Goal: Task Accomplishment & Management: Use online tool/utility

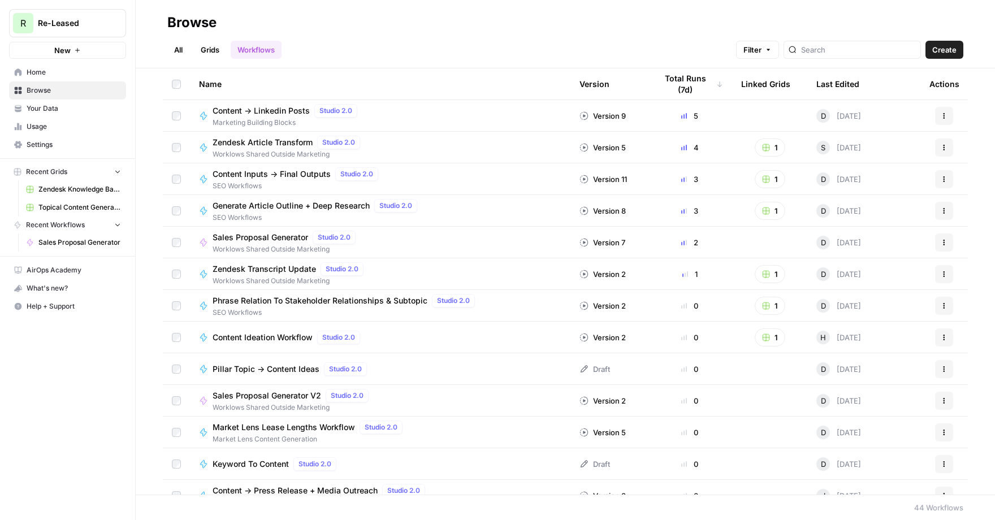
click at [42, 143] on span "Settings" at bounding box center [74, 145] width 94 height 10
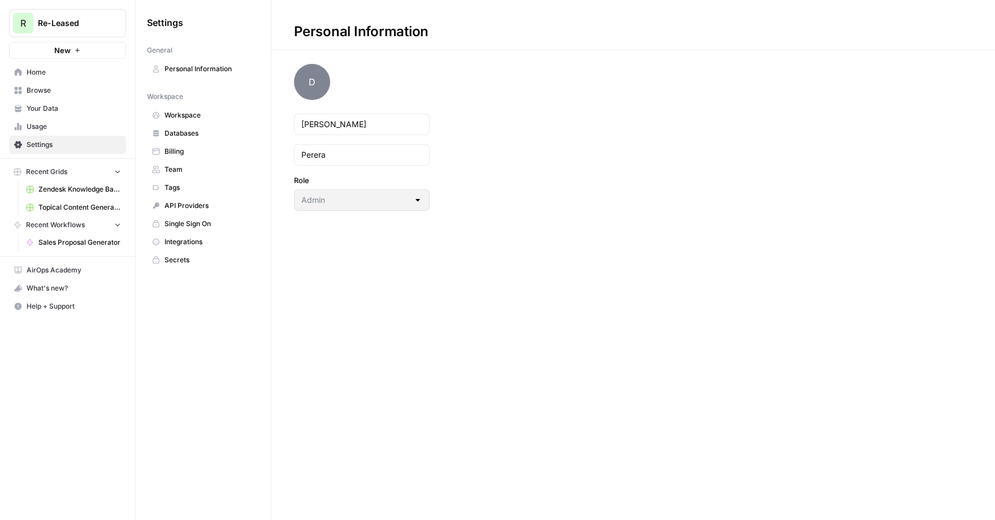
click at [173, 167] on span "Team" at bounding box center [210, 170] width 90 height 10
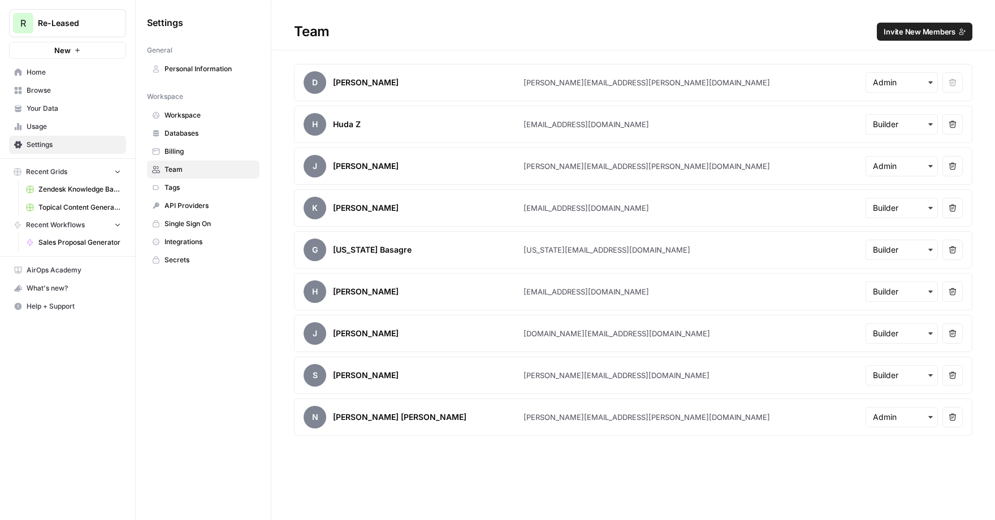
click at [918, 35] on span "Invite New Members" at bounding box center [920, 31] width 72 height 11
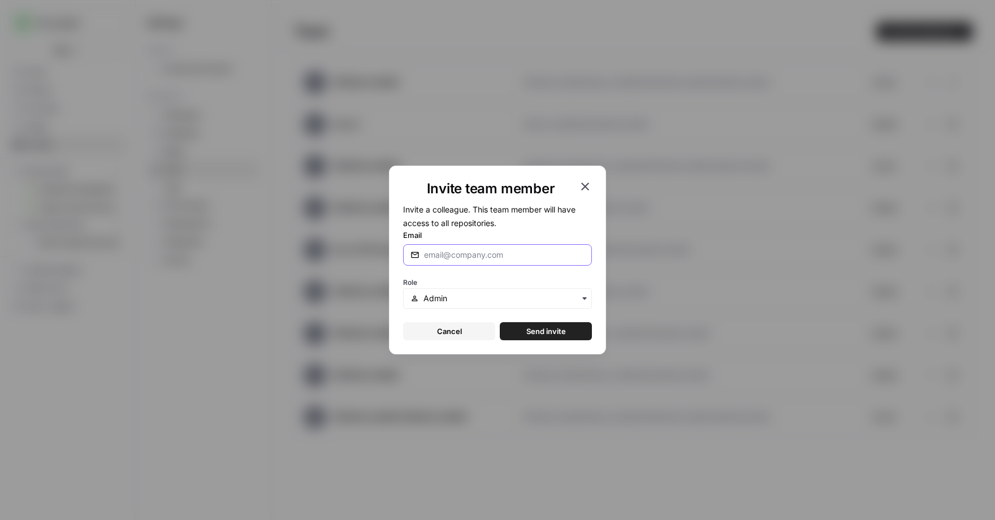
click at [445, 253] on input "Email" at bounding box center [504, 254] width 161 height 11
type input "tegwyn.mccormack@re-leased.com"
click at [563, 307] on div "button" at bounding box center [497, 298] width 189 height 20
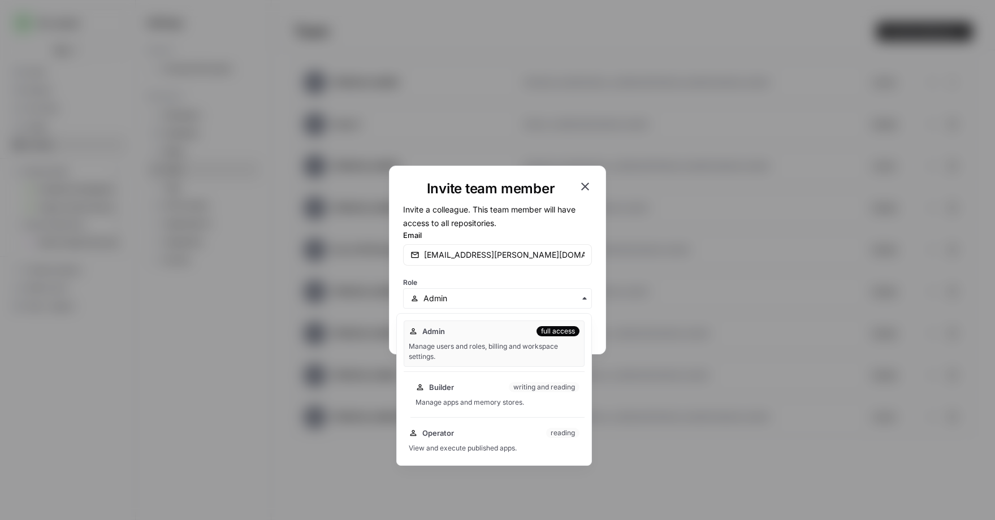
click at [475, 399] on div "Manage apps and memory stores." at bounding box center [498, 403] width 164 height 10
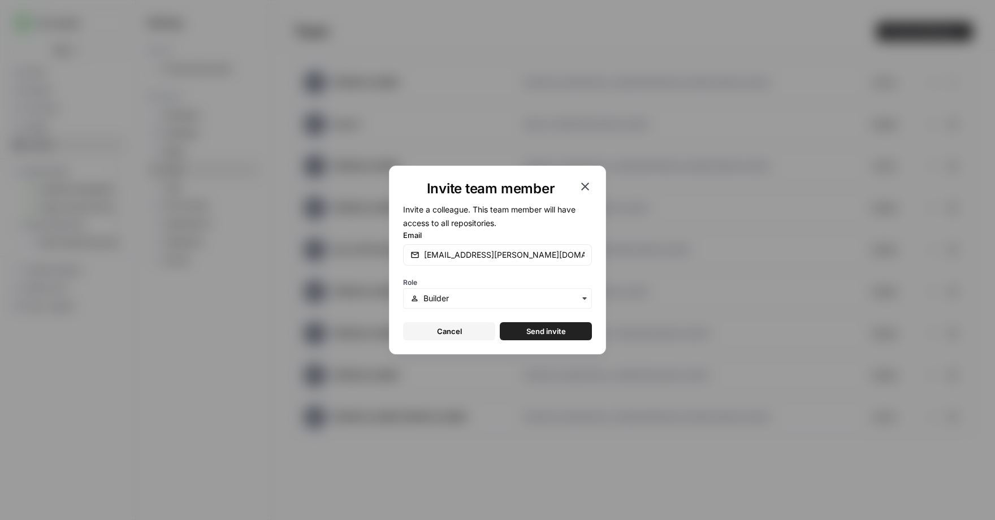
click at [548, 326] on span "Send invite" at bounding box center [547, 331] width 40 height 11
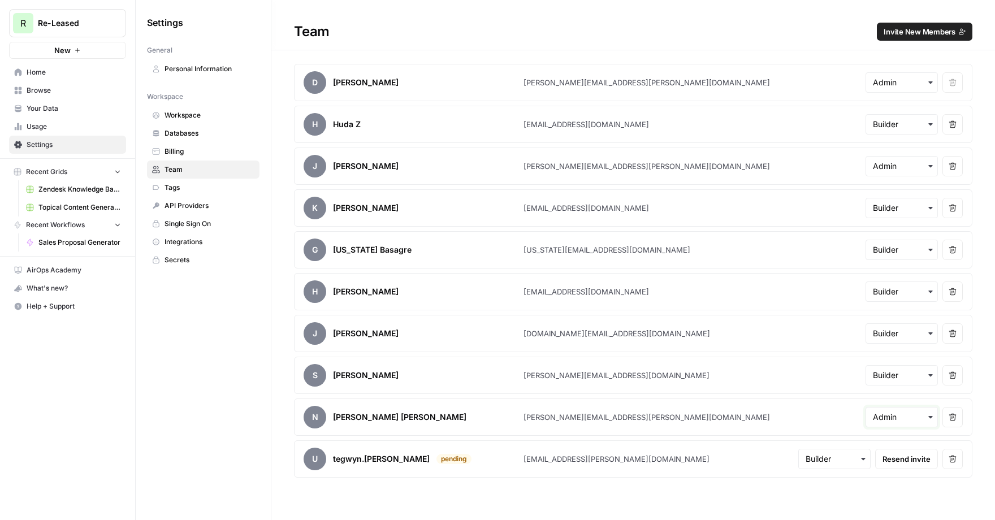
click at [922, 412] on input "text" at bounding box center [902, 417] width 58 height 11
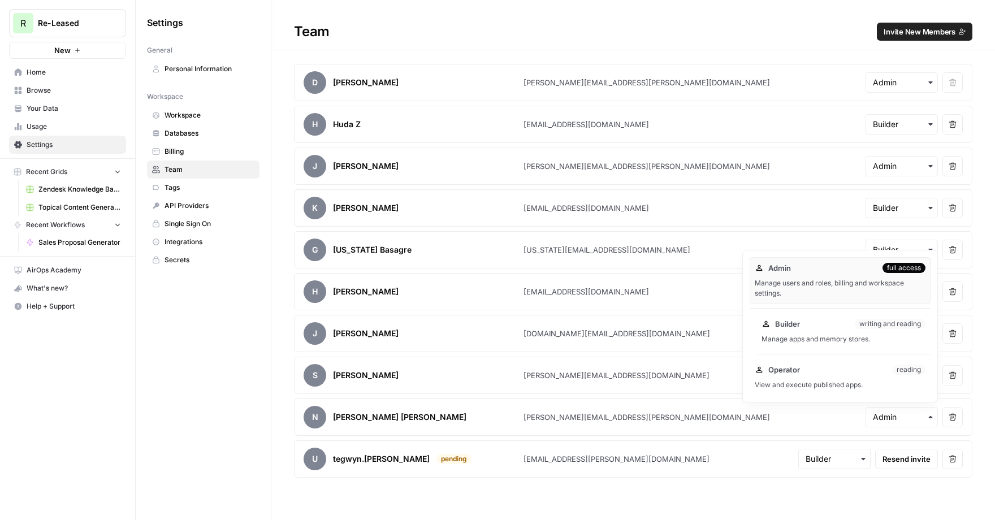
click at [827, 327] on div "Builder writing and reading" at bounding box center [844, 323] width 164 height 11
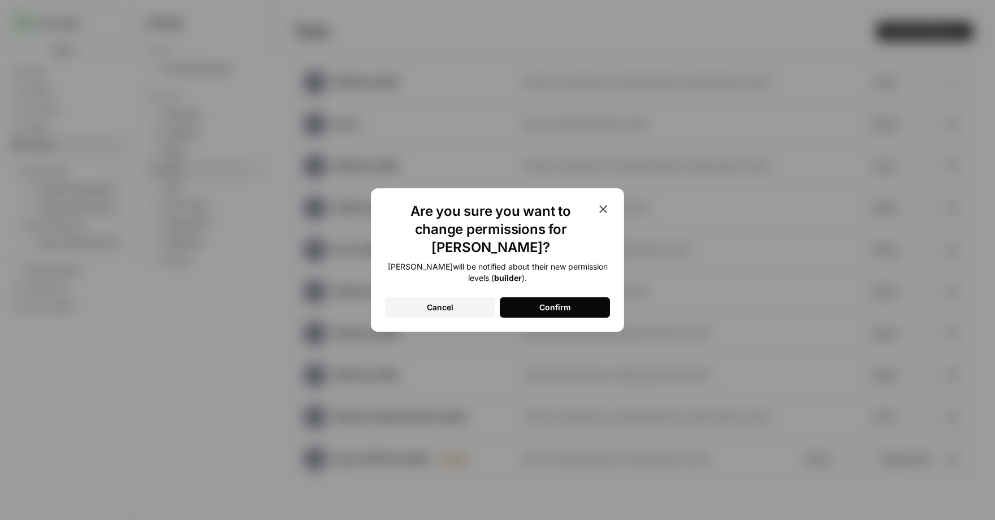
click at [566, 302] on div "Confirm" at bounding box center [556, 307] width 32 height 11
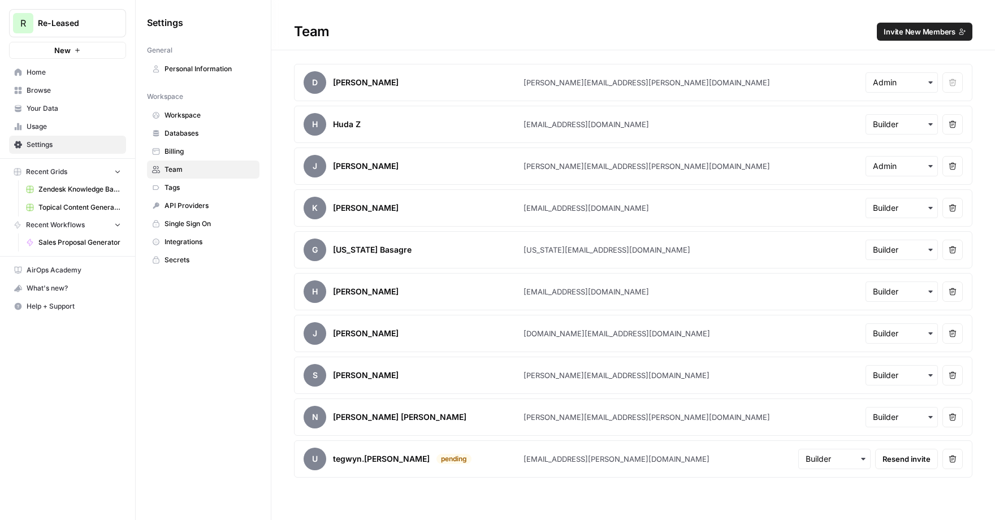
click at [55, 66] on link "Home" at bounding box center [67, 72] width 117 height 18
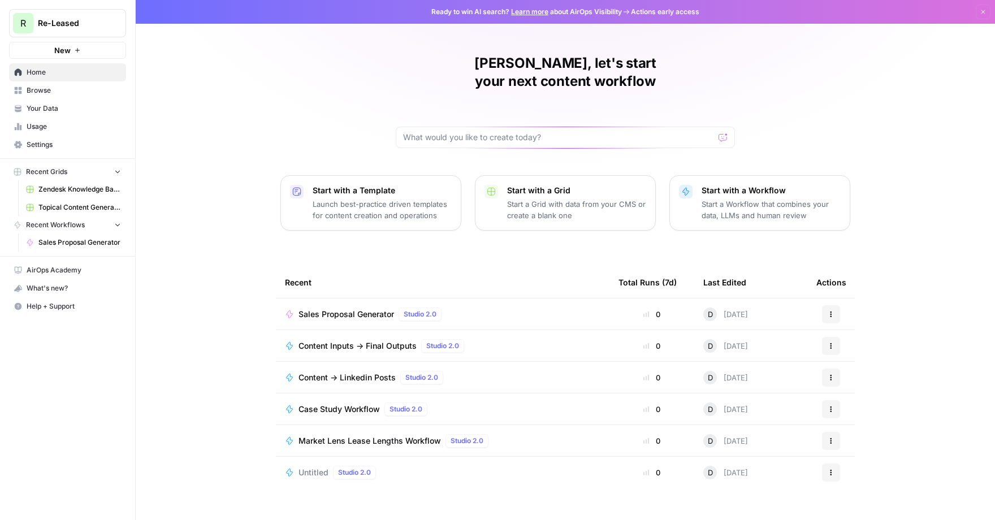
click at [351, 309] on span "Sales Proposal Generator" at bounding box center [347, 314] width 96 height 11
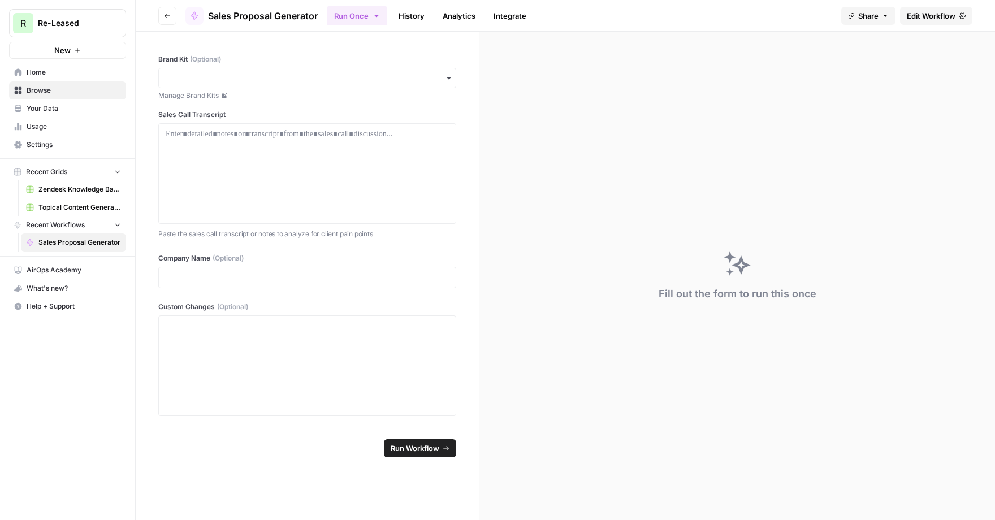
click at [919, 18] on span "Edit Workflow" at bounding box center [931, 15] width 49 height 11
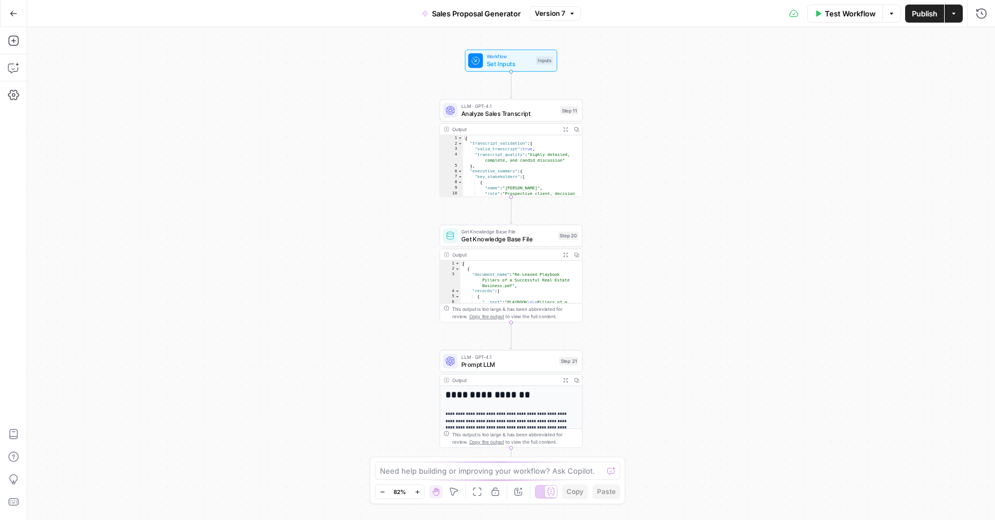
click at [3, 14] on button "Go Back" at bounding box center [13, 13] width 20 height 20
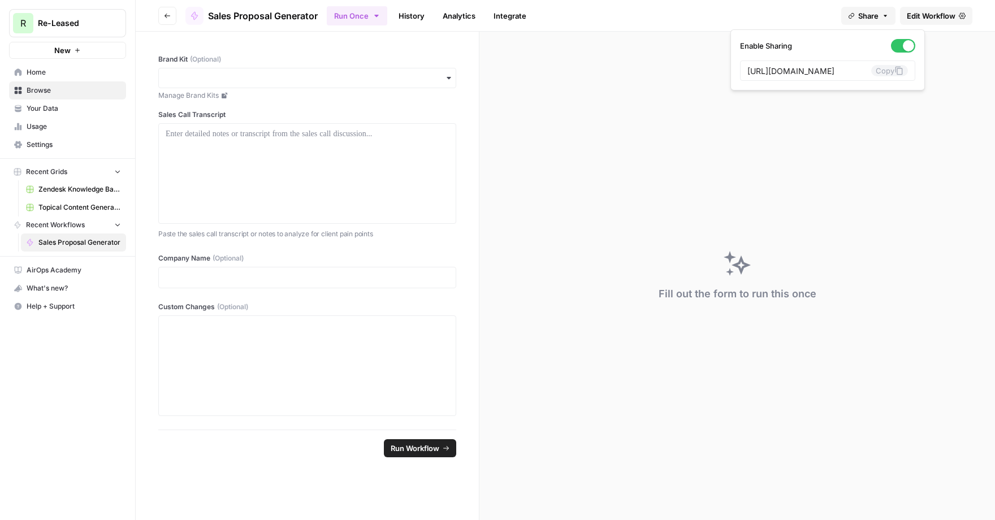
click at [870, 14] on span "Share" at bounding box center [869, 15] width 20 height 11
click at [895, 71] on icon at bounding box center [899, 70] width 9 height 9
click at [941, 16] on span "Edit Workflow" at bounding box center [931, 15] width 49 height 11
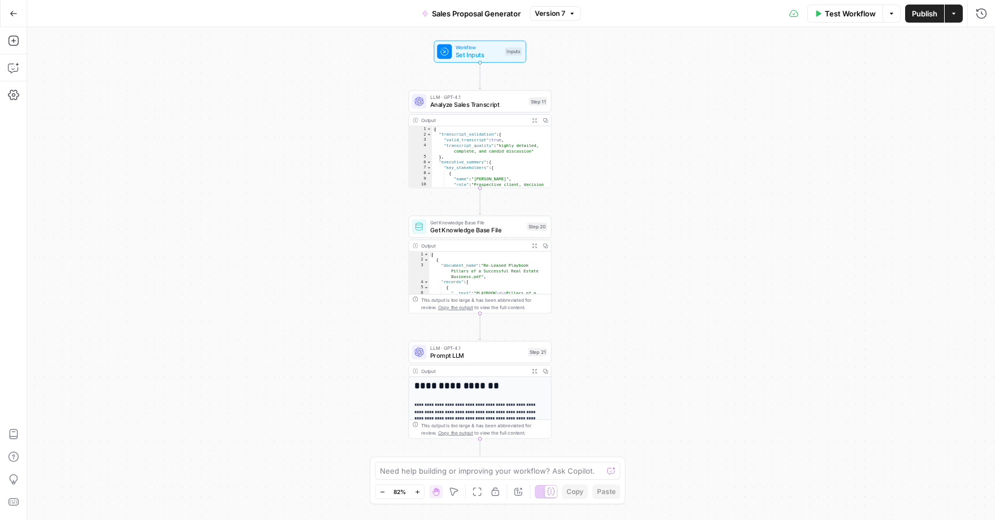
drag, startPoint x: 803, startPoint y: 218, endPoint x: 773, endPoint y: 210, distance: 30.9
click at [773, 210] on div "Workflow Set Inputs Inputs LLM · GPT-4.1 Analyze Sales Transcript Step 11 Outpu…" at bounding box center [511, 273] width 968 height 493
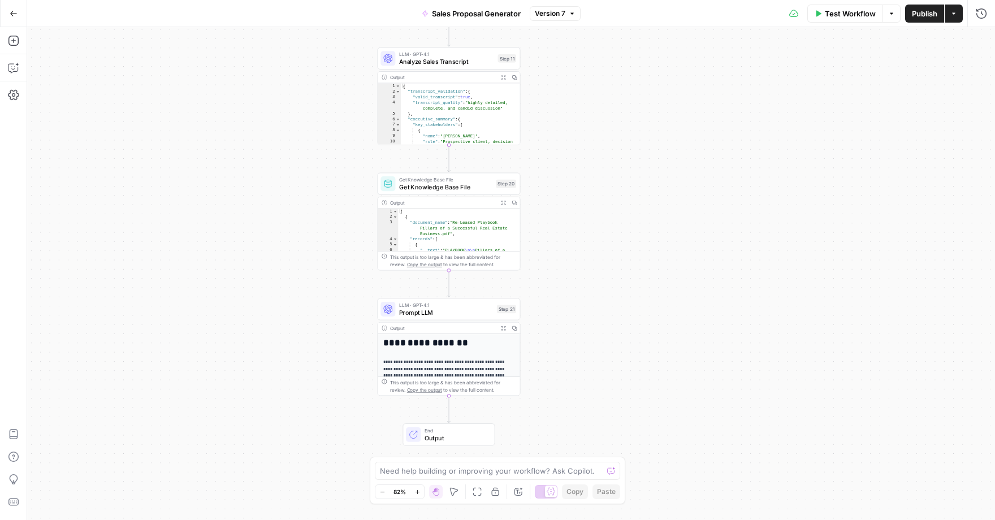
drag, startPoint x: 703, startPoint y: 342, endPoint x: 671, endPoint y: 318, distance: 39.6
click at [671, 318] on div "Workflow Set Inputs Inputs LLM · GPT-4.1 Analyze Sales Transcript Step 11 Outpu…" at bounding box center [511, 273] width 968 height 493
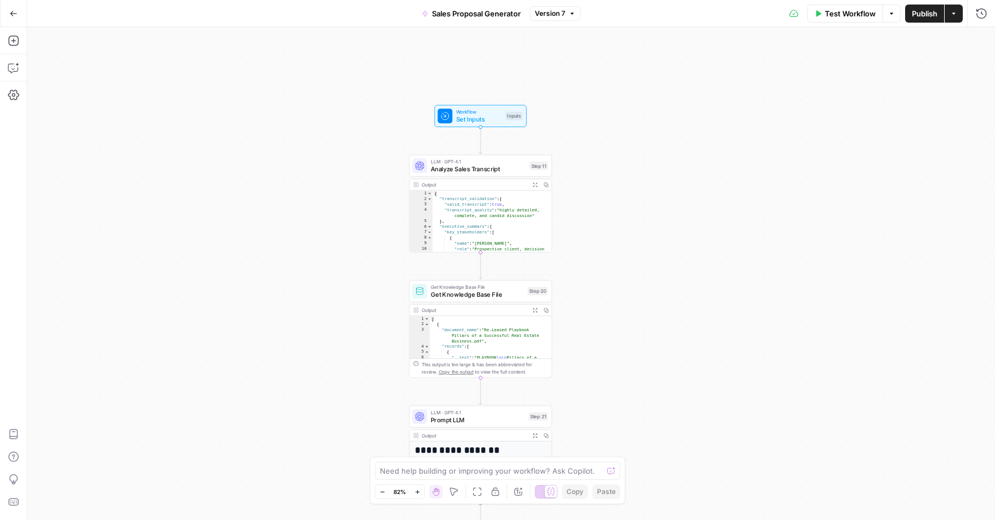
drag, startPoint x: 686, startPoint y: 205, endPoint x: 718, endPoint y: 294, distance: 94.5
click at [718, 294] on div "Workflow Set Inputs Inputs LLM · GPT-4.1 Analyze Sales Transcript Step 11 Outpu…" at bounding box center [511, 273] width 968 height 493
click at [536, 187] on icon "button" at bounding box center [535, 186] width 5 height 5
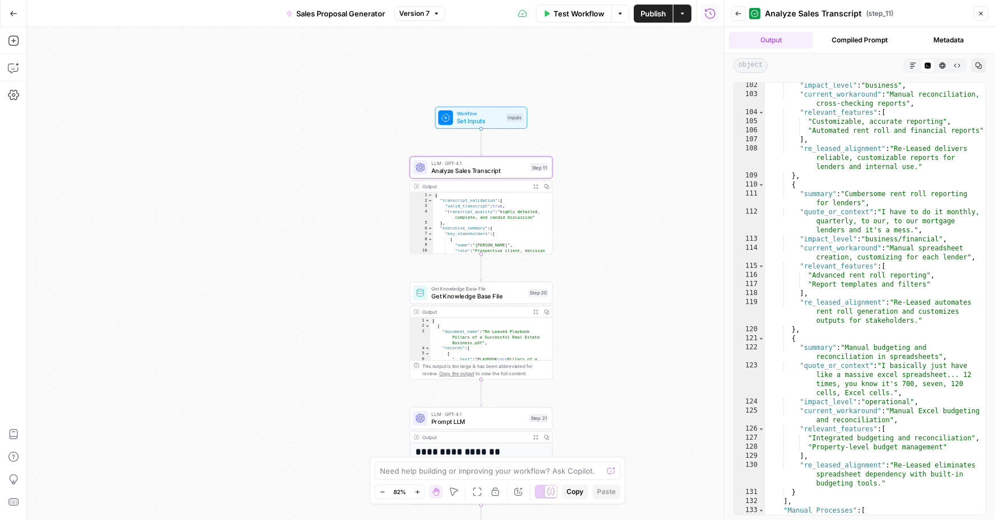
scroll to position [1357, 0]
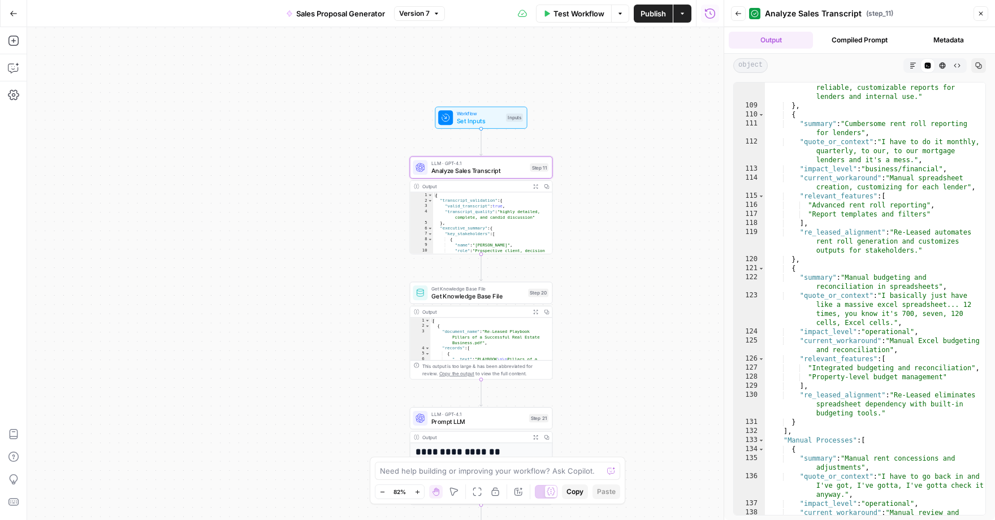
click at [473, 173] on span "Analyze Sales Transcript" at bounding box center [479, 170] width 95 height 9
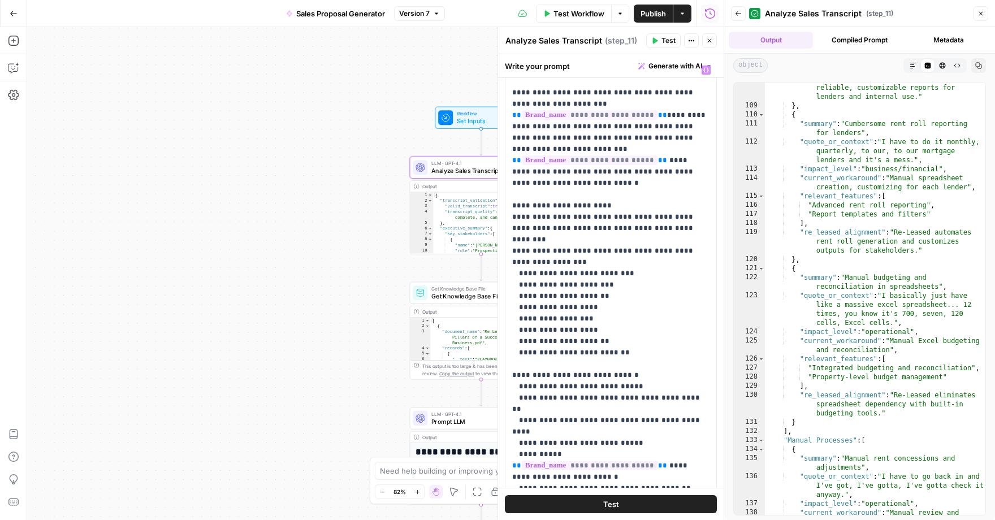
scroll to position [0, 0]
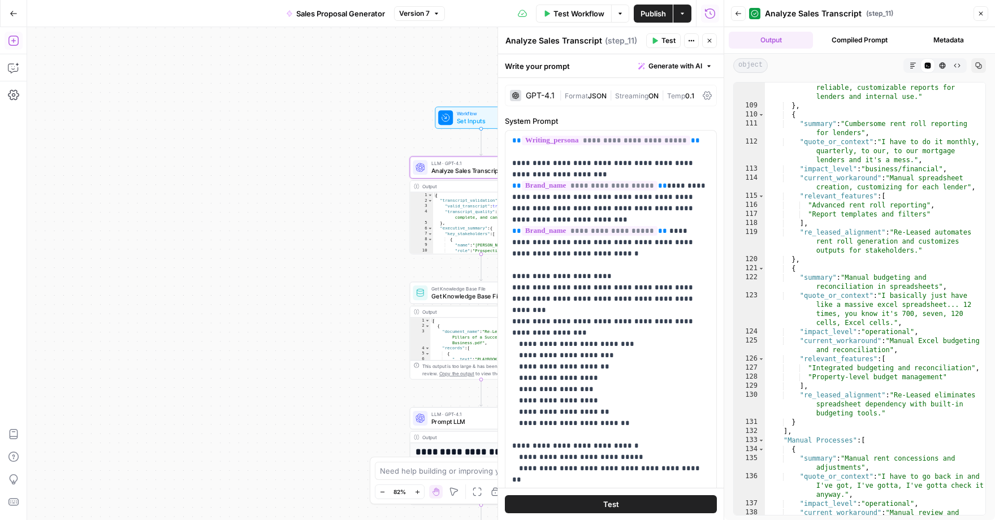
click at [17, 13] on span "Go Back" at bounding box center [17, 13] width 1 height 1
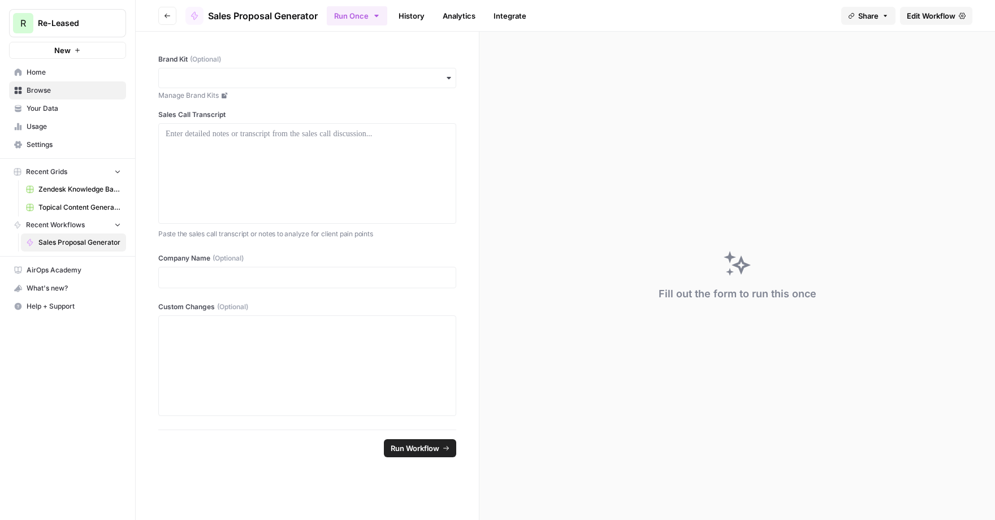
click at [55, 106] on span "Your Data" at bounding box center [74, 109] width 94 height 10
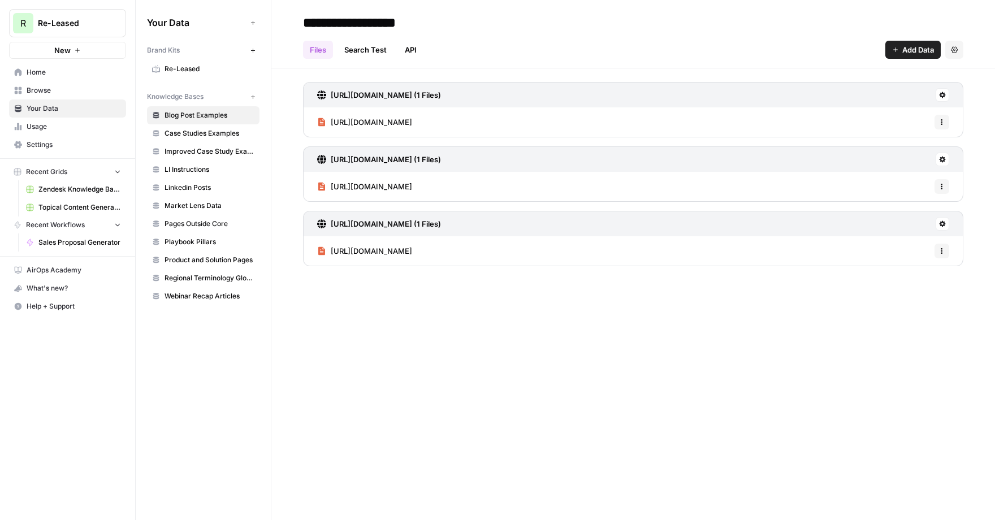
click at [191, 71] on span "Re-Leased" at bounding box center [210, 69] width 90 height 10
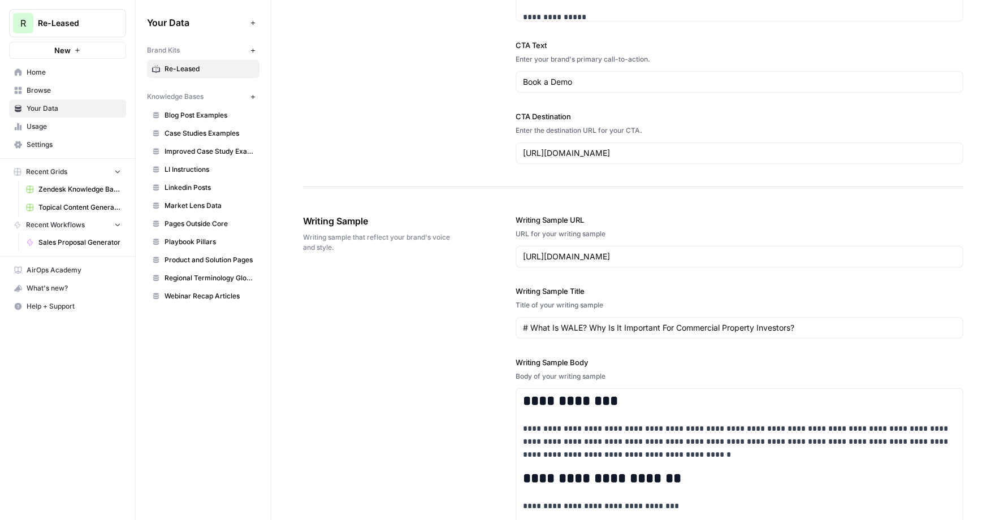
scroll to position [1103, 0]
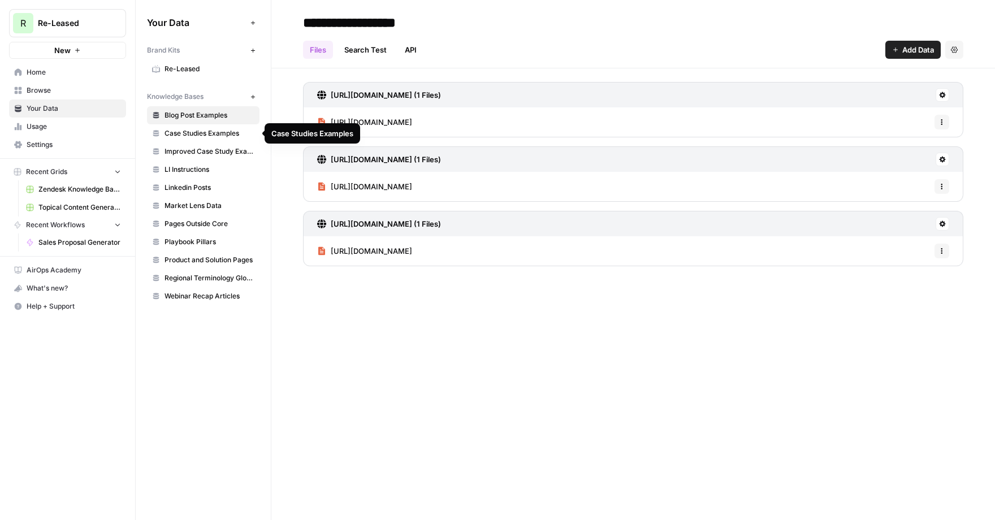
click at [189, 136] on span "Case Studies Examples" at bounding box center [210, 133] width 90 height 10
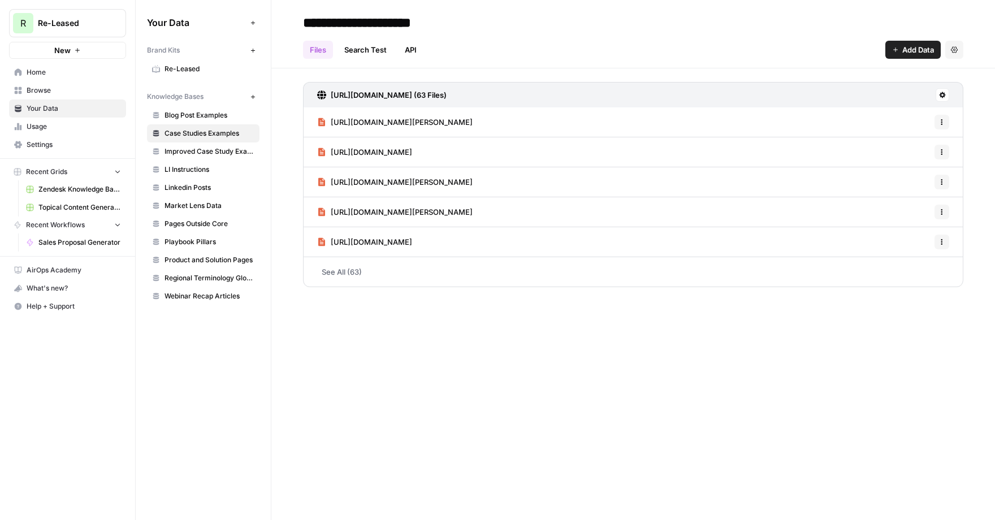
click at [338, 271] on link "See All (63)" at bounding box center [633, 271] width 661 height 29
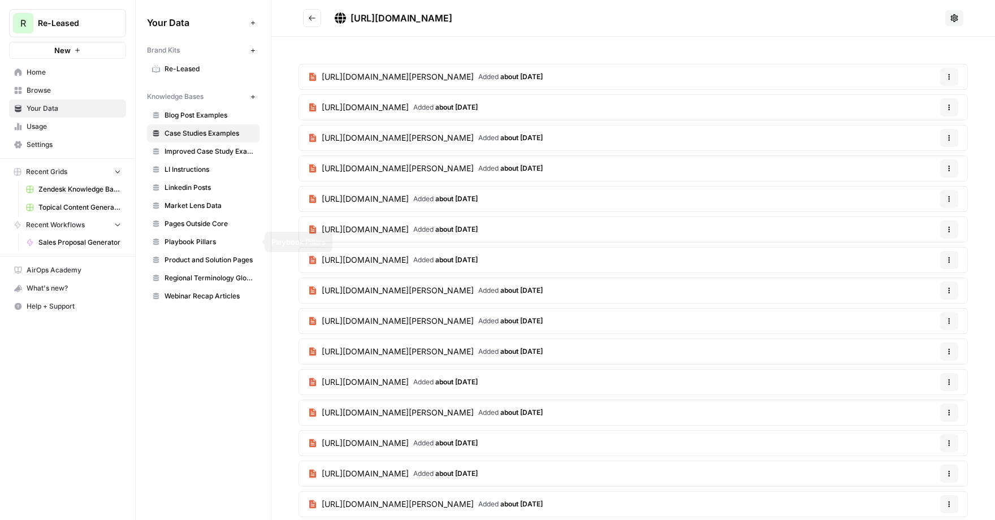
click at [210, 148] on span "Improved Case Study Examples" at bounding box center [210, 151] width 90 height 10
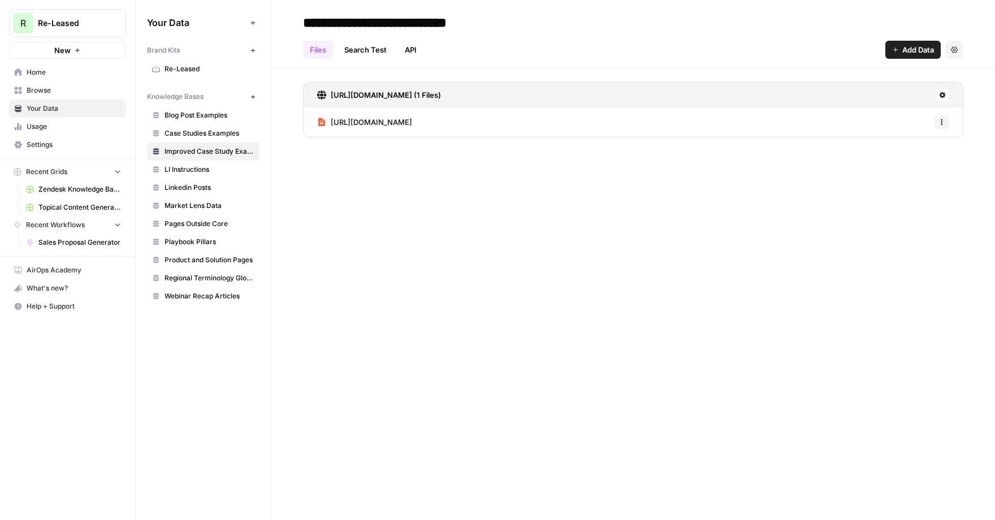
click at [205, 134] on span "Case Studies Examples" at bounding box center [210, 133] width 90 height 10
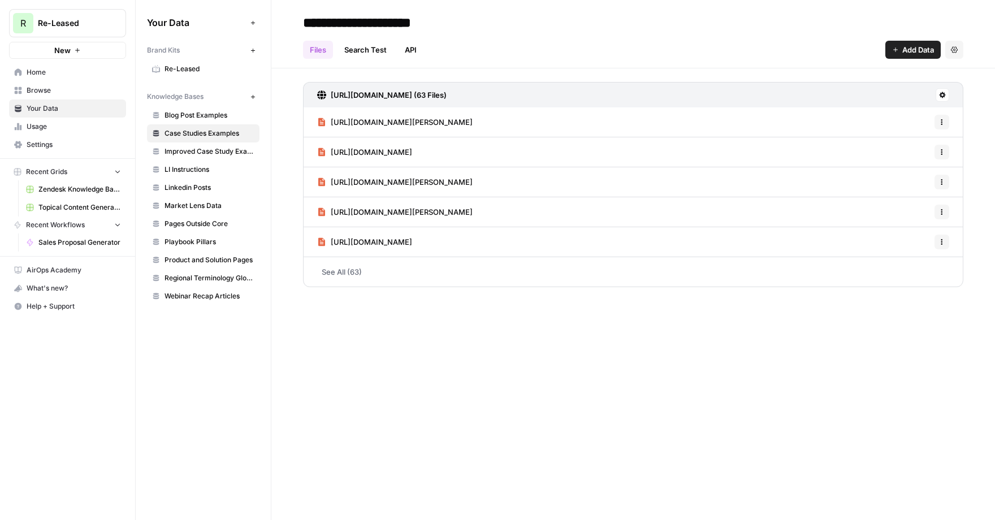
click at [205, 153] on span "Improved Case Study Examples" at bounding box center [210, 151] width 90 height 10
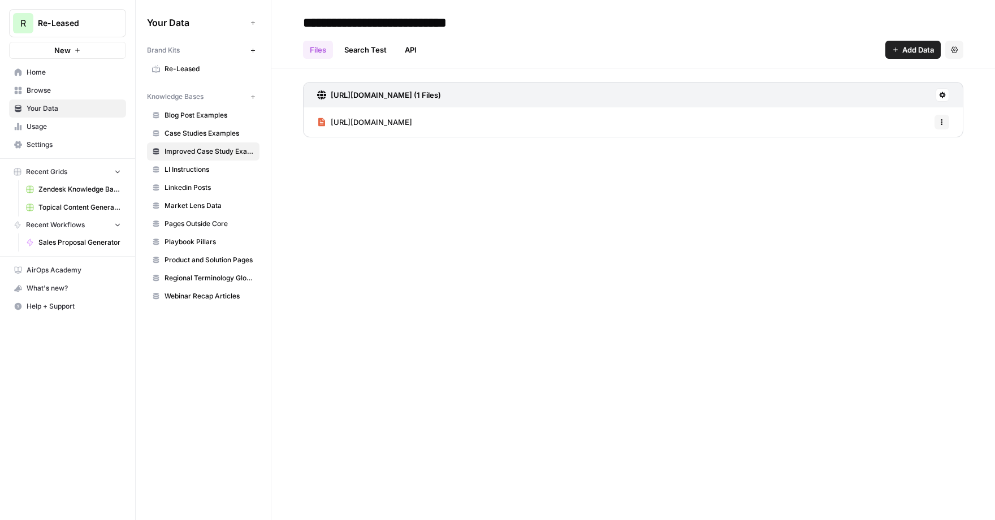
click at [203, 128] on span "Case Studies Examples" at bounding box center [210, 133] width 90 height 10
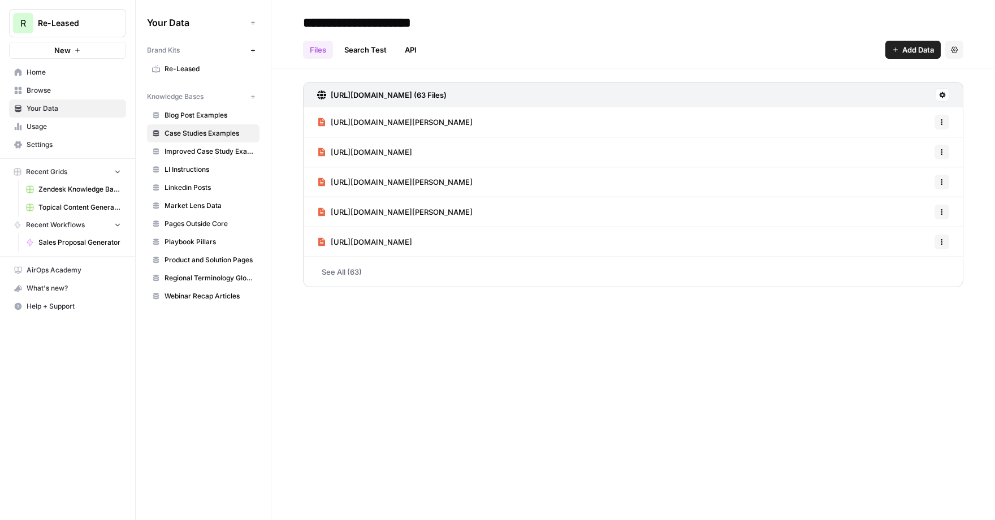
click at [208, 155] on span "Improved Case Study Examples" at bounding box center [210, 151] width 90 height 10
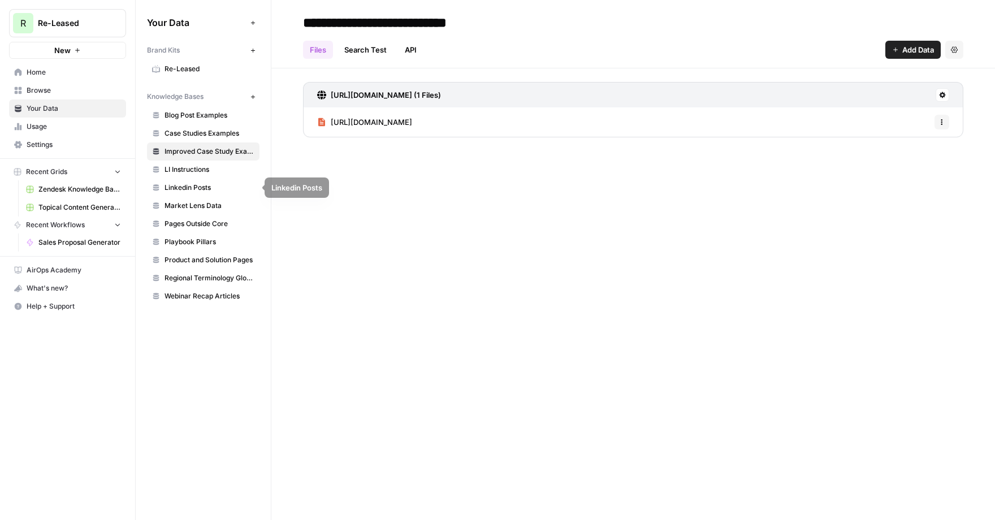
click at [192, 184] on span "Linkedin Posts" at bounding box center [210, 188] width 90 height 10
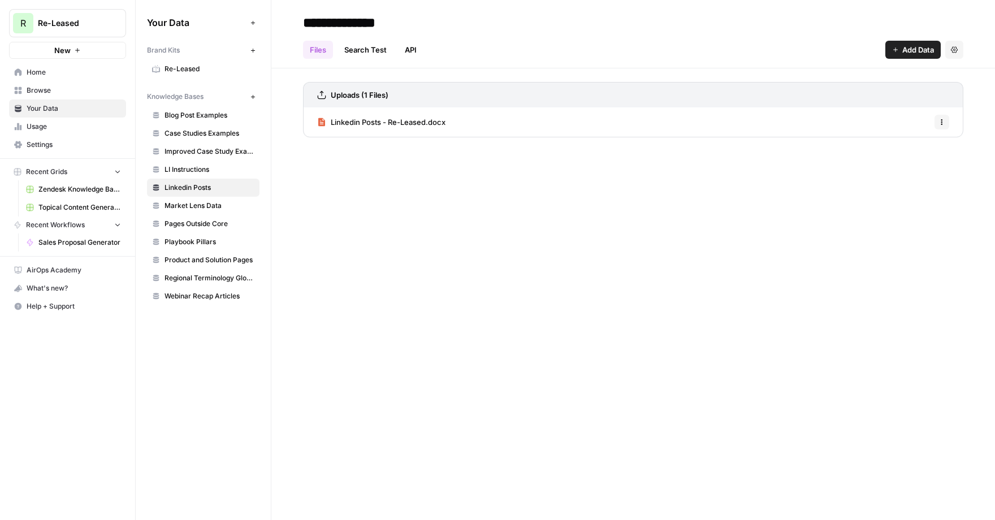
click at [396, 127] on span "Linkedin Posts - Re-Leased.docx" at bounding box center [388, 122] width 115 height 11
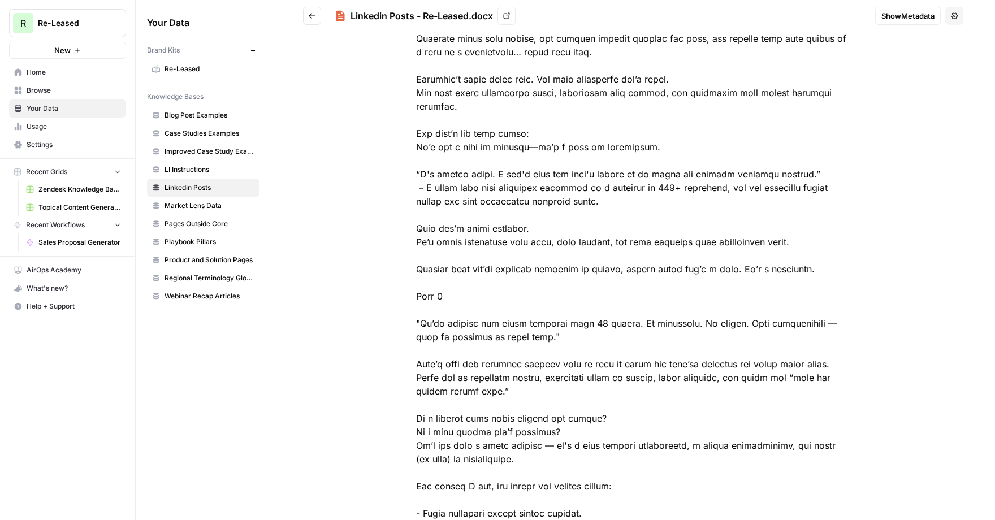
scroll to position [226, 0]
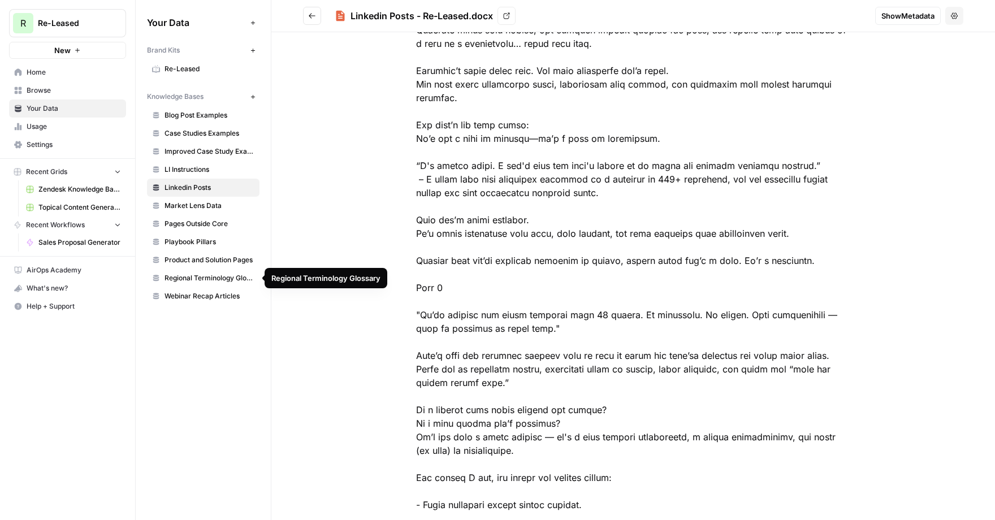
click at [189, 278] on span "Regional Terminology Glossary" at bounding box center [210, 278] width 90 height 10
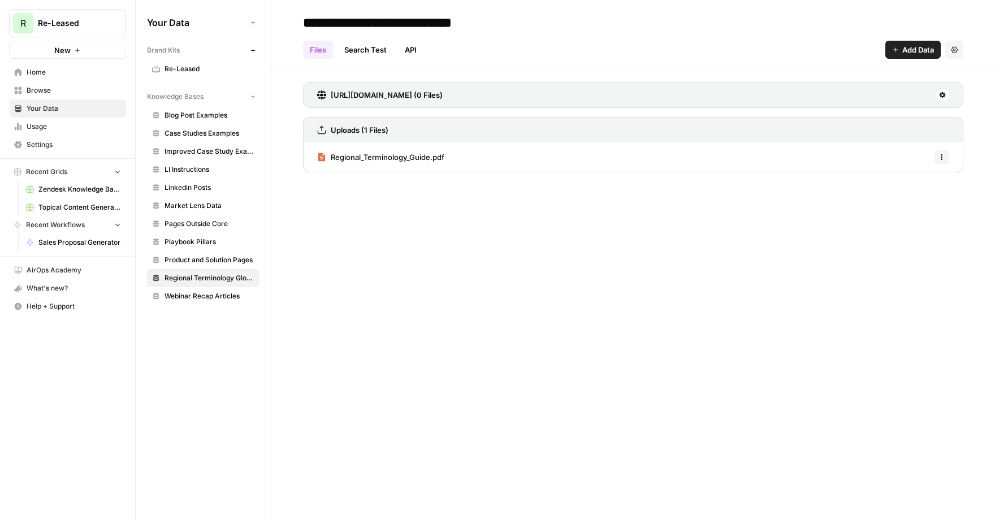
click at [401, 161] on span "Regional_Terminology_Guide.pdf" at bounding box center [388, 157] width 114 height 11
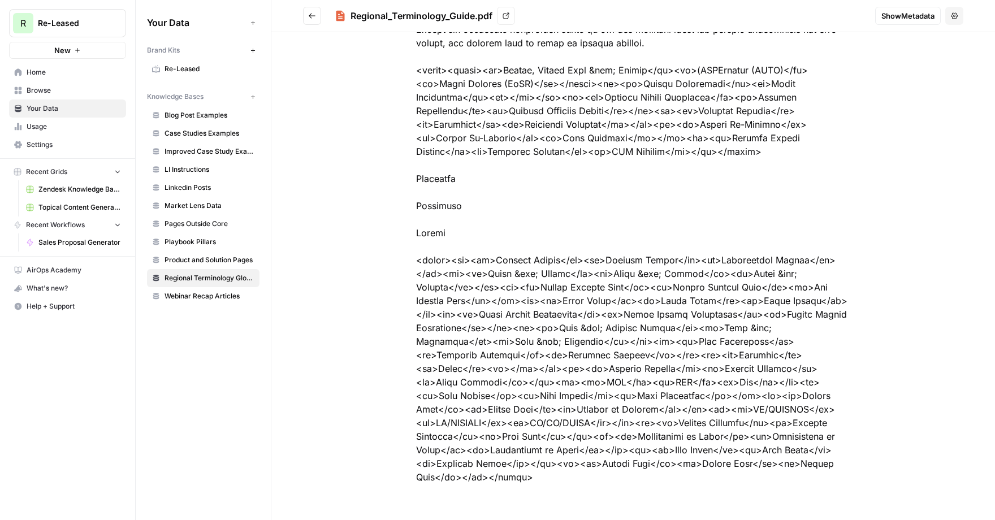
scroll to position [130, 0]
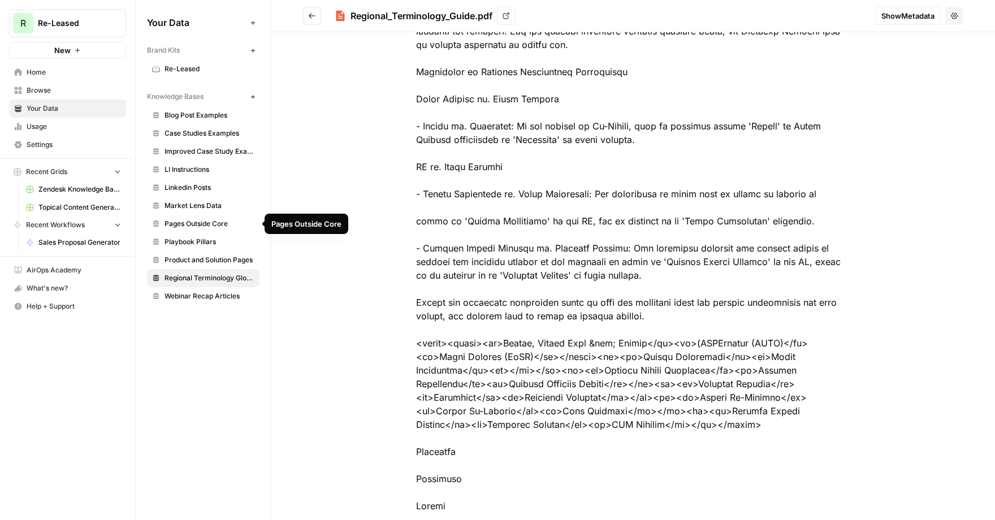
click at [206, 206] on span "Market Lens Data" at bounding box center [210, 206] width 90 height 10
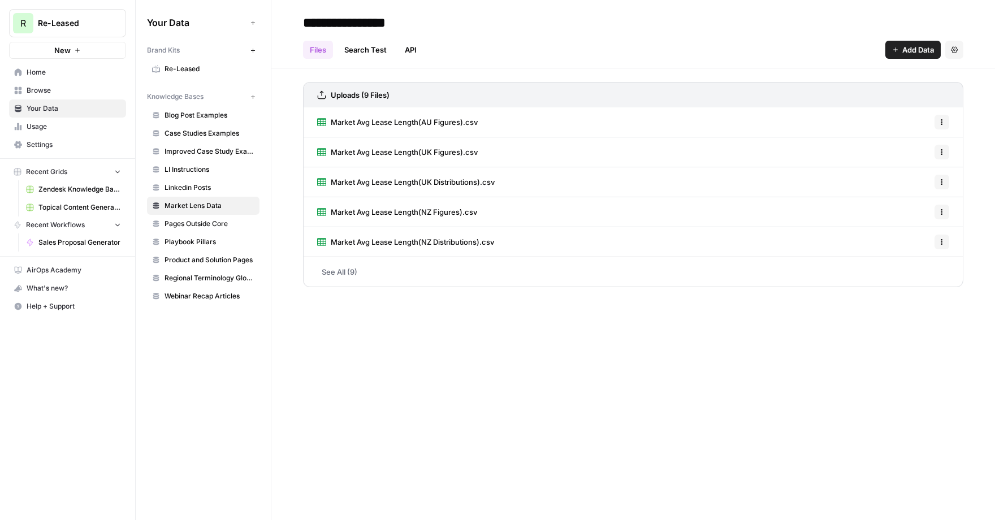
click at [69, 84] on link "Browse" at bounding box center [67, 90] width 117 height 18
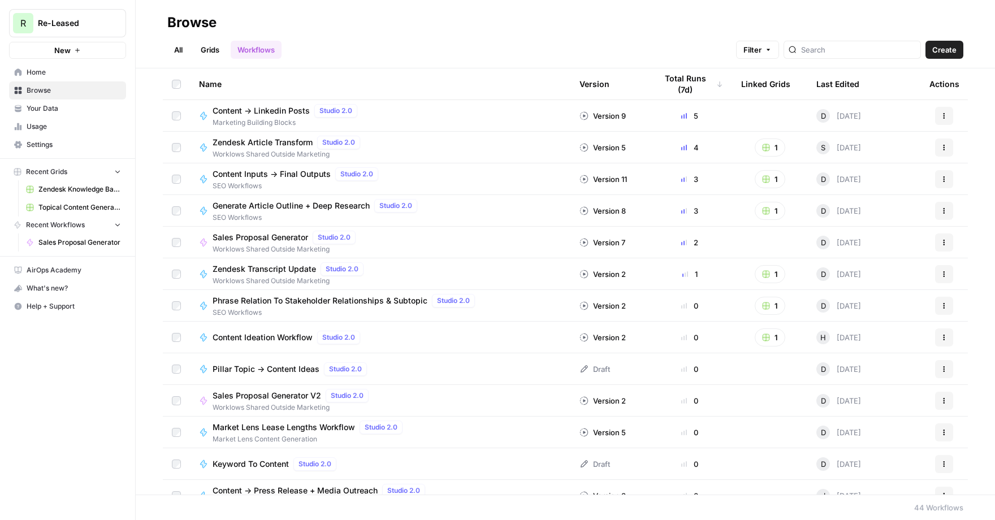
click at [238, 393] on span "Sales Proposal Generator V2" at bounding box center [267, 395] width 109 height 11
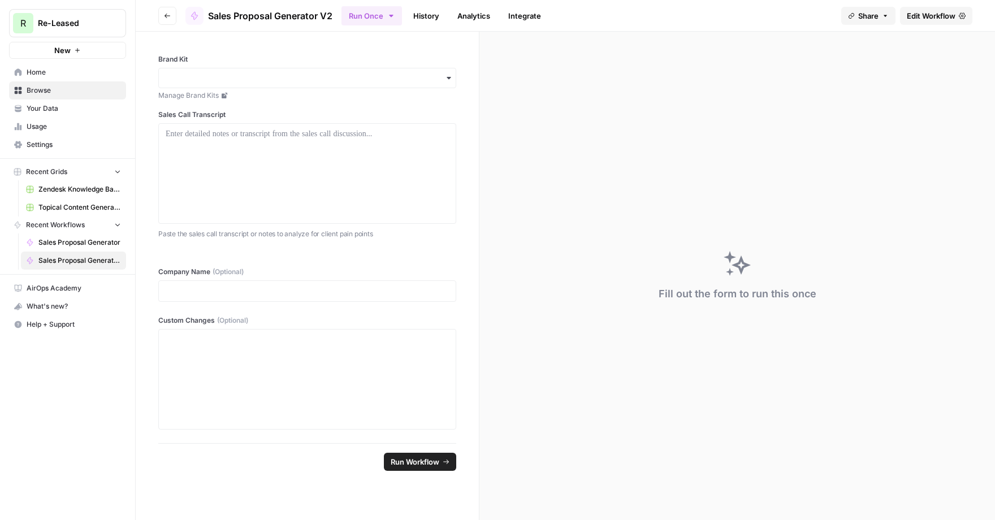
click at [924, 21] on span "Edit Workflow" at bounding box center [931, 15] width 49 height 11
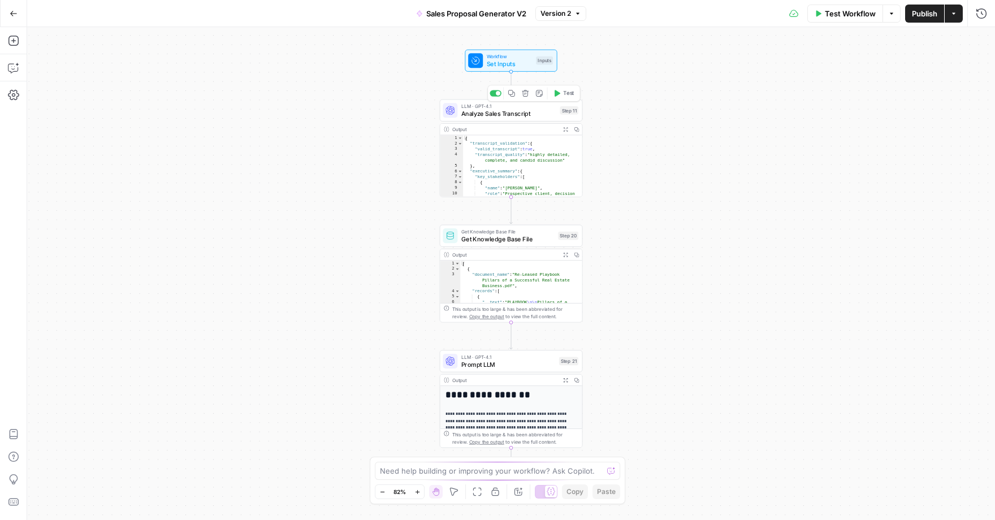
click at [480, 114] on span "Analyze Sales Transcript" at bounding box center [509, 113] width 95 height 9
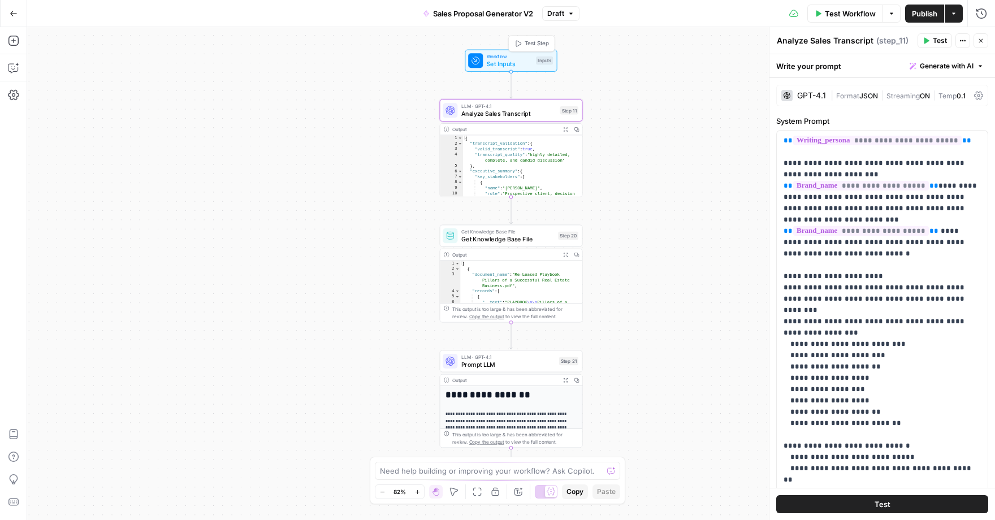
click at [498, 62] on span "Set Inputs" at bounding box center [510, 63] width 46 height 9
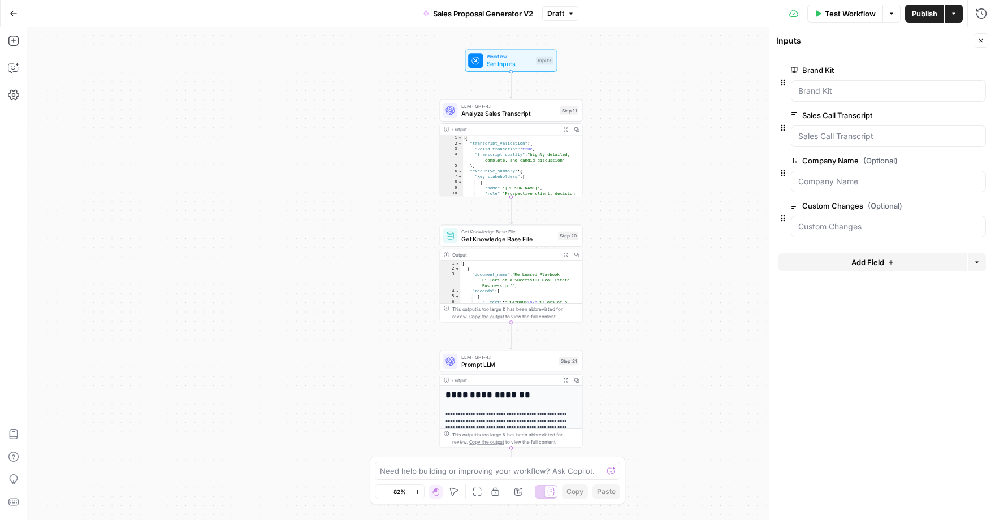
click at [502, 112] on span "Analyze Sales Transcript" at bounding box center [509, 113] width 95 height 9
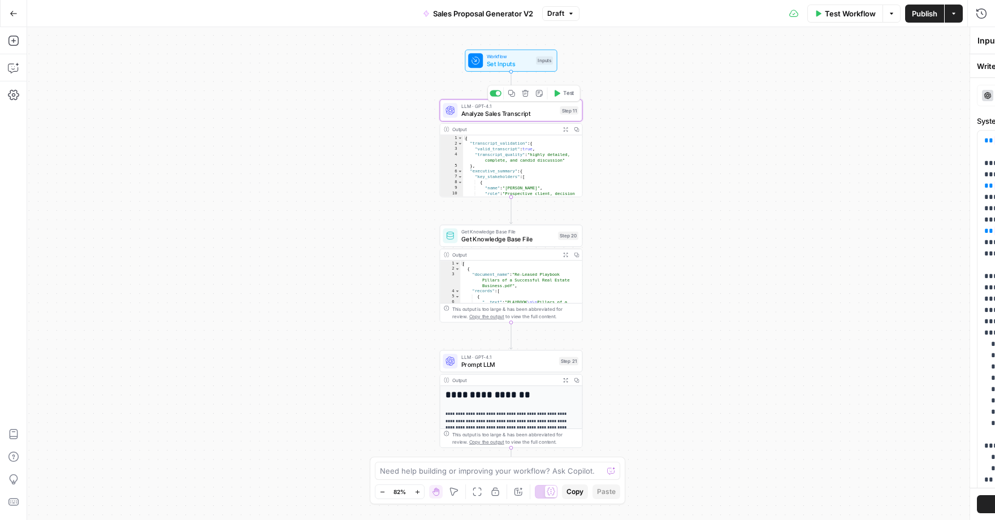
type textarea "Analyze Sales Transcript"
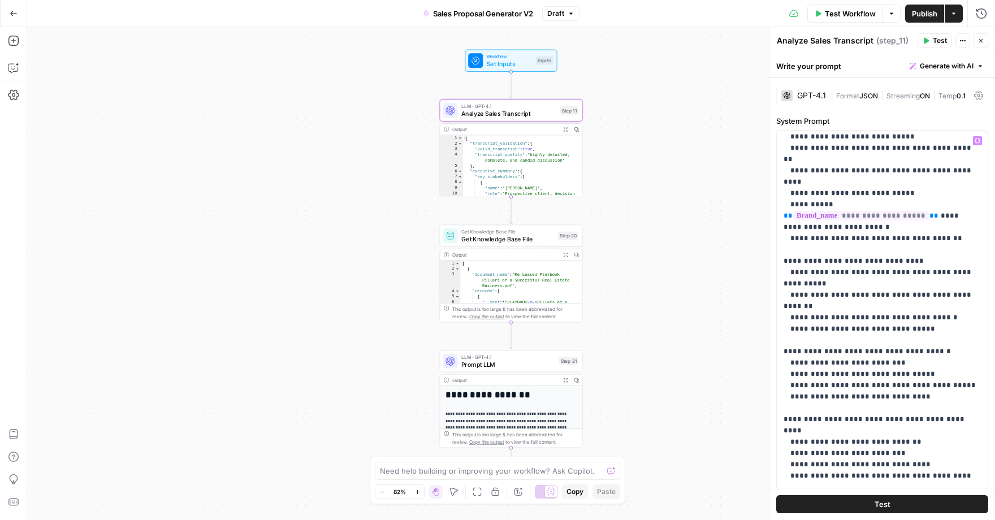
scroll to position [435, 0]
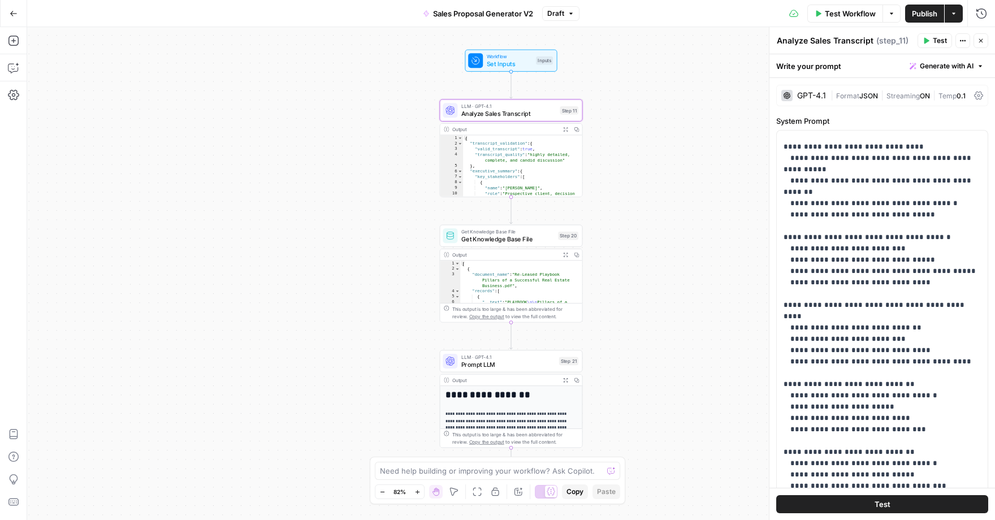
click at [567, 130] on icon "button" at bounding box center [565, 129] width 5 height 5
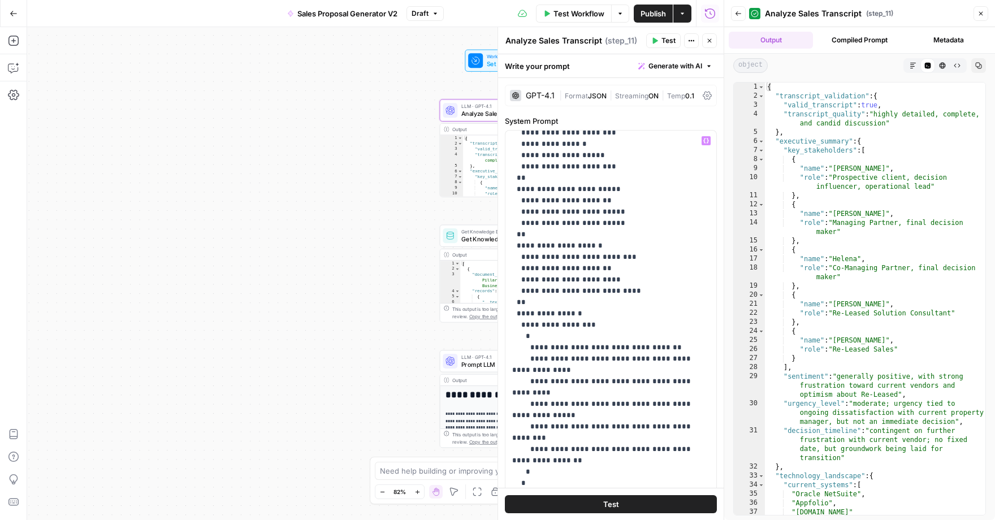
scroll to position [1064, 0]
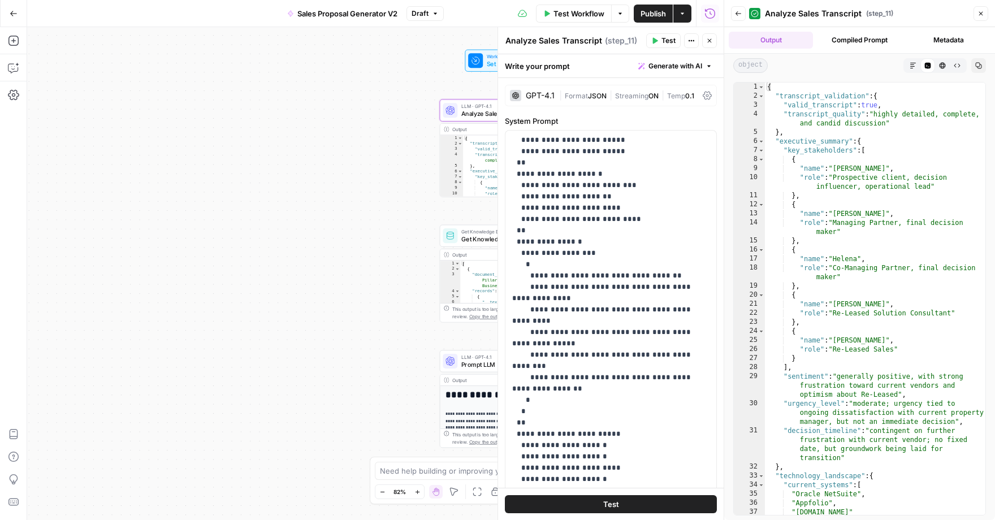
click at [980, 18] on button "Close" at bounding box center [981, 13] width 15 height 15
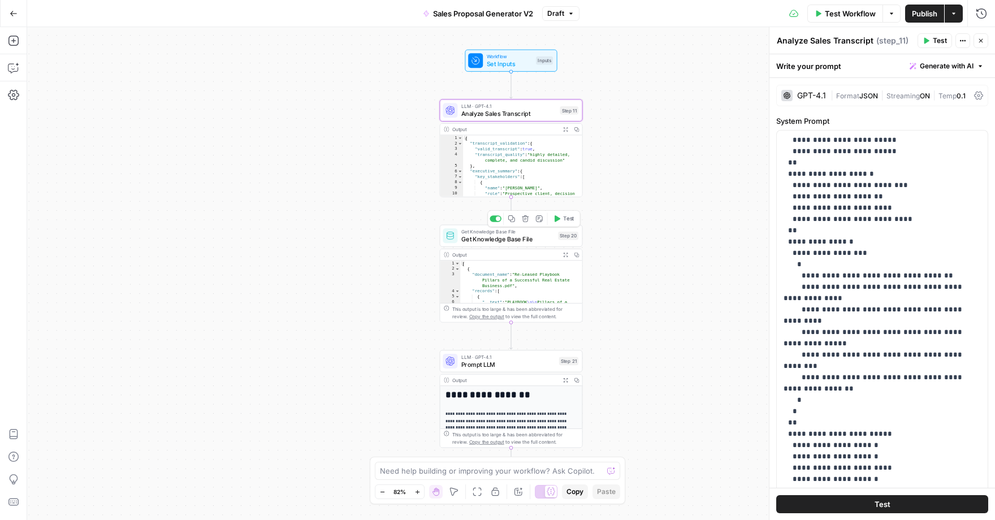
click at [485, 243] on span "Get Knowledge Base File" at bounding box center [508, 239] width 93 height 9
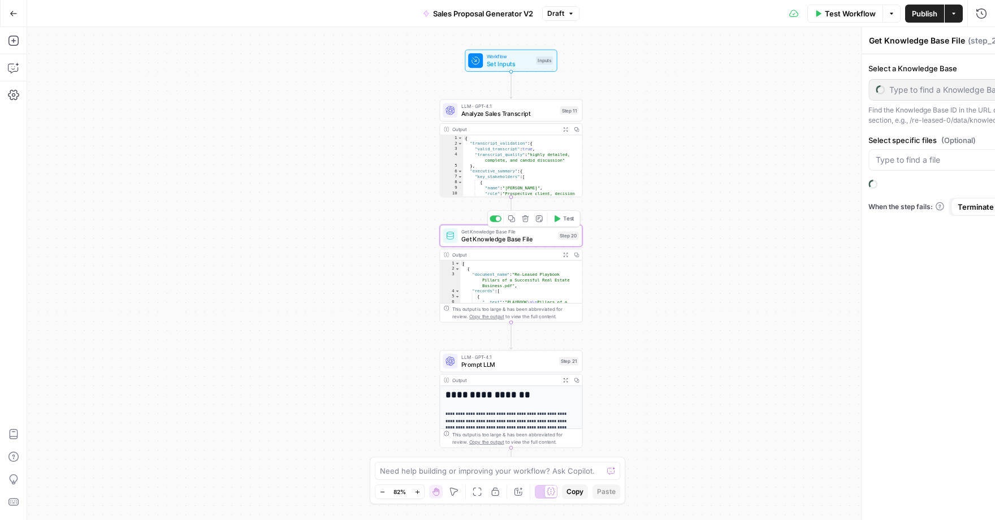
type input "Playbook Pillars"
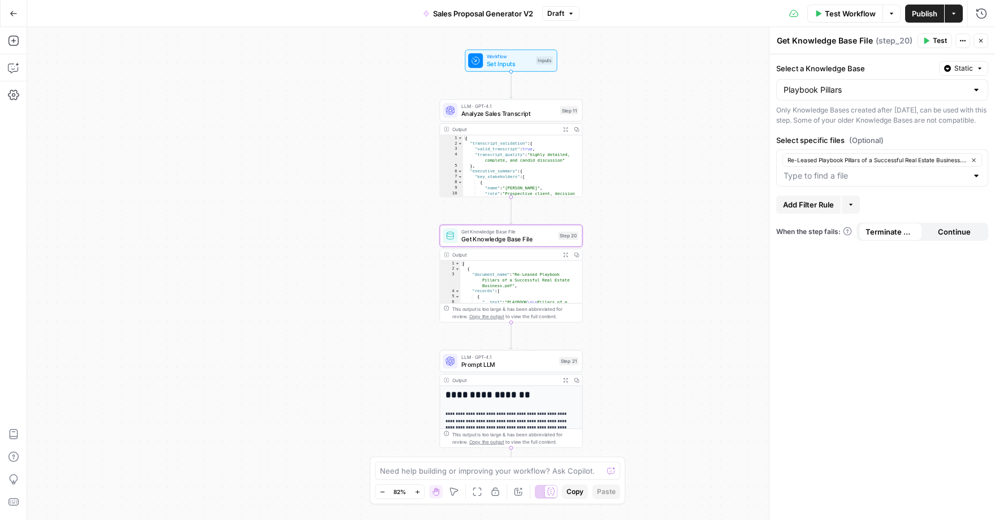
click at [566, 256] on icon "button" at bounding box center [565, 254] width 5 height 5
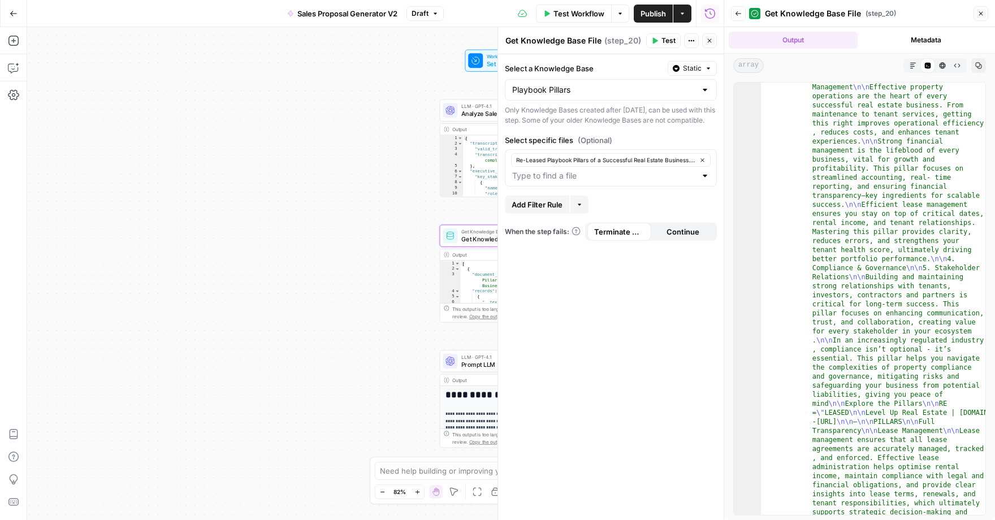
scroll to position [2339, 0]
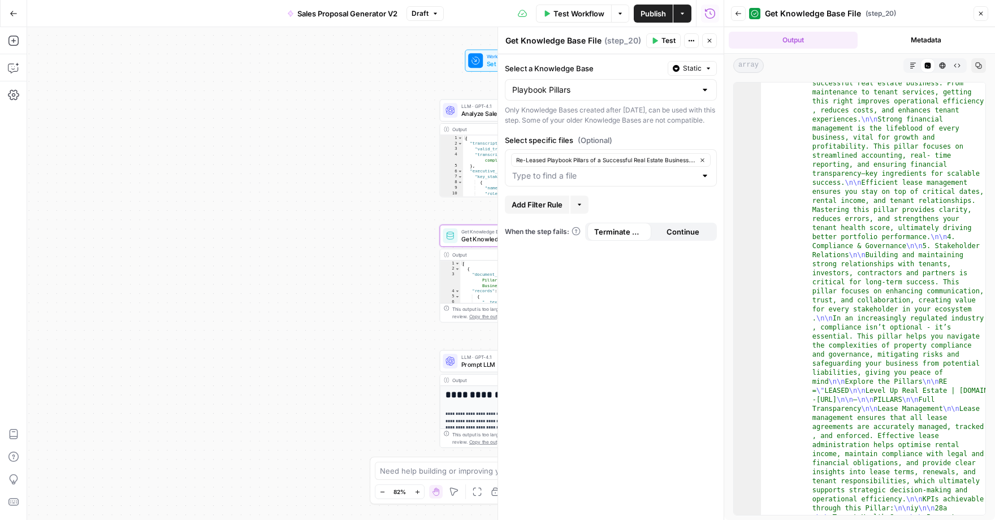
click at [987, 18] on button "Close" at bounding box center [981, 13] width 15 height 15
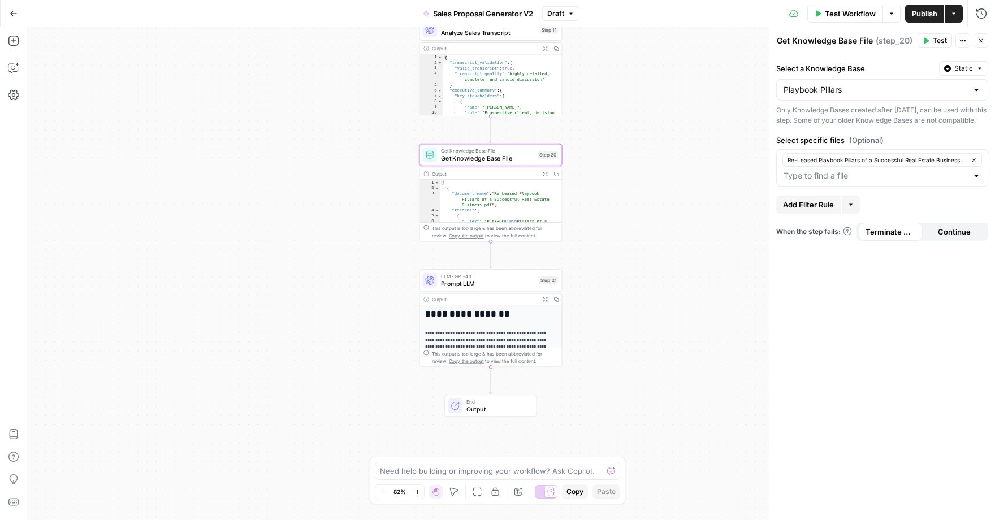
drag, startPoint x: 376, startPoint y: 317, endPoint x: 355, endPoint y: 236, distance: 83.4
click at [355, 236] on div "Workflow Set Inputs Inputs LLM · GPT-4.1 Analyze Sales Transcript Step 11 Outpu…" at bounding box center [511, 273] width 968 height 493
click at [457, 284] on span "Prompt LLM" at bounding box center [488, 283] width 94 height 9
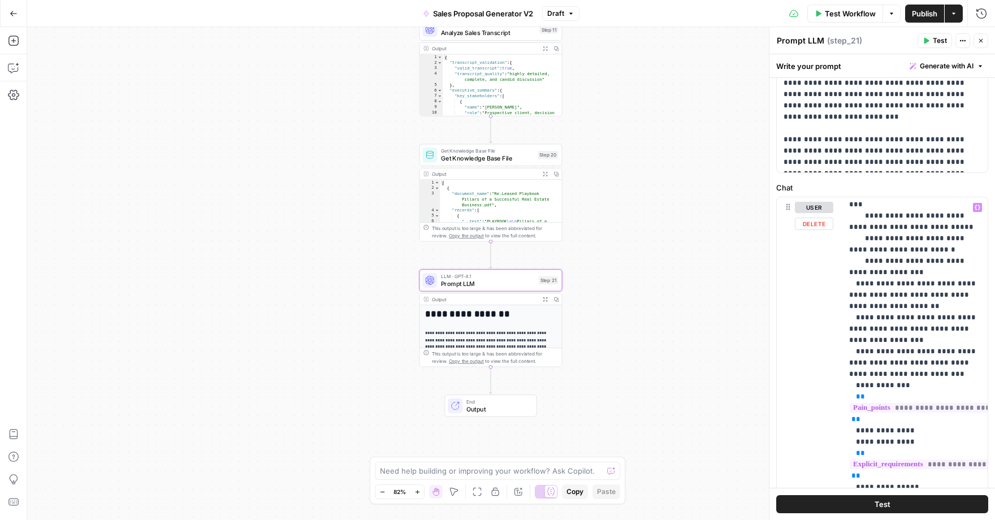
scroll to position [2913, 0]
click at [984, 37] on icon "button" at bounding box center [981, 40] width 7 height 7
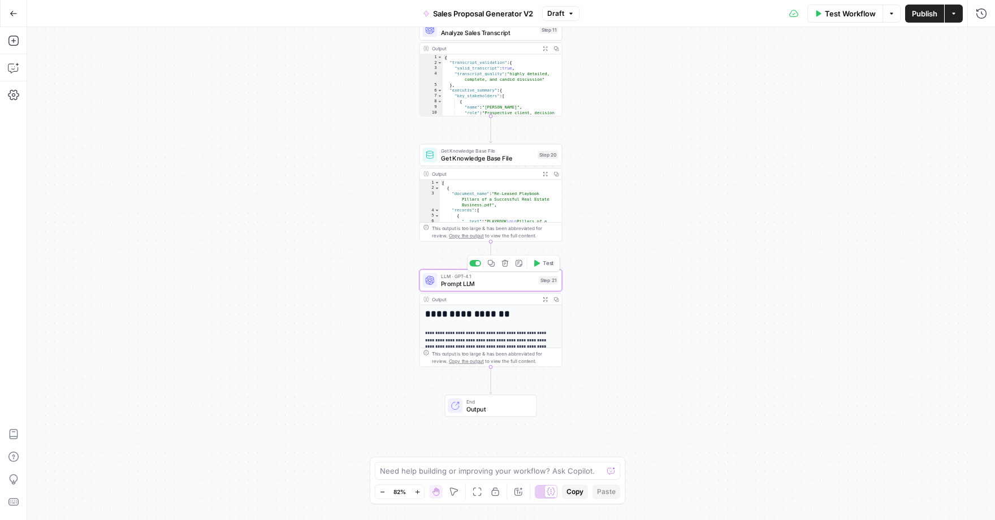
click at [494, 283] on span "Prompt LLM" at bounding box center [488, 283] width 94 height 9
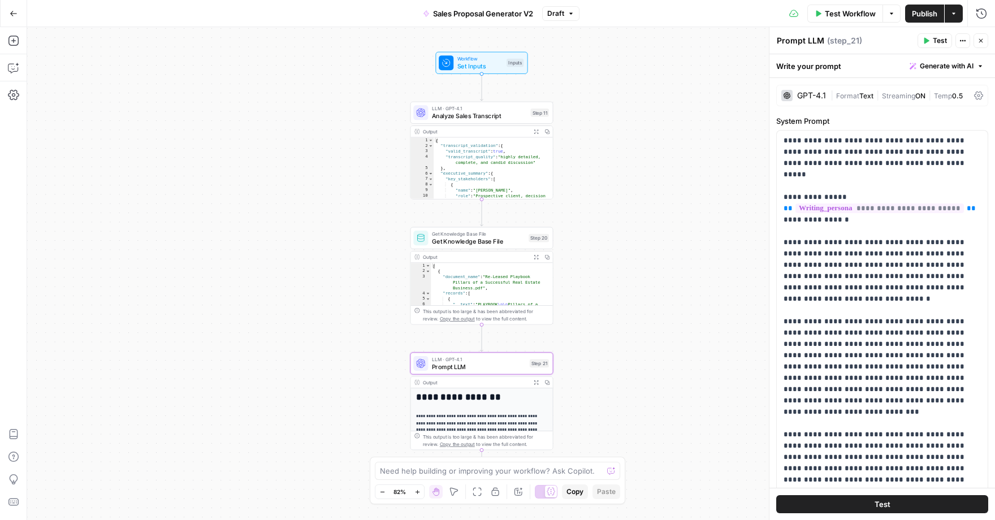
drag, startPoint x: 296, startPoint y: 192, endPoint x: 287, endPoint y: 285, distance: 93.8
click at [287, 285] on div "Workflow Set Inputs Inputs LLM · GPT-4.1 Analyze Sales Transcript Step 11 Outpu…" at bounding box center [511, 273] width 968 height 493
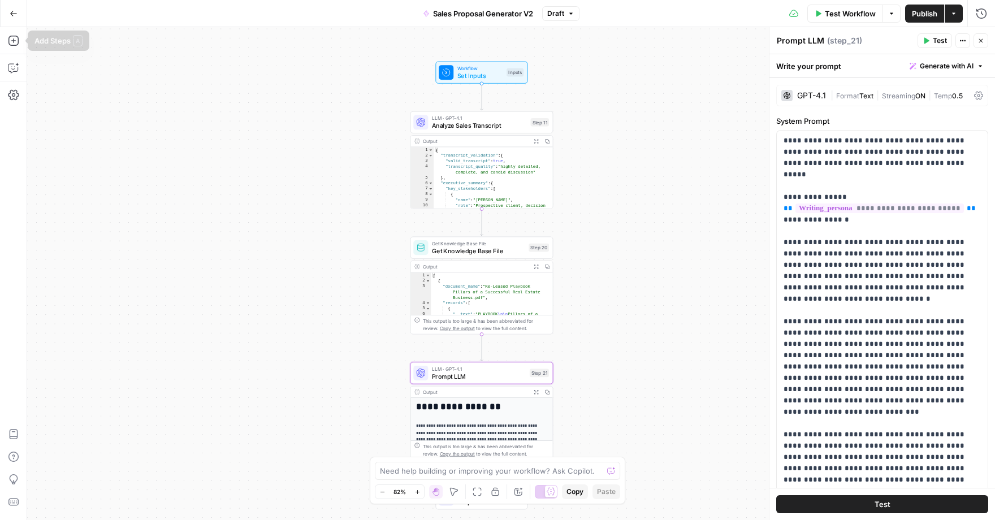
click at [13, 15] on icon "button" at bounding box center [14, 14] width 8 height 8
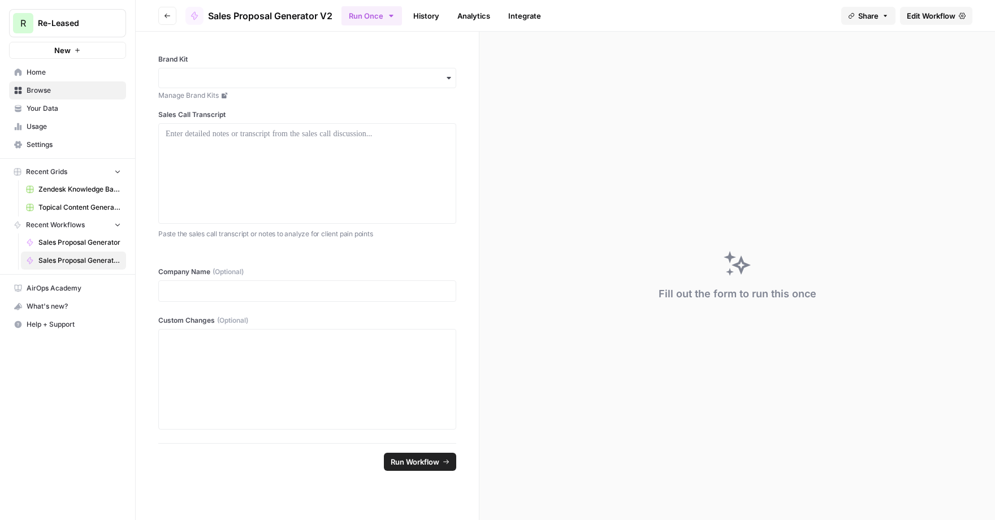
click at [46, 68] on span "Home" at bounding box center [74, 72] width 94 height 10
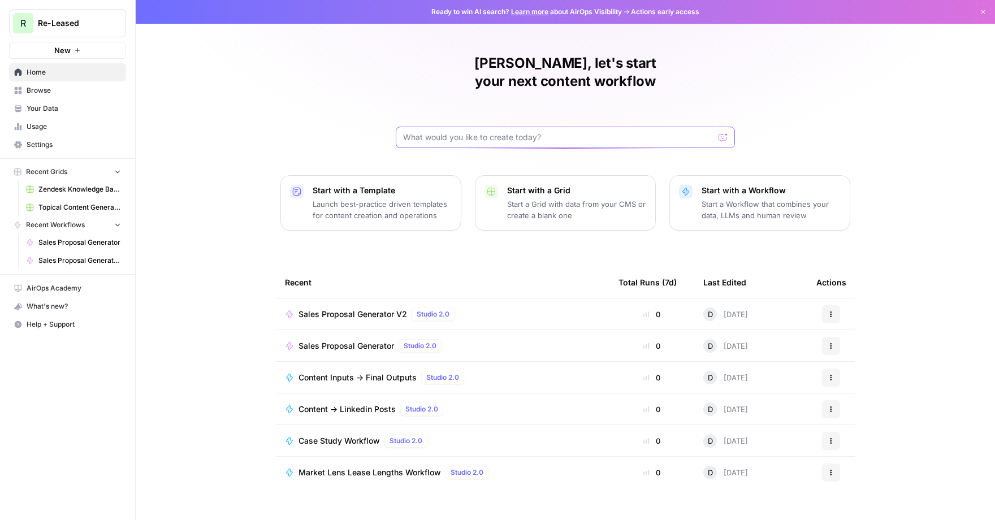
click at [464, 132] on input "text" at bounding box center [558, 137] width 311 height 11
click at [324, 436] on span "Case Study Workflow" at bounding box center [339, 441] width 81 height 11
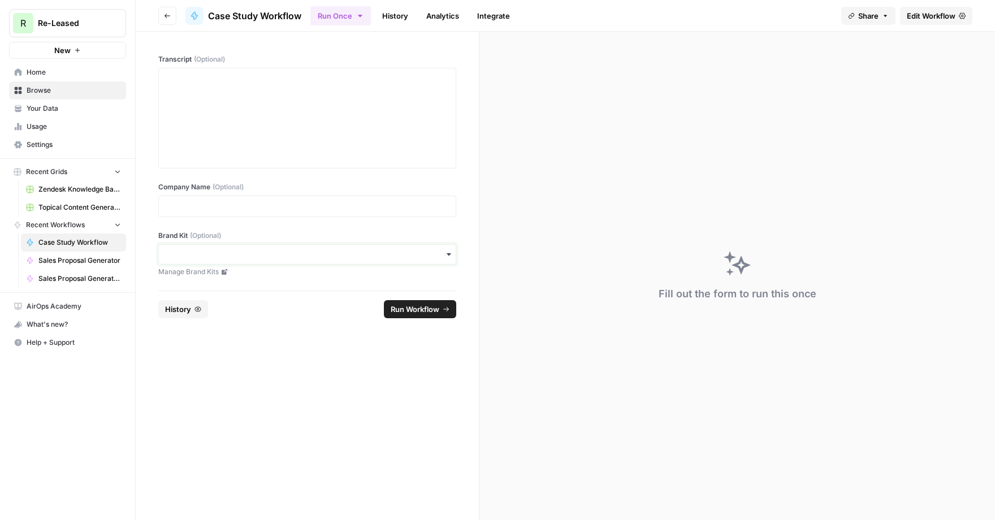
click at [253, 258] on input "Brand Kit (Optional)" at bounding box center [307, 254] width 283 height 11
click at [260, 336] on form "Transcript (Optional) Company Name (Optional) Brand Kit (Optional) Manage Brand…" at bounding box center [308, 276] width 344 height 489
click at [924, 15] on span "Edit Workflow" at bounding box center [931, 15] width 49 height 11
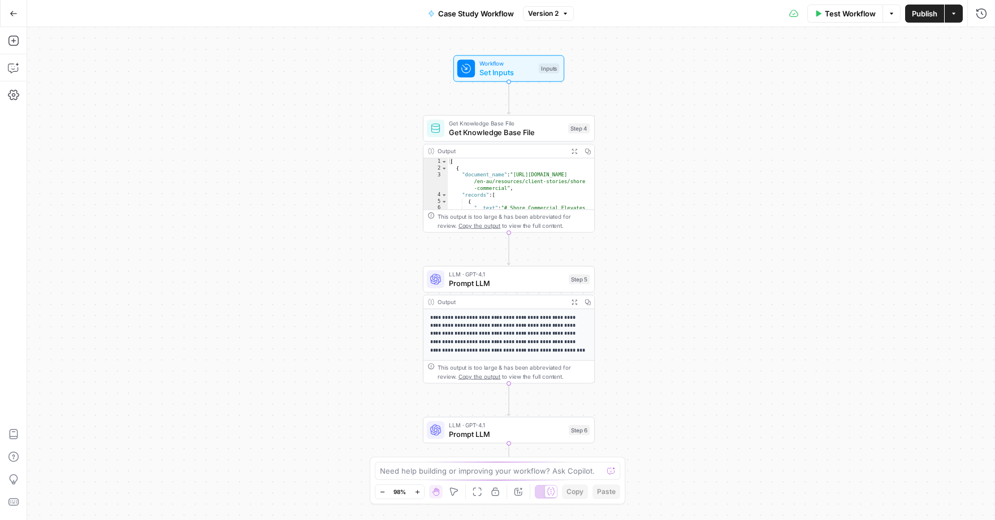
drag, startPoint x: 347, startPoint y: 249, endPoint x: 343, endPoint y: 256, distance: 7.6
click at [343, 256] on div "Workflow Set Inputs Inputs Get Knowledge Base File Get Knowledge Base File Step…" at bounding box center [511, 273] width 968 height 493
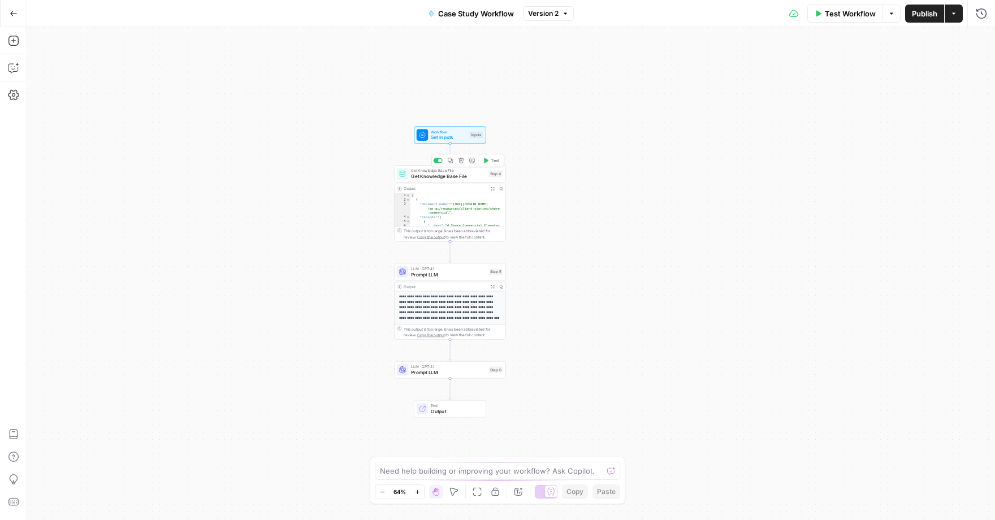
click at [422, 179] on span "Get Knowledge Base File" at bounding box center [448, 176] width 75 height 7
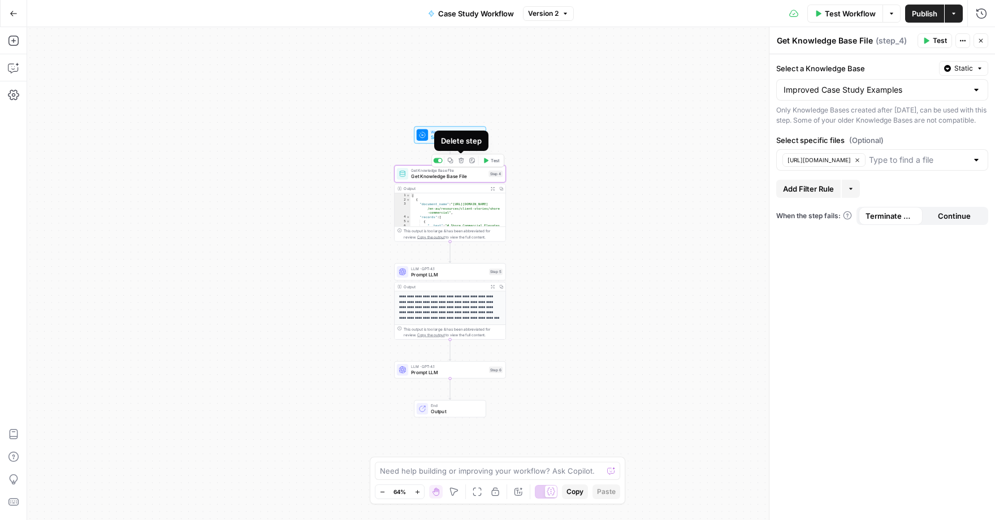
click at [464, 161] on button "Delete step" at bounding box center [462, 161] width 10 height 10
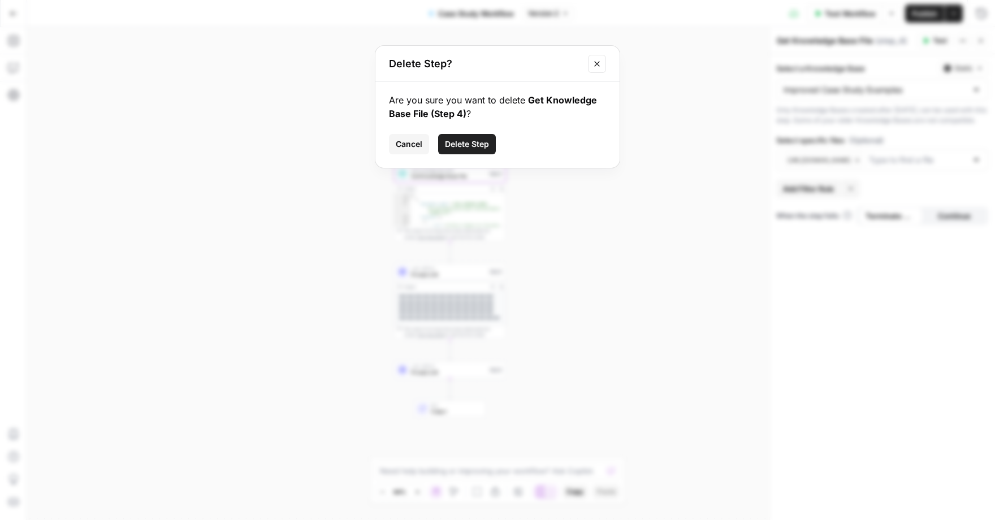
click at [594, 70] on button "Close modal" at bounding box center [597, 64] width 18 height 18
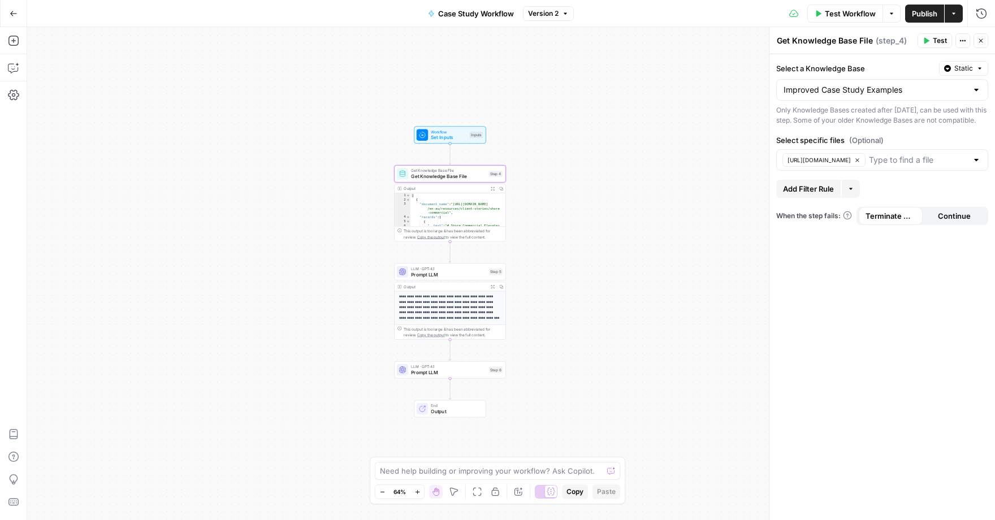
click at [492, 188] on icon "button" at bounding box center [492, 188] width 3 height 3
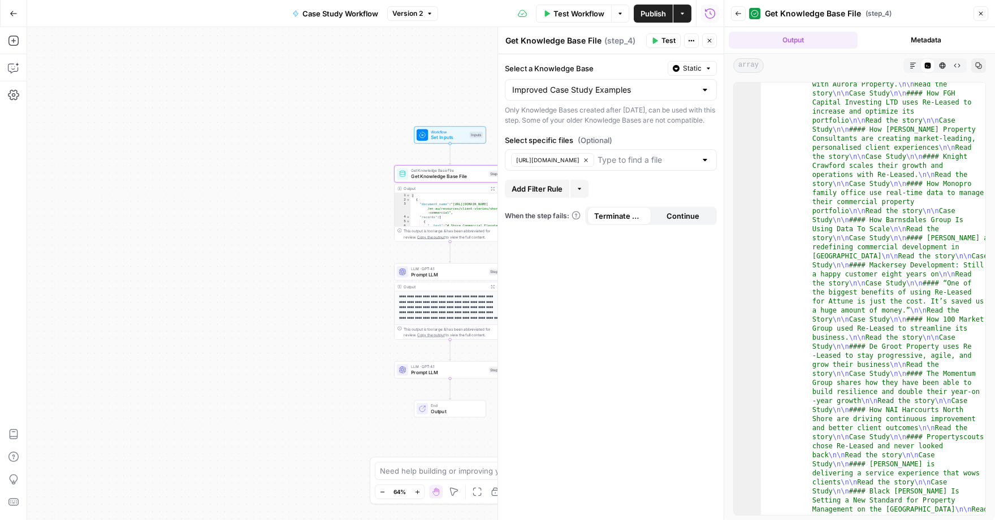
scroll to position [2283, 0]
click at [975, 13] on button "Close" at bounding box center [981, 13] width 15 height 15
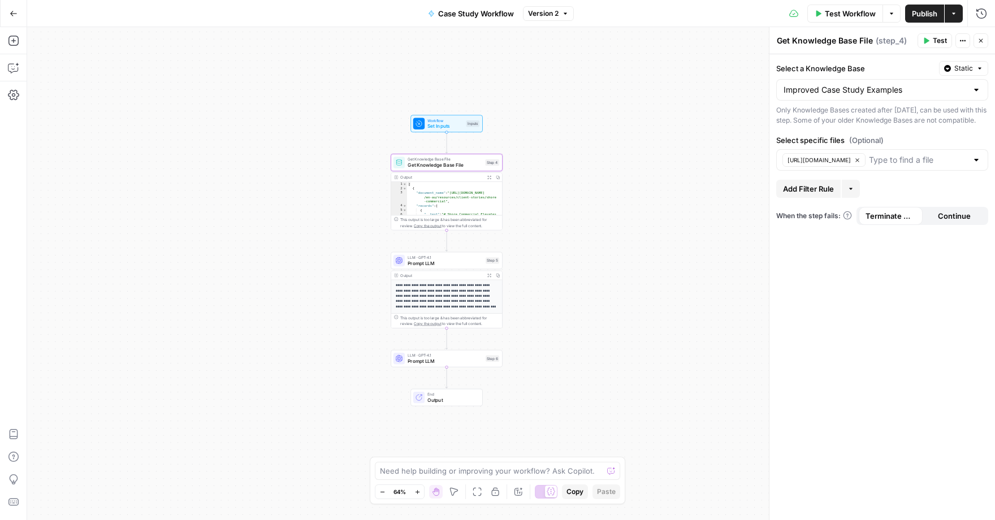
drag, startPoint x: 667, startPoint y: 309, endPoint x: 665, endPoint y: 259, distance: 50.4
click at [665, 259] on div "Workflow Set Inputs Inputs Get Knowledge Base File Get Knowledge Base File Step…" at bounding box center [511, 273] width 968 height 493
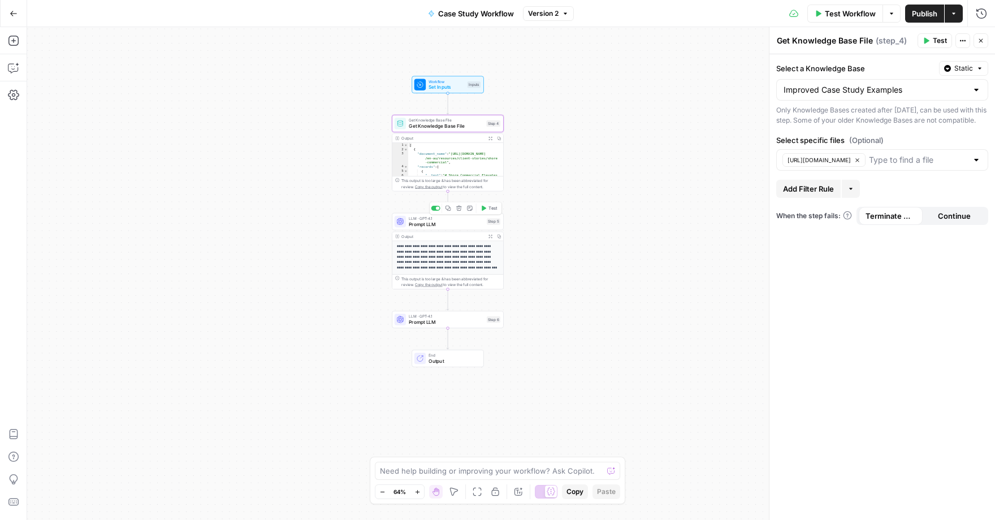
click at [443, 225] on span "Prompt LLM" at bounding box center [446, 224] width 75 height 7
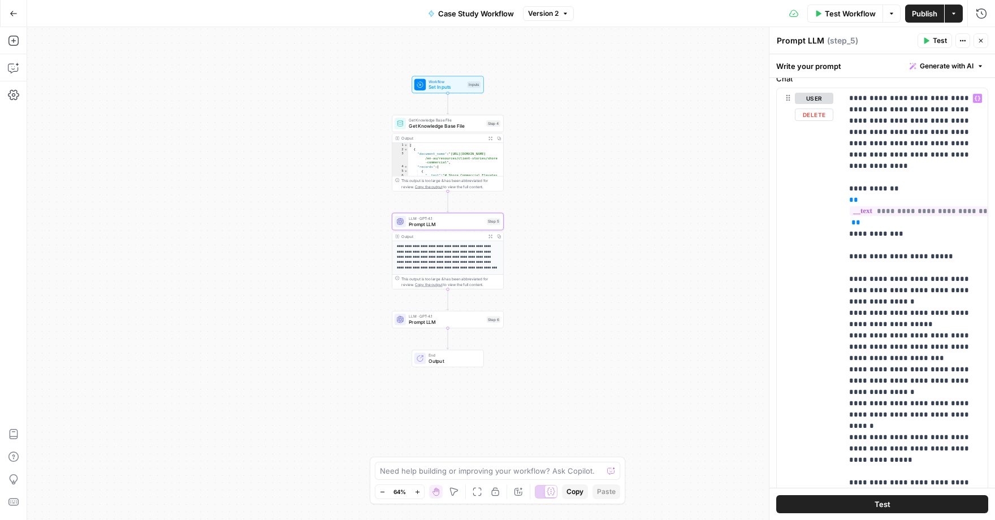
scroll to position [230, 0]
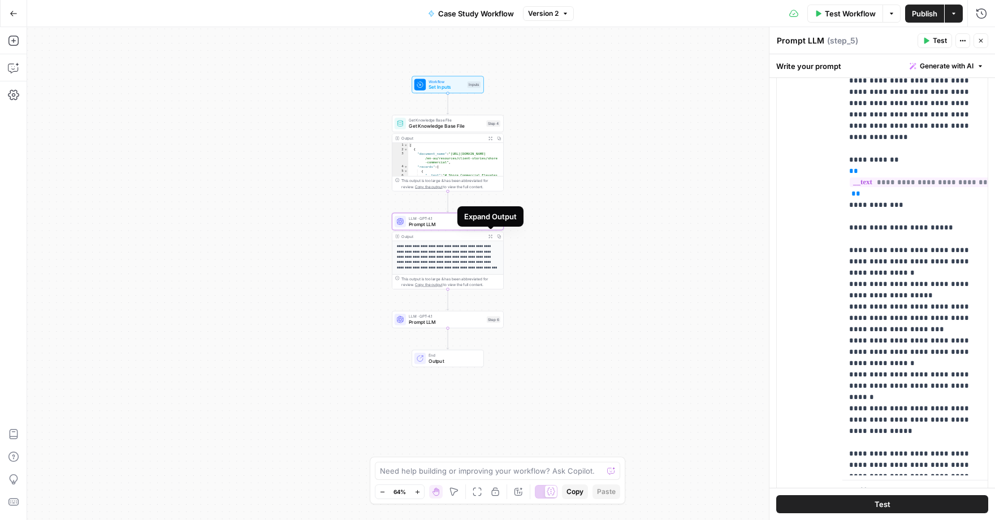
click at [493, 236] on button "Expand Output" at bounding box center [490, 236] width 8 height 8
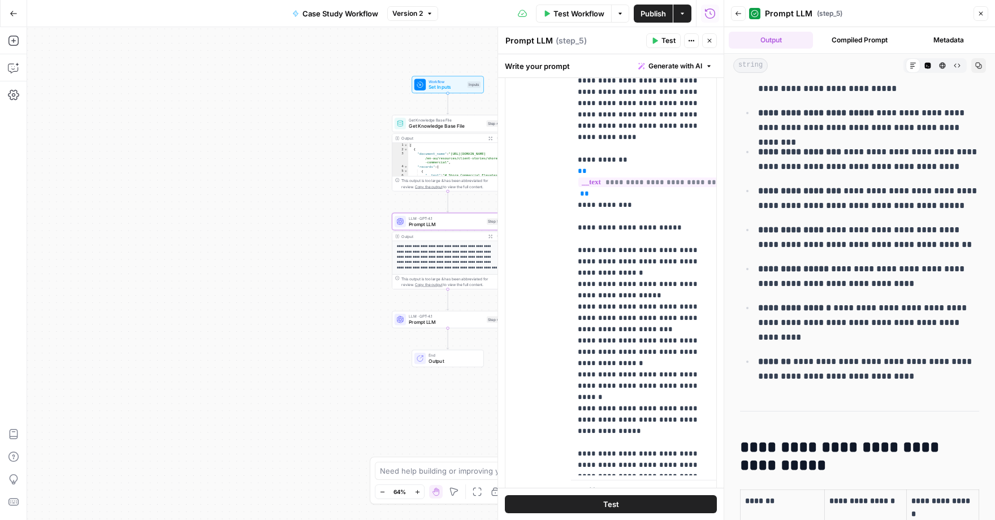
scroll to position [3670, 0]
click at [983, 10] on icon "button" at bounding box center [981, 13] width 7 height 7
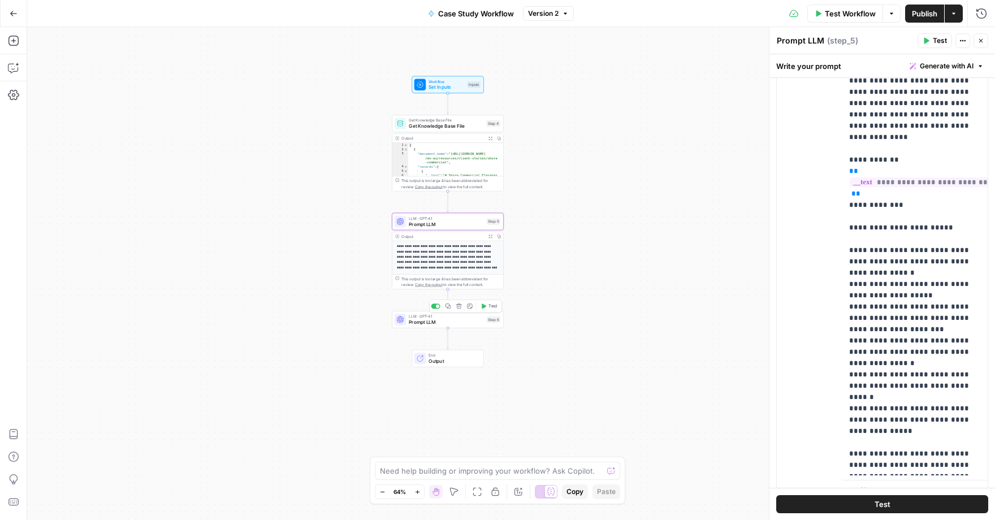
click at [423, 326] on div "LLM · GPT-4.1 Prompt LLM Step 6 Copy step Delete step Add Note Test" at bounding box center [448, 320] width 112 height 18
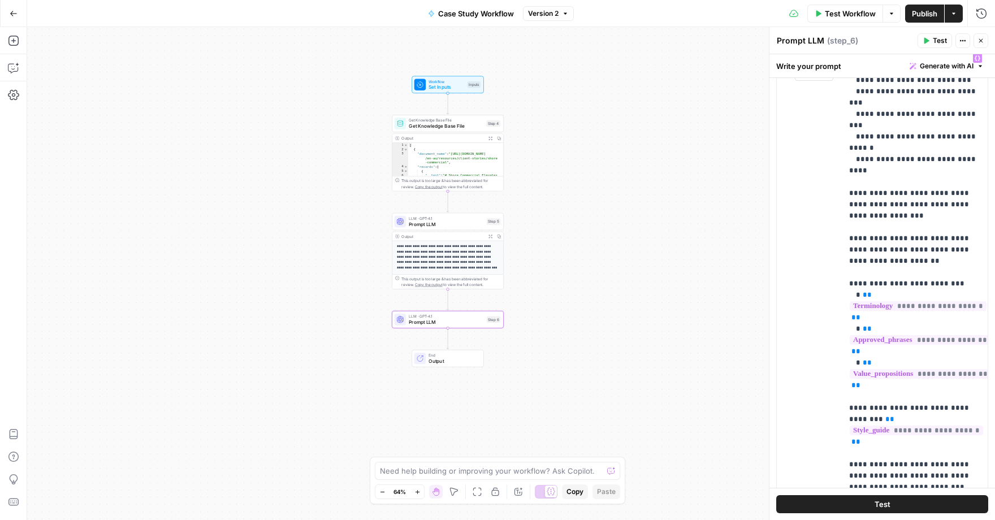
scroll to position [484, 0]
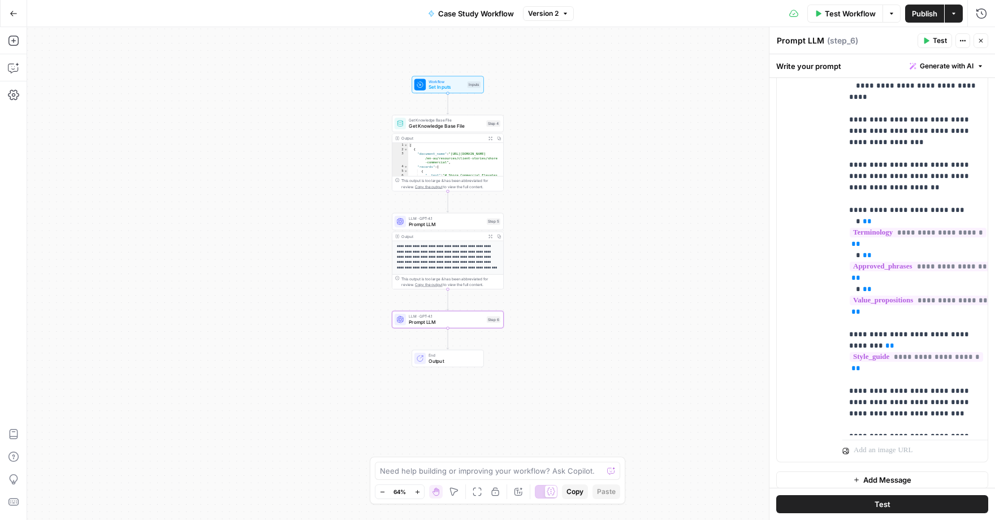
click at [7, 14] on button "Go Back" at bounding box center [13, 13] width 20 height 20
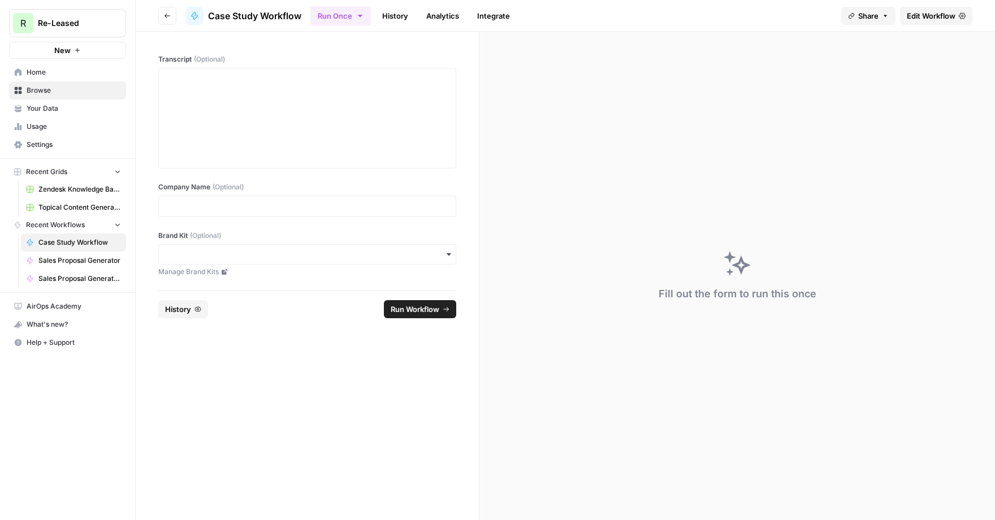
click at [46, 76] on span "Home" at bounding box center [74, 72] width 94 height 10
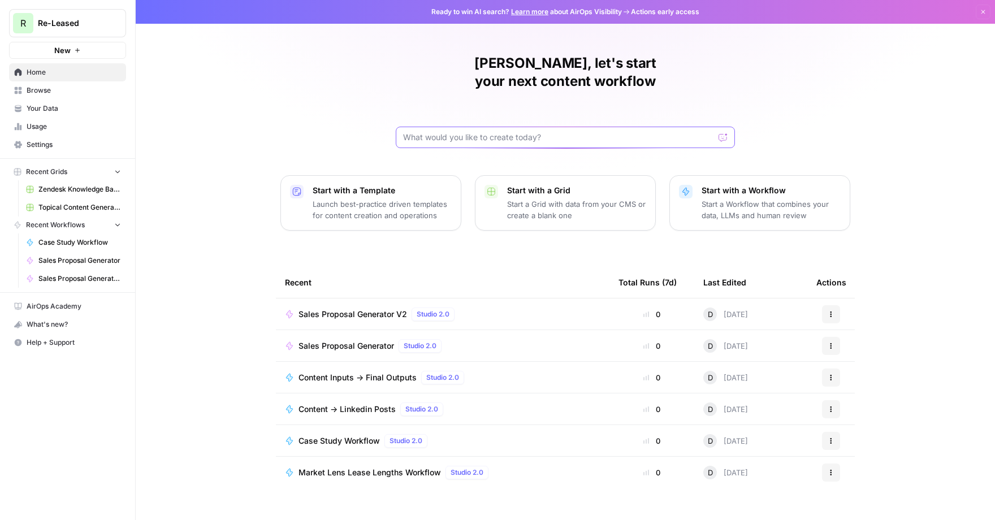
click at [455, 132] on input "text" at bounding box center [558, 137] width 311 height 11
type input "market lens"
click at [717, 130] on button "Send" at bounding box center [724, 137] width 15 height 15
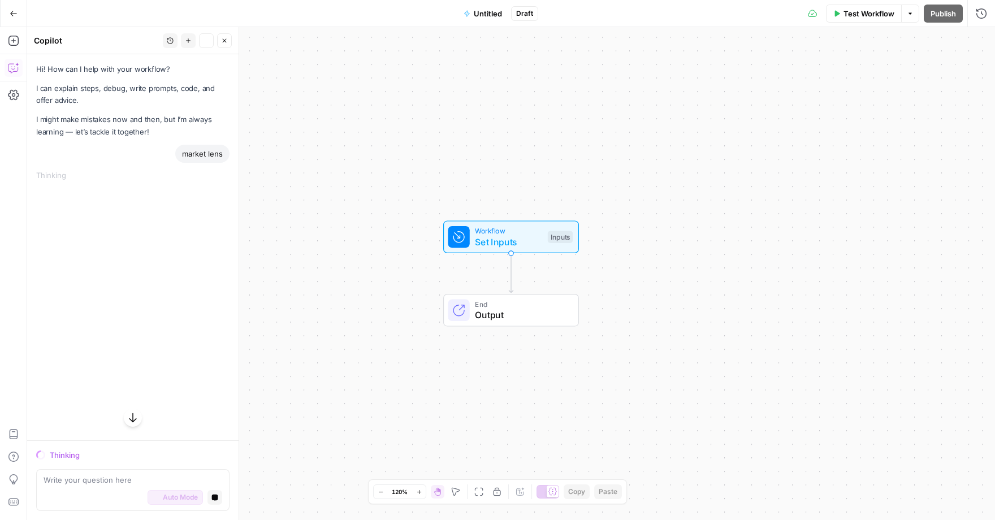
click at [15, 17] on button "Go Back" at bounding box center [13, 13] width 20 height 20
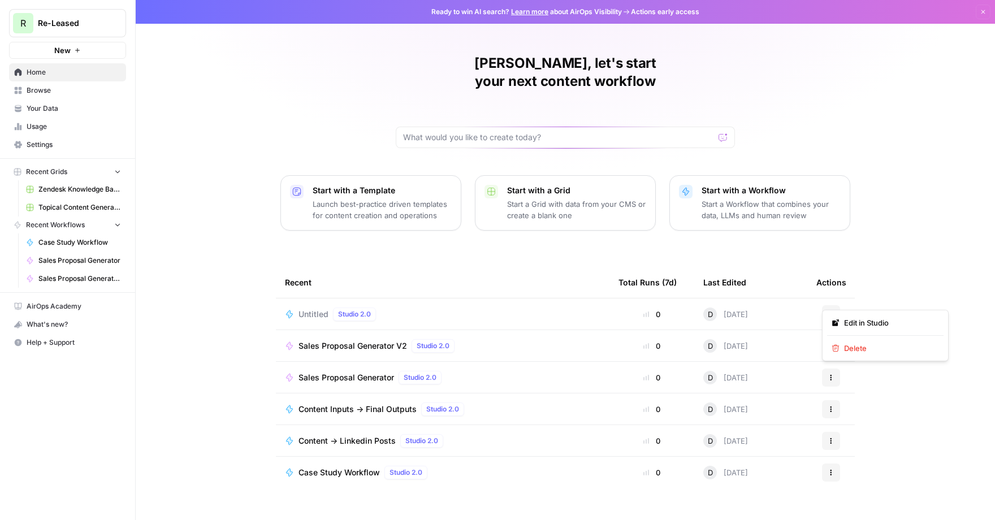
click at [837, 305] on button "Actions" at bounding box center [831, 314] width 18 height 18
click at [859, 351] on span "Delete" at bounding box center [889, 348] width 90 height 11
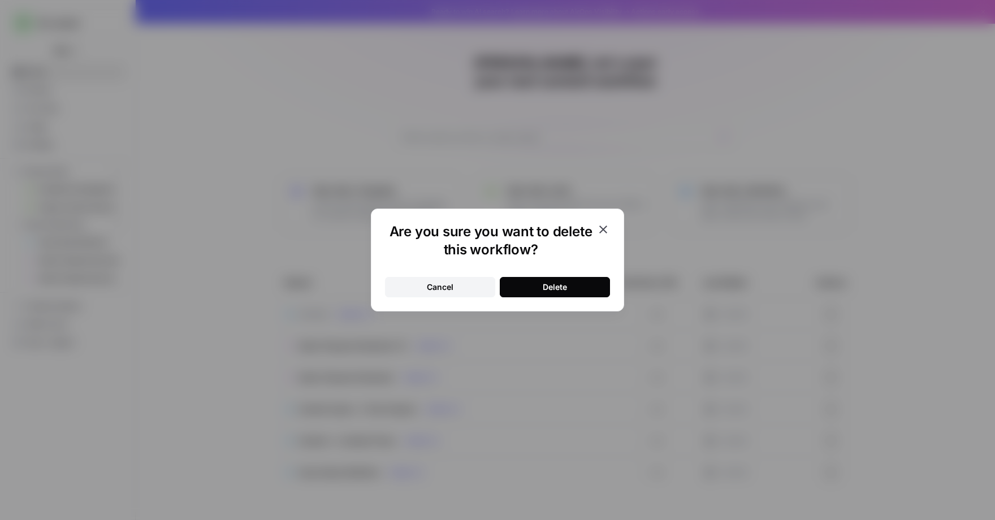
click at [544, 287] on div "Delete" at bounding box center [555, 287] width 24 height 11
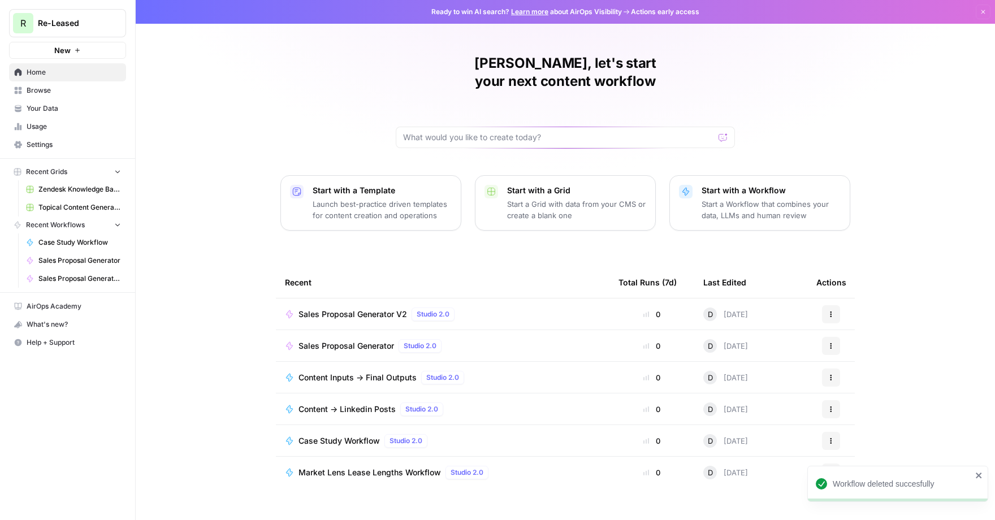
click at [47, 93] on span "Browse" at bounding box center [74, 90] width 94 height 10
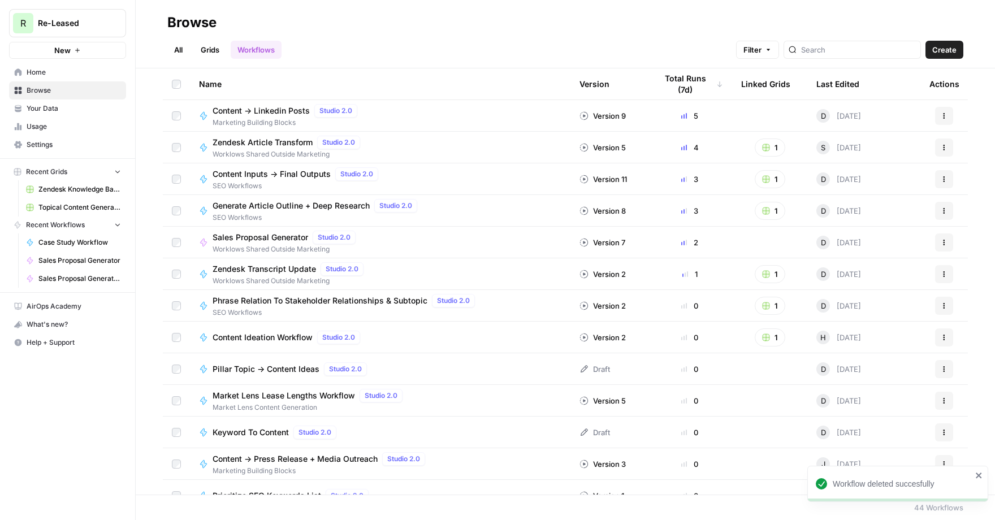
click at [178, 48] on link "All" at bounding box center [178, 50] width 22 height 18
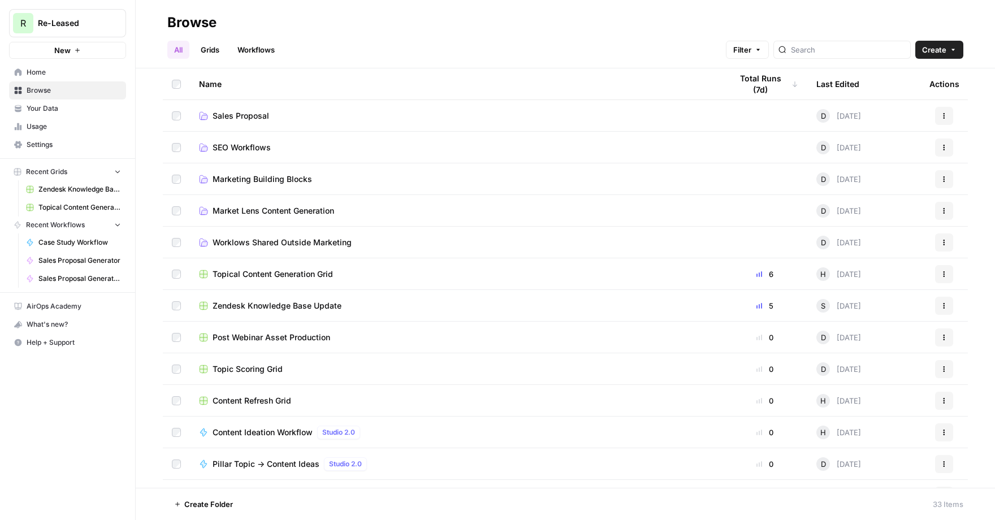
click at [269, 180] on span "Marketing Building Blocks" at bounding box center [263, 179] width 100 height 11
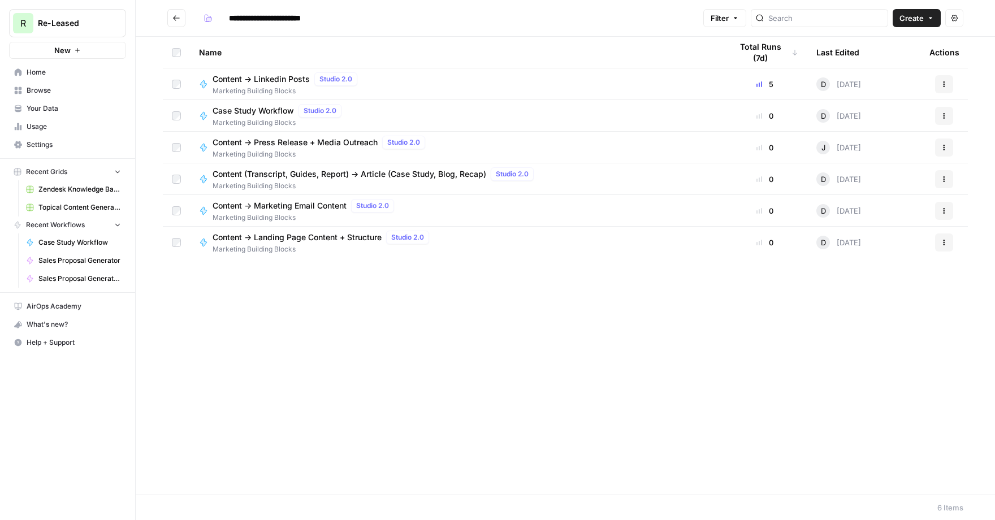
click at [175, 17] on icon "Go back" at bounding box center [177, 18] width 8 height 8
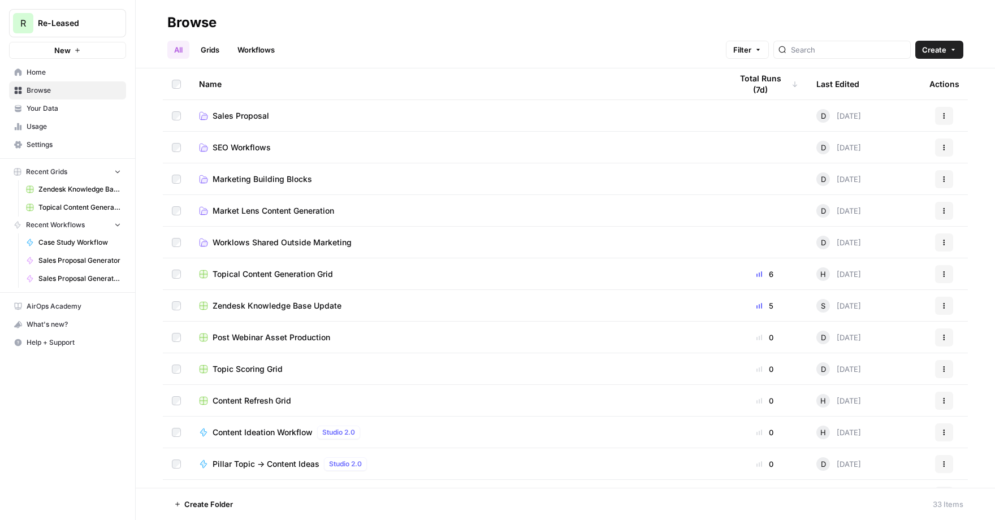
click at [245, 213] on span "Market Lens Content Generation" at bounding box center [274, 210] width 122 height 11
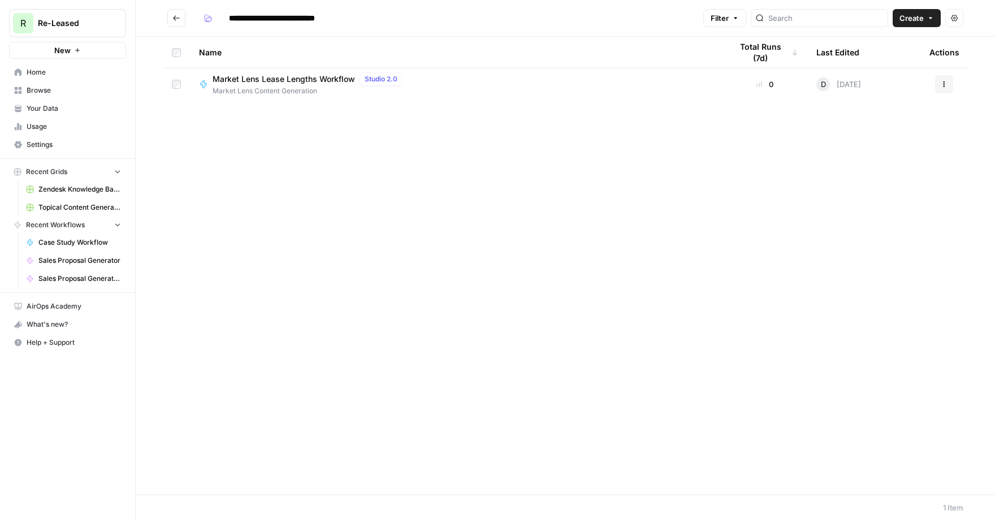
click at [249, 83] on span "Market Lens Lease Lengths Workflow" at bounding box center [284, 79] width 143 height 11
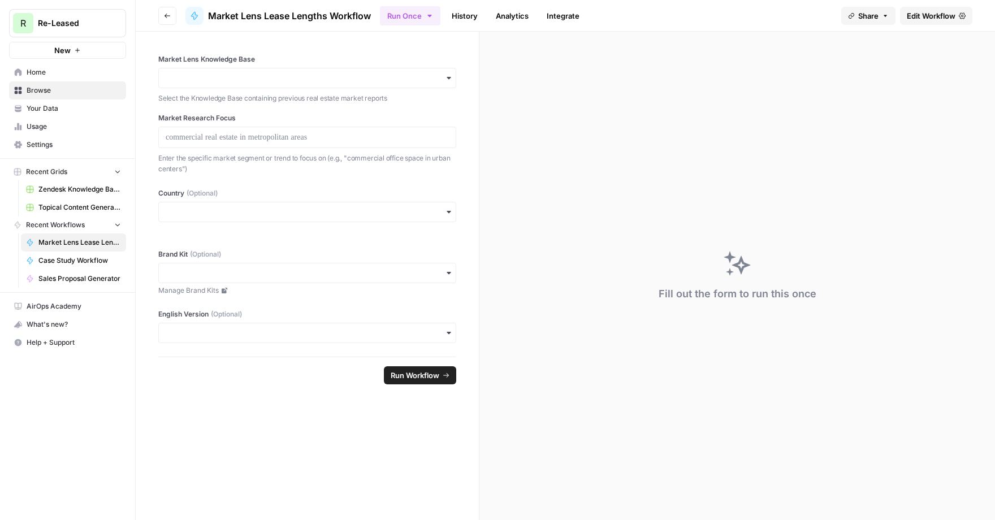
click at [932, 15] on span "Edit Workflow" at bounding box center [931, 15] width 49 height 11
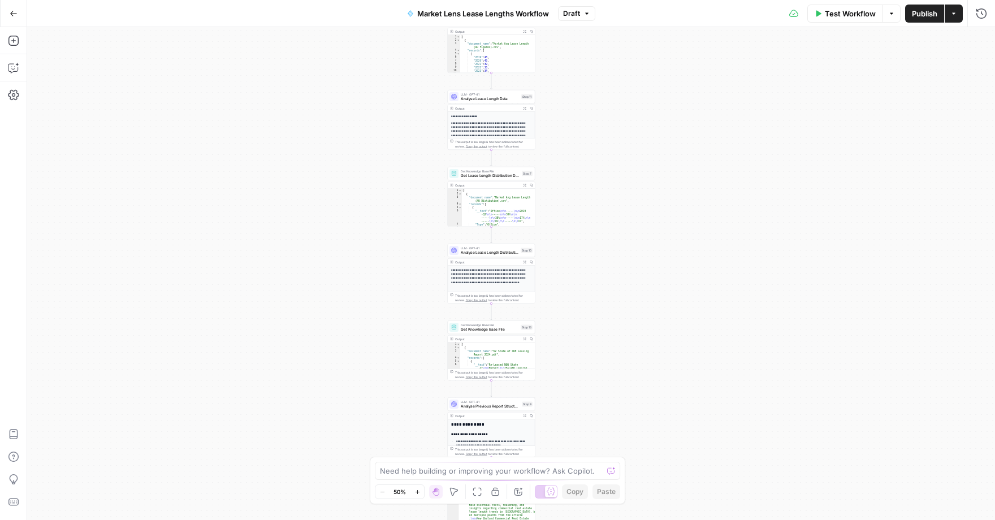
drag, startPoint x: 624, startPoint y: 162, endPoint x: 606, endPoint y: 288, distance: 127.5
click at [605, 286] on div "Workflow Set Inputs Inputs Get Knowledge Base File Get Lease Length Data Step 8…" at bounding box center [511, 273] width 968 height 493
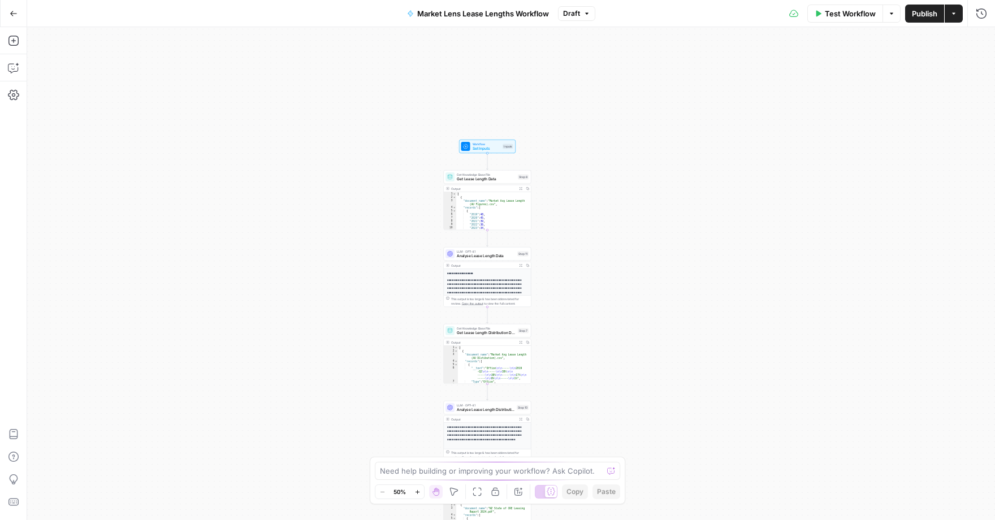
drag, startPoint x: 611, startPoint y: 75, endPoint x: 609, endPoint y: 228, distance: 152.7
click at [609, 227] on div "Workflow Set Inputs Inputs Get Knowledge Base File Get Lease Length Data Step 8…" at bounding box center [511, 273] width 968 height 493
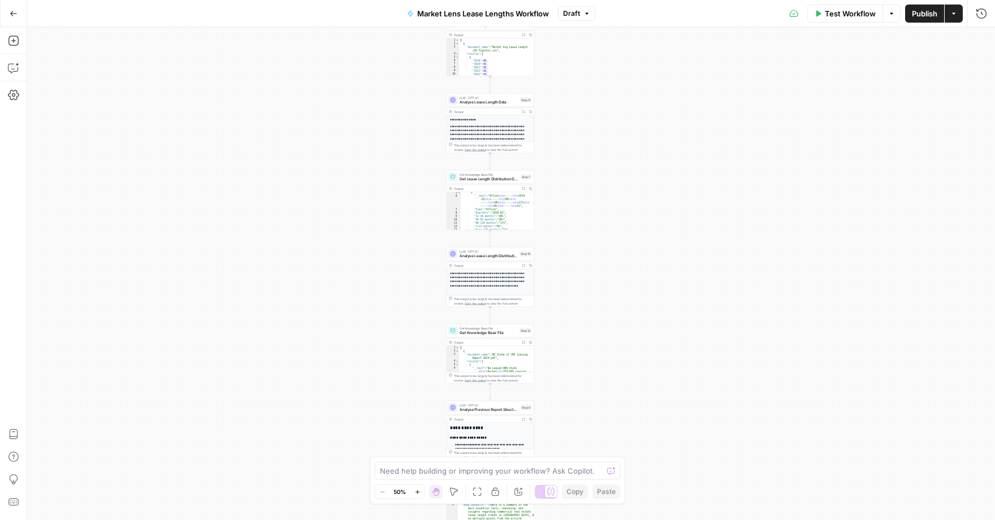
drag, startPoint x: 609, startPoint y: 370, endPoint x: 614, endPoint y: 201, distance: 169.2
click at [614, 201] on div "Workflow Set Inputs Inputs Get Knowledge Base File Get Lease Length Data Step 8…" at bounding box center [511, 273] width 968 height 493
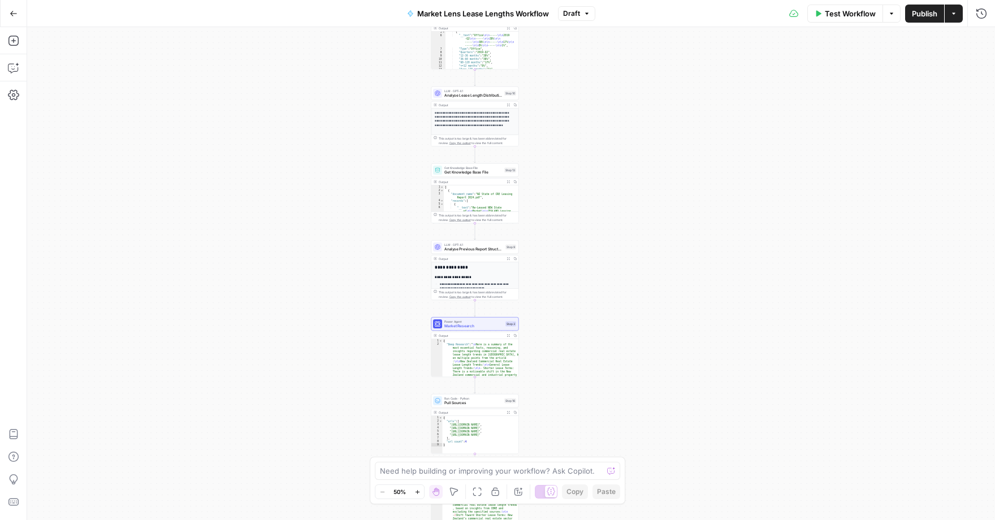
drag, startPoint x: 662, startPoint y: 361, endPoint x: 645, endPoint y: 208, distance: 154.8
click at [645, 208] on div "Workflow Set Inputs Inputs Get Knowledge Base File Get Lease Length Data Step 8…" at bounding box center [511, 273] width 968 height 493
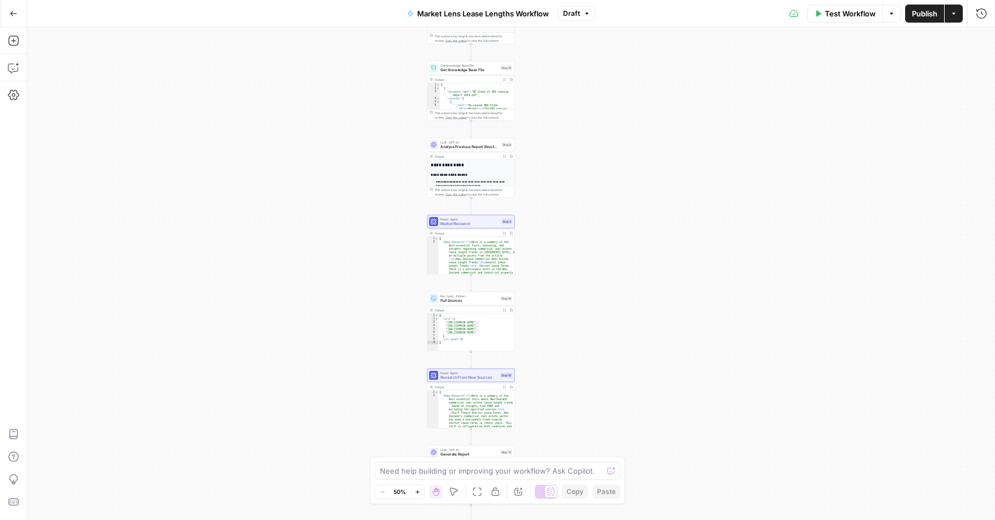
drag, startPoint x: 636, startPoint y: 327, endPoint x: 630, endPoint y: 231, distance: 96.9
click at [630, 231] on div "Workflow Set Inputs Inputs Get Knowledge Base File Get Lease Length Data Step 8…" at bounding box center [511, 273] width 968 height 493
click at [463, 221] on span "Market Research" at bounding box center [470, 224] width 59 height 6
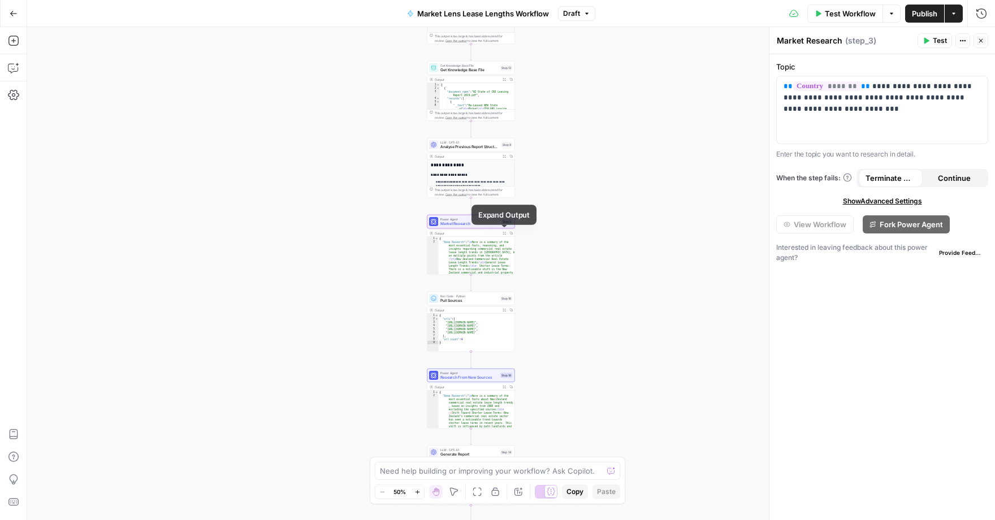
click at [502, 235] on button "Expand Output" at bounding box center [504, 233] width 7 height 7
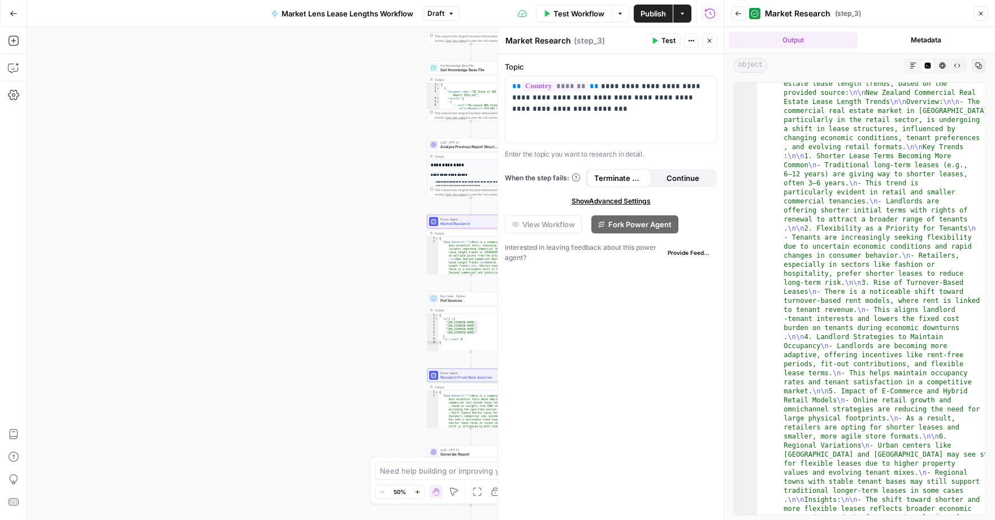
scroll to position [2671, 0]
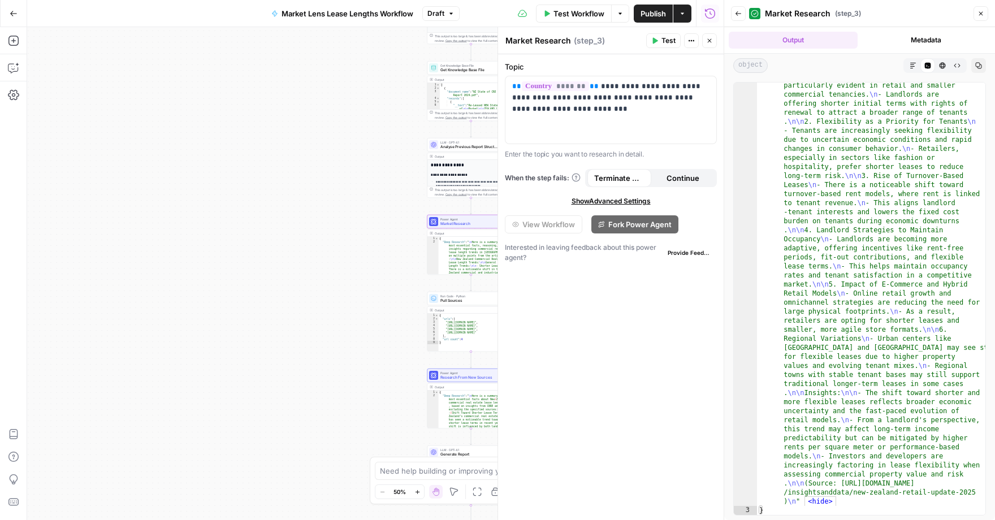
click at [301, 256] on div "Workflow Set Inputs Inputs Get Knowledge Base File Get Lease Length Data Step 8…" at bounding box center [375, 273] width 697 height 493
click at [980, 12] on icon "button" at bounding box center [982, 14] width 4 height 4
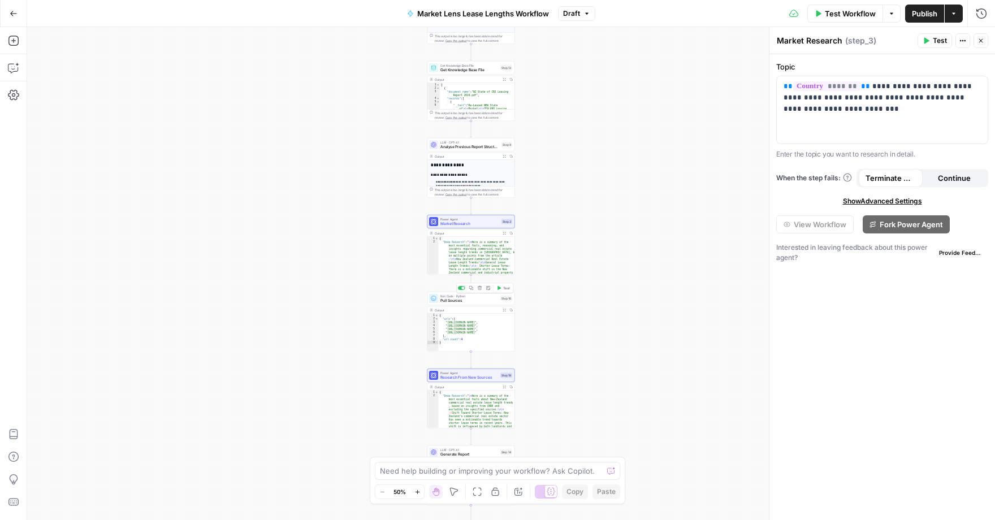
click at [462, 303] on span "Pull Sources" at bounding box center [470, 301] width 58 height 6
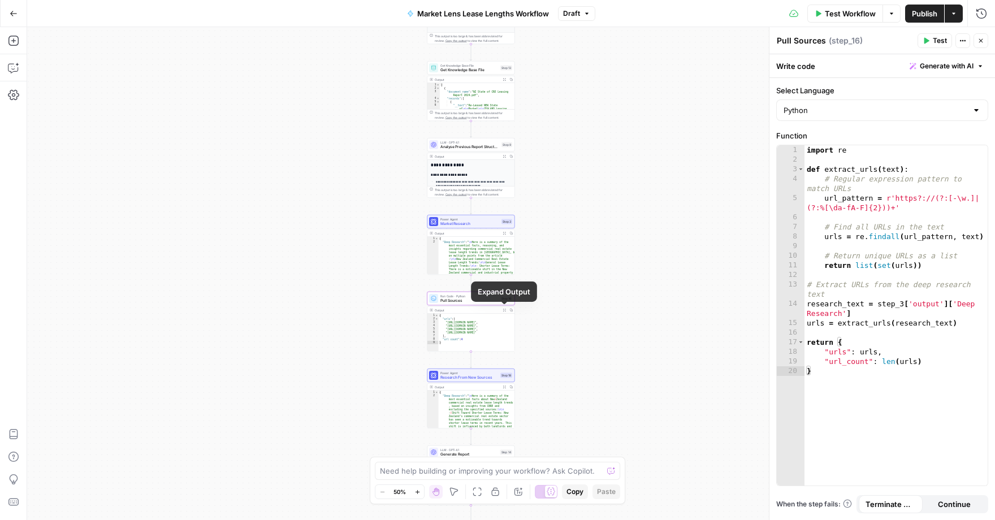
click at [505, 310] on icon "button" at bounding box center [504, 310] width 3 height 3
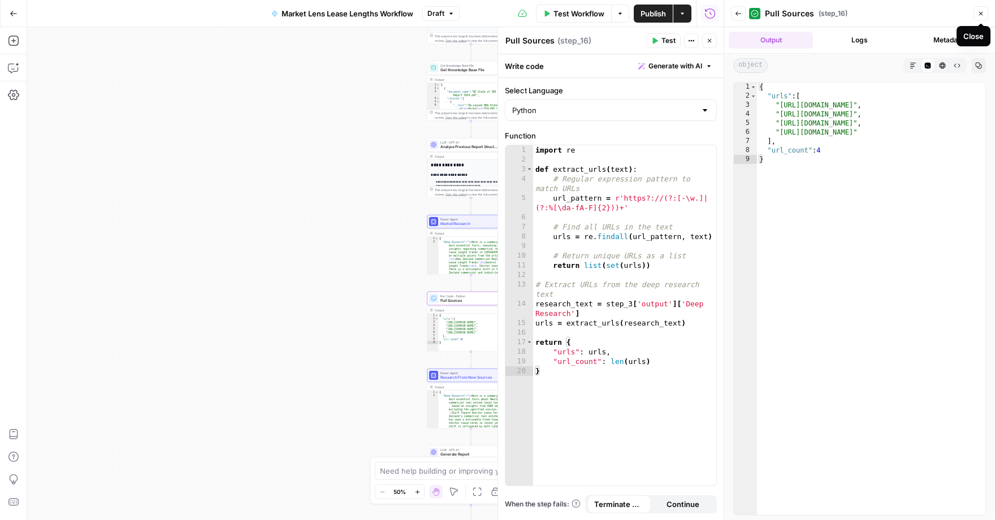
click at [981, 15] on icon "button" at bounding box center [981, 13] width 7 height 7
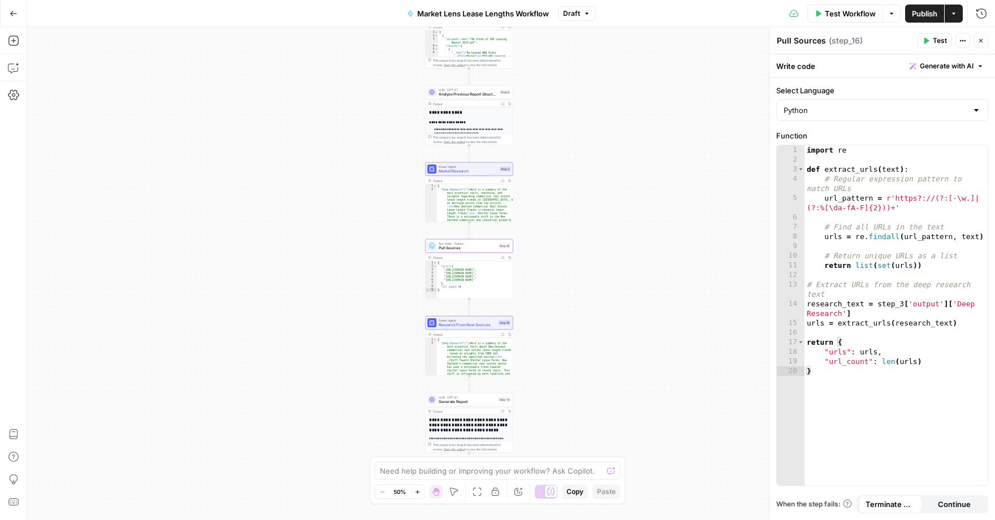
drag, startPoint x: 601, startPoint y: 374, endPoint x: 603, endPoint y: 281, distance: 93.4
click at [603, 280] on div "Workflow Set Inputs Inputs Get Knowledge Base File Get Lease Length Data Step 8…" at bounding box center [511, 273] width 968 height 493
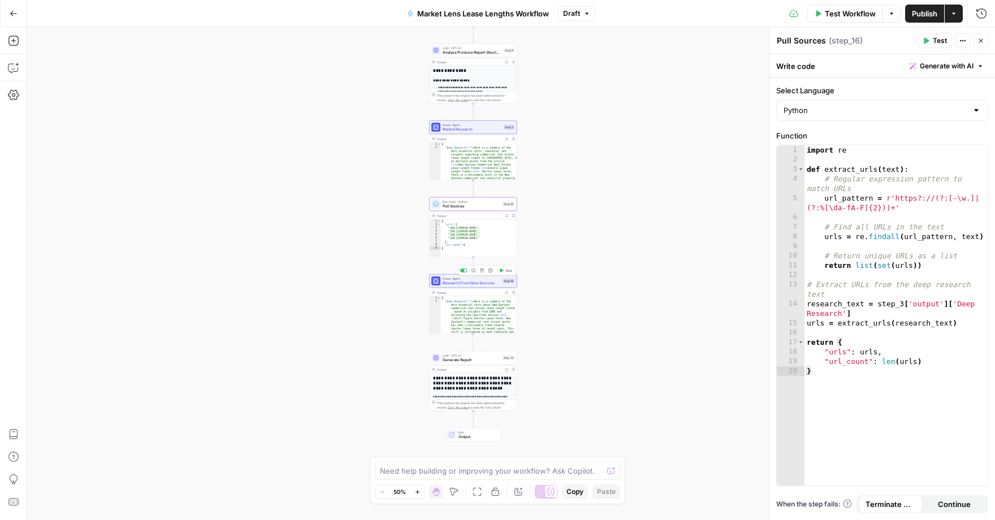
click at [455, 286] on span "Research From New Sources" at bounding box center [472, 284] width 58 height 6
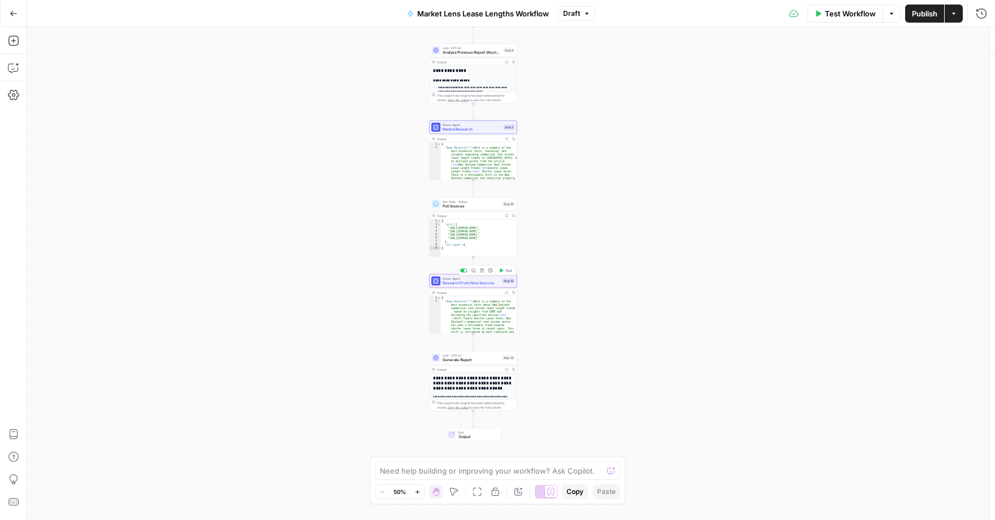
type textarea "Research From New Sources"
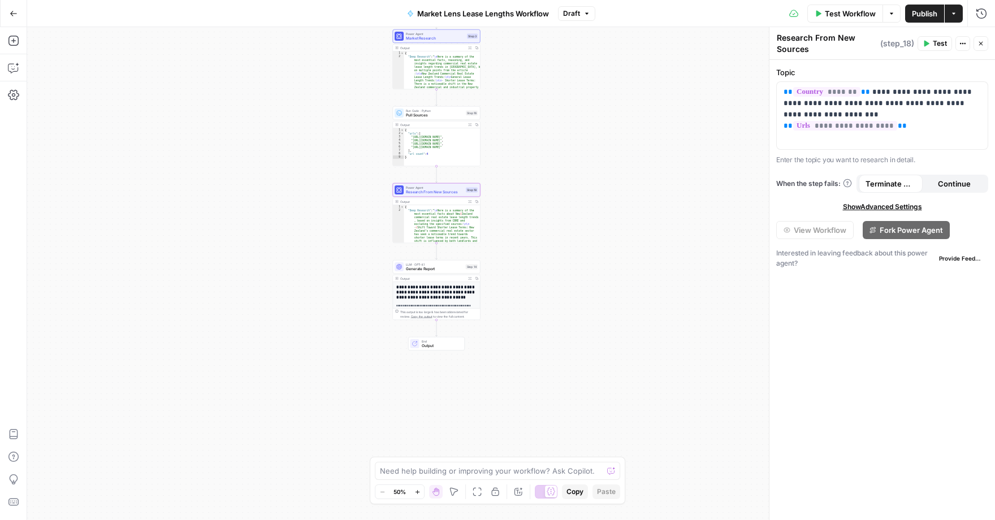
drag, startPoint x: 682, startPoint y: 317, endPoint x: 645, endPoint y: 226, distance: 98.2
click at [645, 226] on div "Workflow Set Inputs Inputs Get Knowledge Base File Get Lease Length Data Step 8…" at bounding box center [511, 273] width 968 height 493
click at [412, 266] on span "Generate Report" at bounding box center [435, 269] width 58 height 6
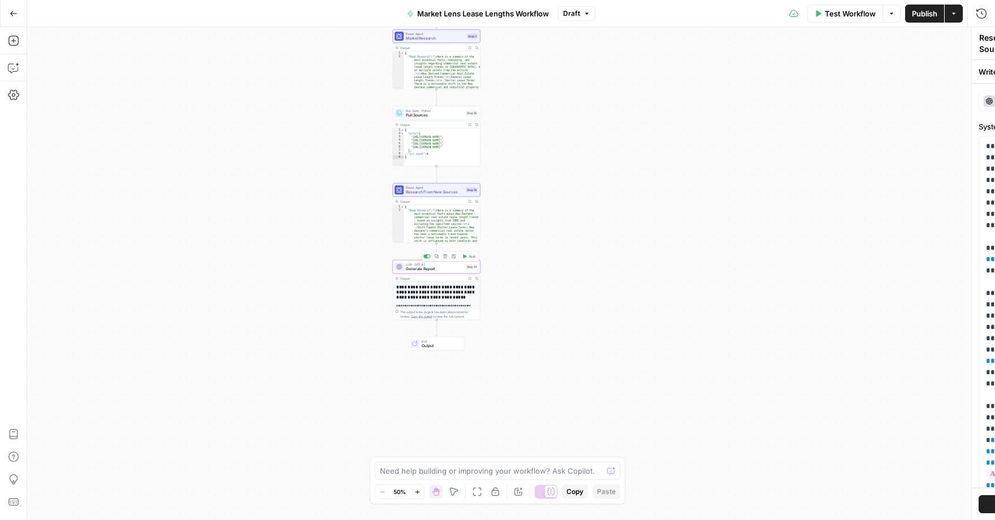
type textarea "Generate Report"
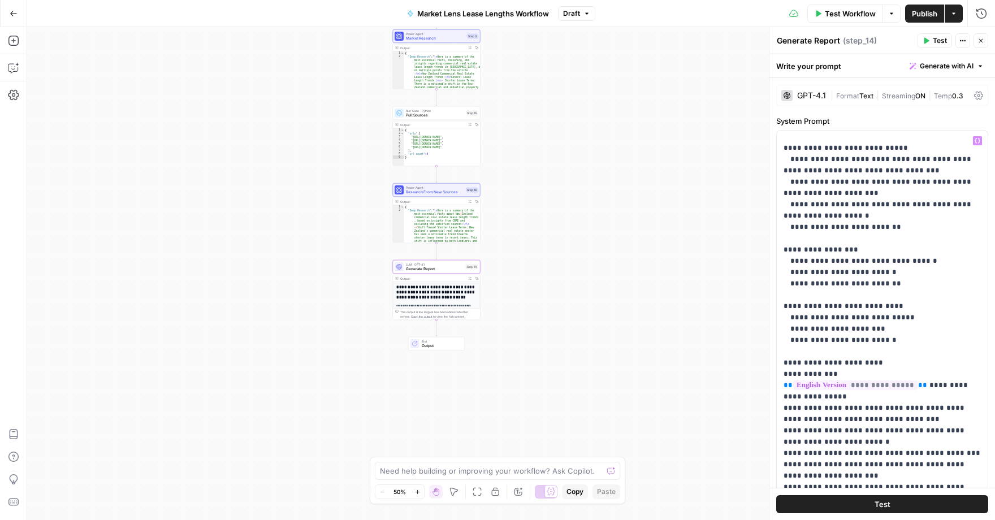
scroll to position [1683, 0]
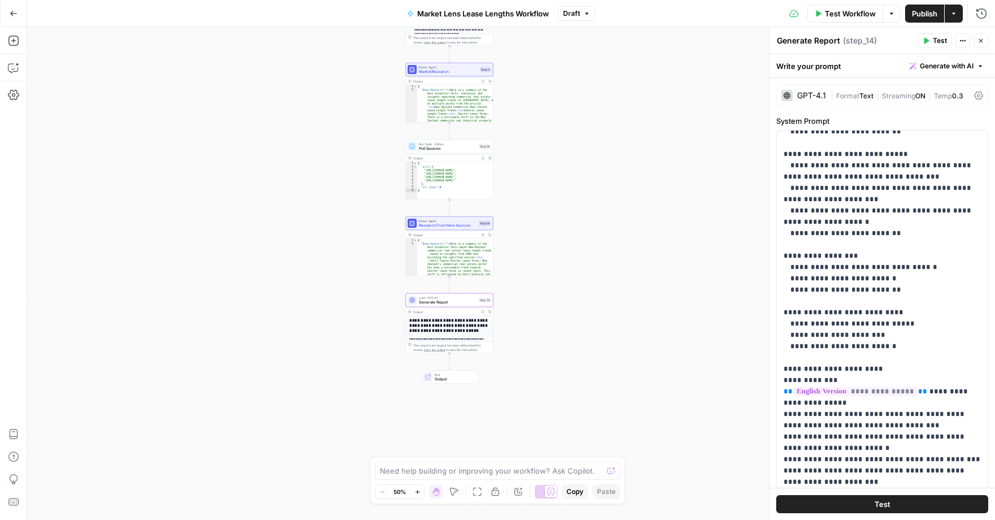
drag, startPoint x: 584, startPoint y: 270, endPoint x: 597, endPoint y: 305, distance: 36.9
click at [597, 305] on div "Workflow Set Inputs Inputs Get Knowledge Base File Get Lease Length Data Step 8…" at bounding box center [511, 273] width 968 height 493
click at [801, 94] on div "GPT-4.1" at bounding box center [812, 96] width 29 height 8
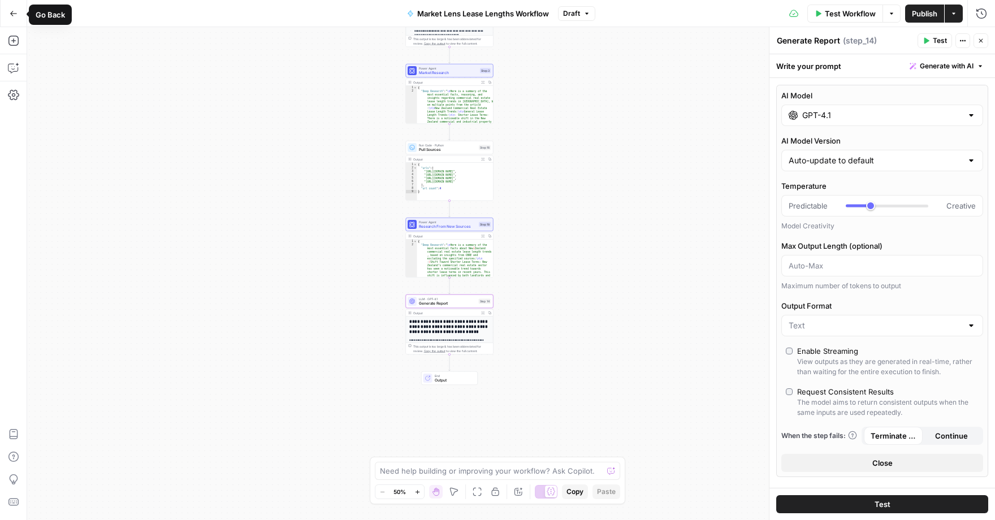
click at [19, 17] on button "Go Back" at bounding box center [13, 13] width 20 height 20
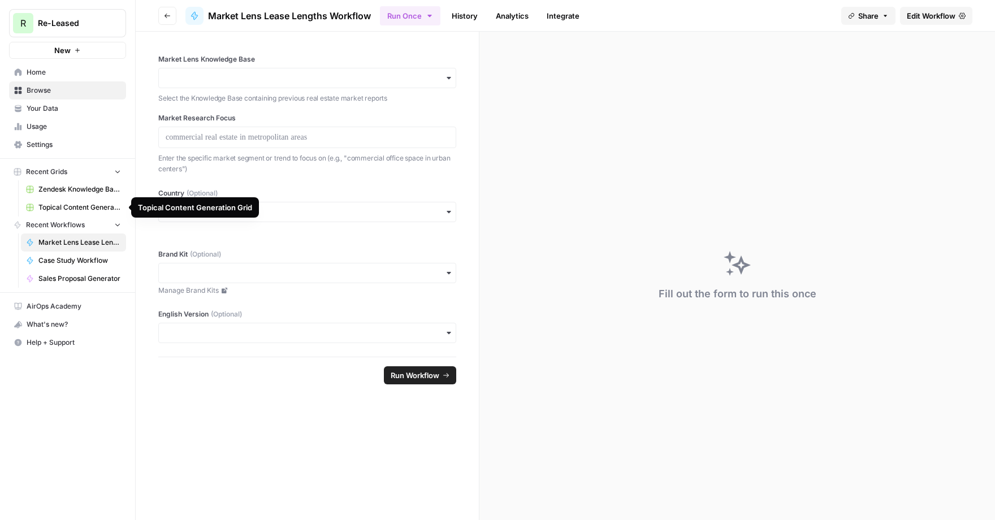
click at [62, 206] on span "Topical Content Generation Grid" at bounding box center [79, 207] width 83 height 10
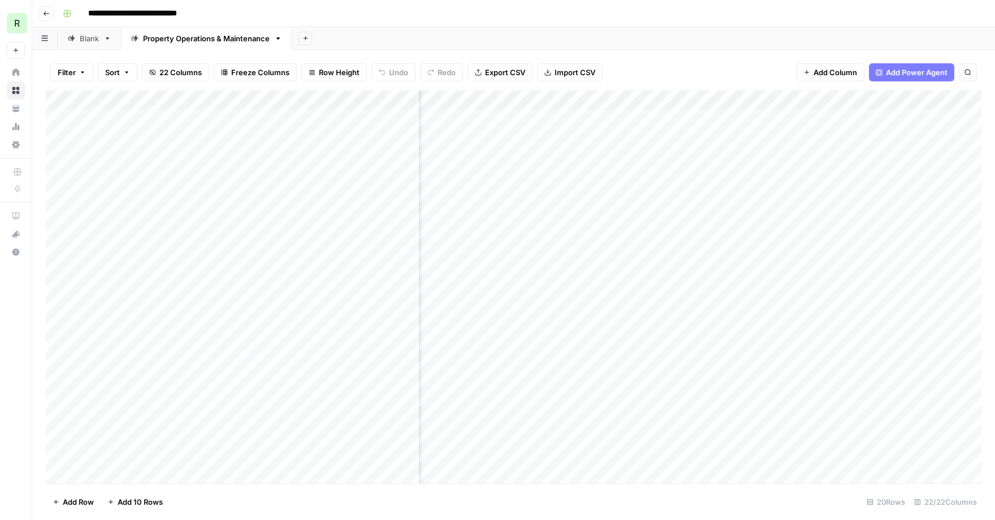
scroll to position [0, 321]
click at [686, 100] on div "Add Column" at bounding box center [514, 286] width 936 height 393
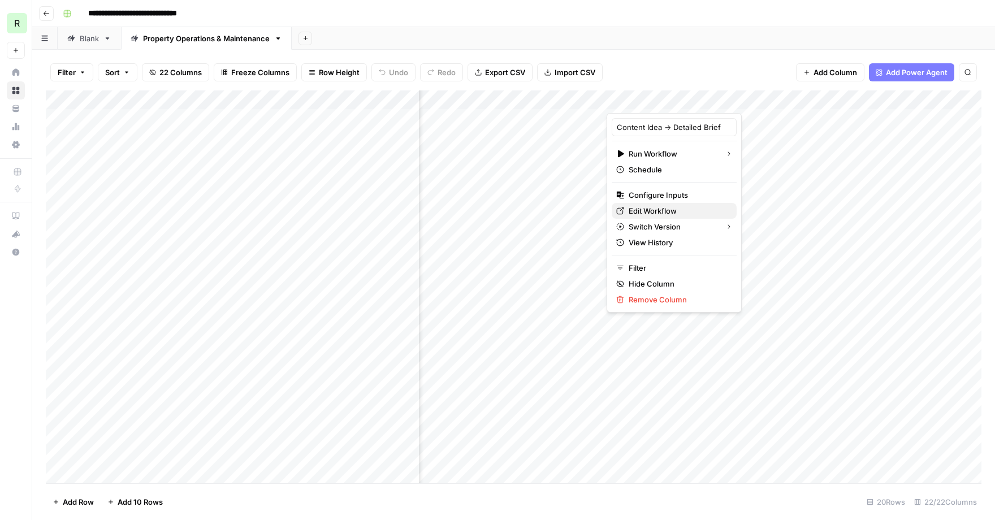
click at [658, 210] on span "Edit Workflow" at bounding box center [678, 210] width 99 height 11
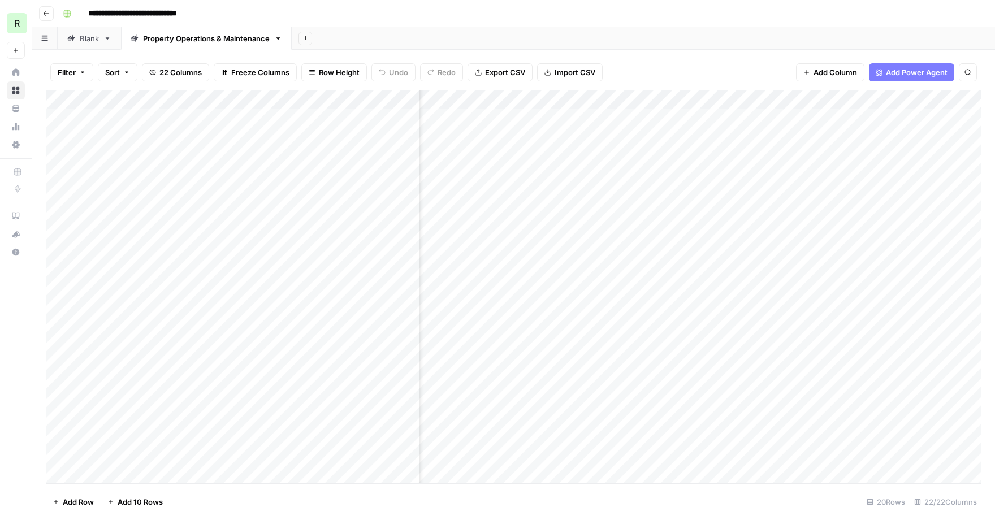
scroll to position [0, 191]
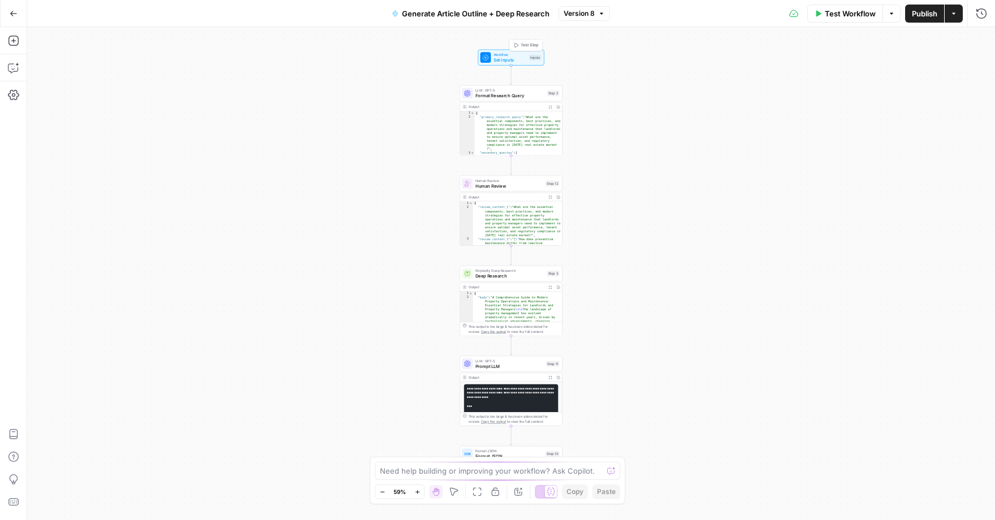
click at [507, 58] on span "Set Inputs" at bounding box center [510, 60] width 33 height 7
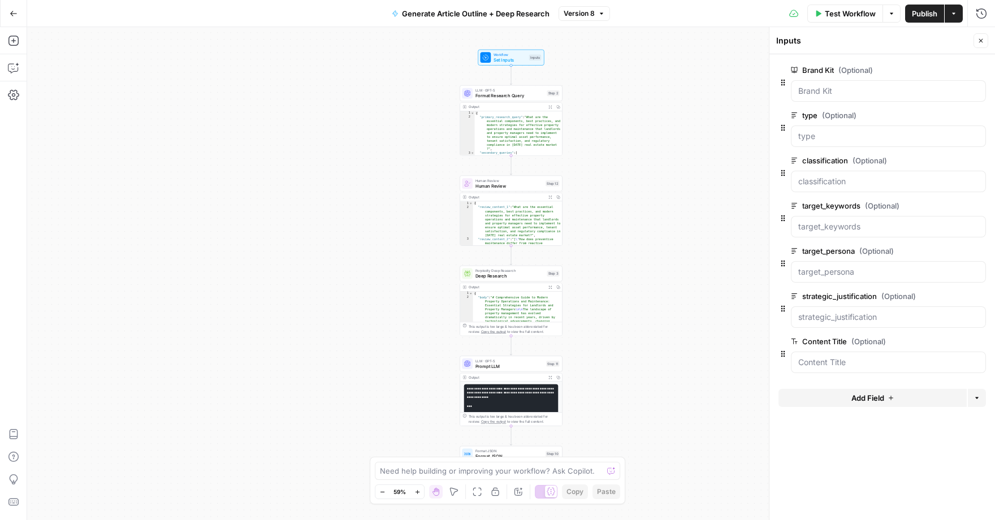
click at [11, 24] on div "Go Back" at bounding box center [13, 13] width 27 height 27
click at [12, 13] on icon "button" at bounding box center [13, 13] width 7 height 5
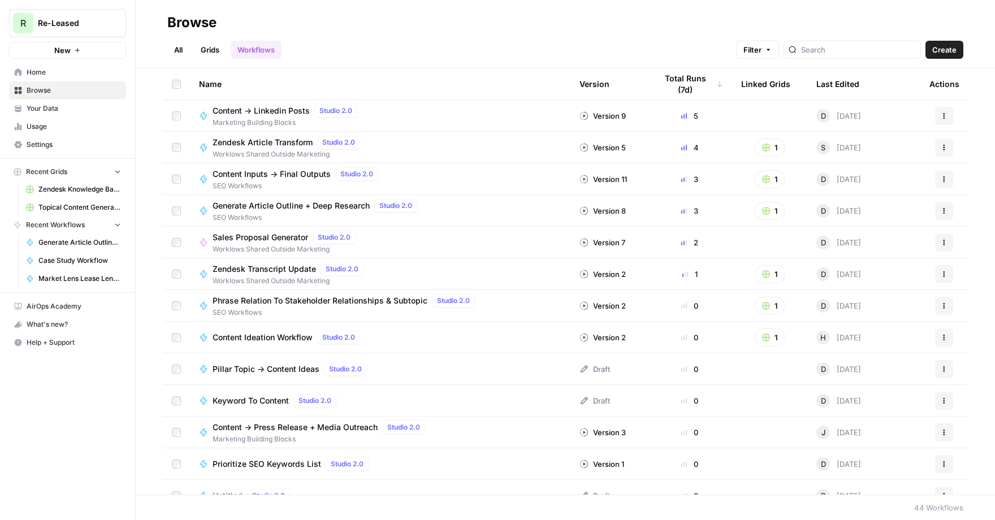
click at [66, 187] on span "Zendesk Knowledge Base Update" at bounding box center [79, 189] width 83 height 10
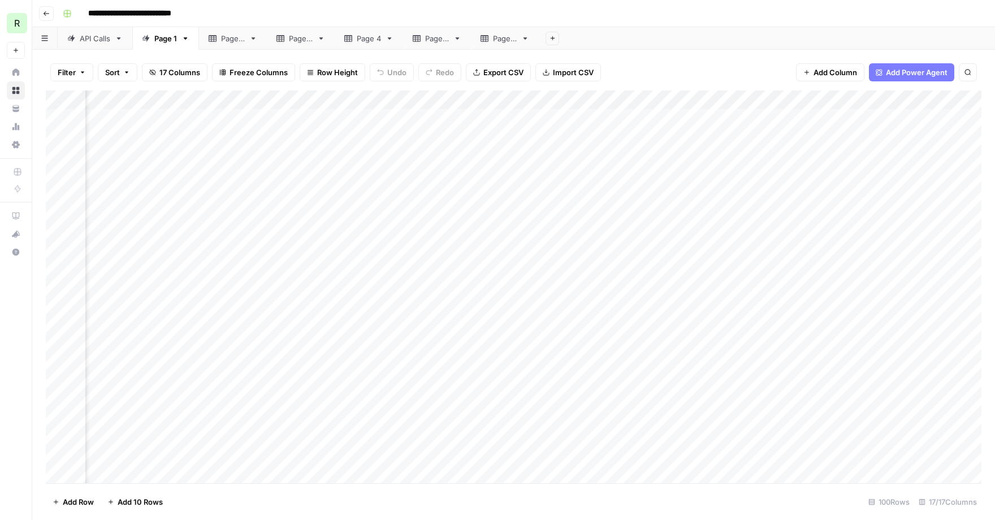
scroll to position [0, 131]
click at [701, 115] on div "Add Column" at bounding box center [514, 286] width 936 height 393
click at [725, 197] on div "Add Column" at bounding box center [514, 286] width 936 height 393
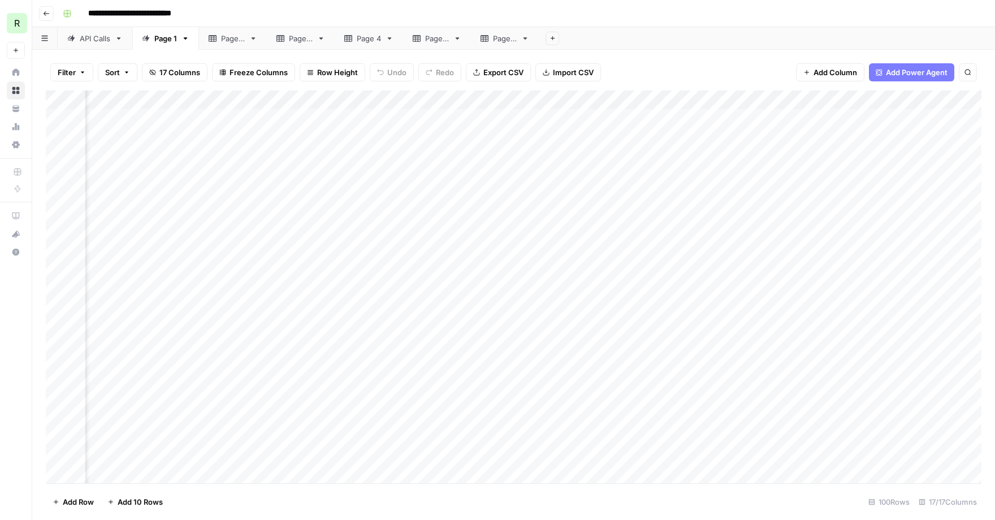
click at [667, 111] on div "Add Column" at bounding box center [514, 286] width 936 height 393
click at [661, 193] on div "Add Column" at bounding box center [514, 286] width 936 height 393
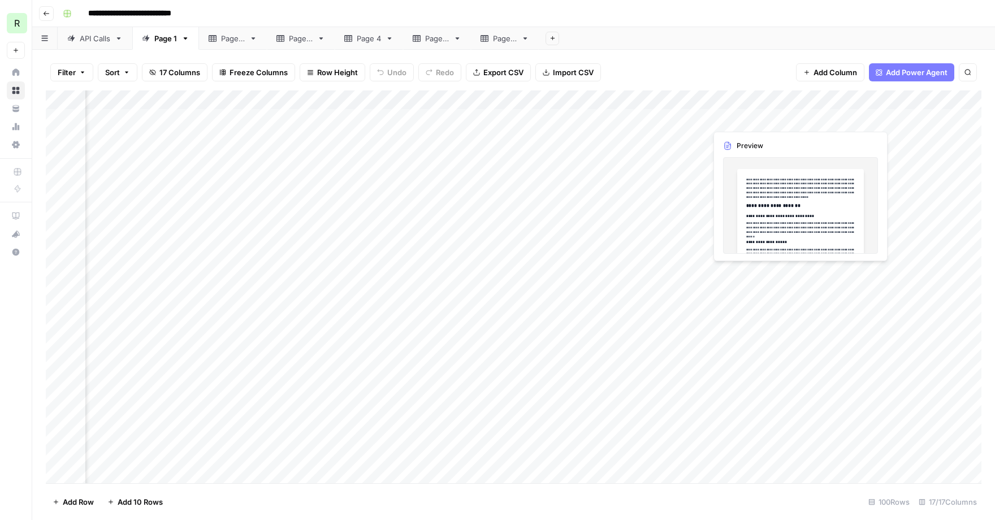
click at [732, 120] on div "Add Column" at bounding box center [514, 286] width 936 height 393
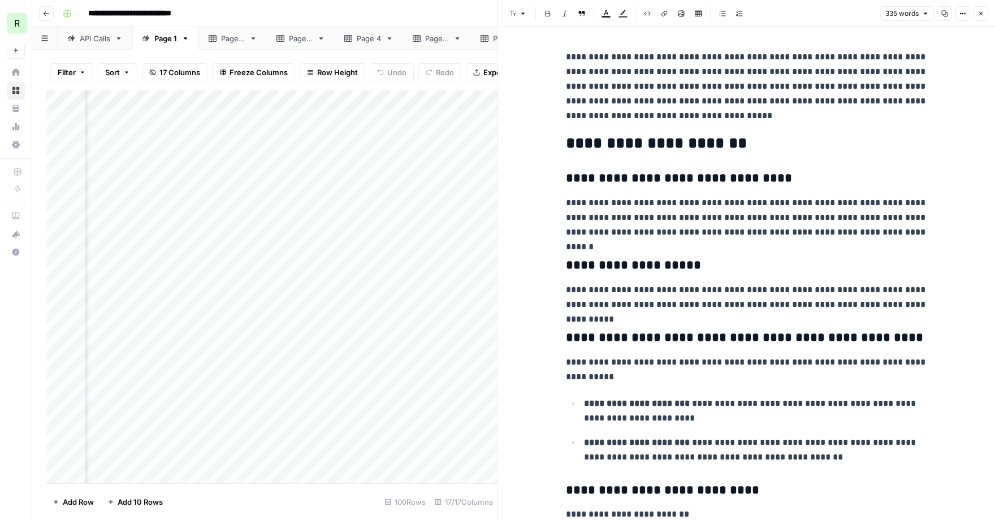
click at [450, 148] on div "Add Column" at bounding box center [272, 286] width 452 height 393
click at [456, 8] on div "**********" at bounding box center [521, 14] width 926 height 18
click at [983, 14] on icon "button" at bounding box center [981, 13] width 7 height 7
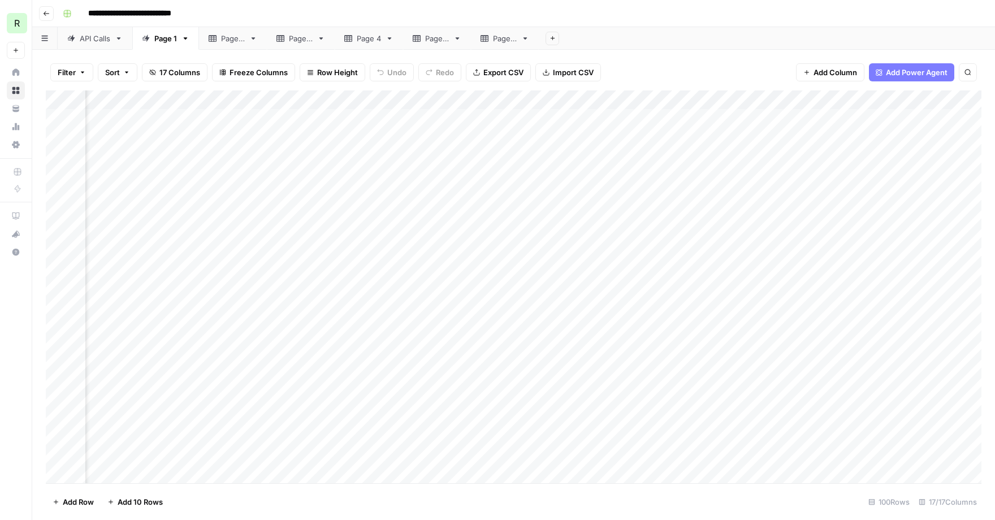
scroll to position [0, 921]
click at [585, 99] on div "Add Column" at bounding box center [514, 286] width 936 height 393
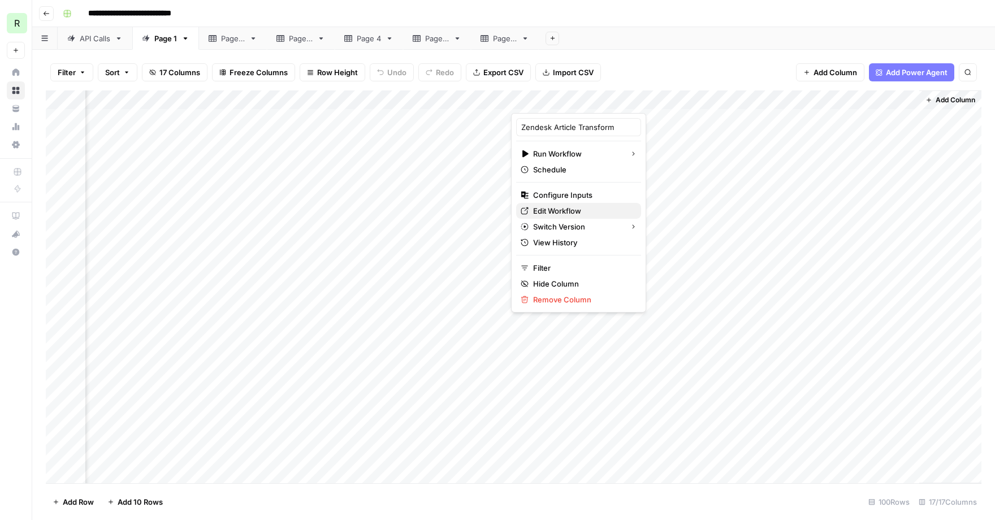
click at [554, 210] on span "Edit Workflow" at bounding box center [582, 210] width 99 height 11
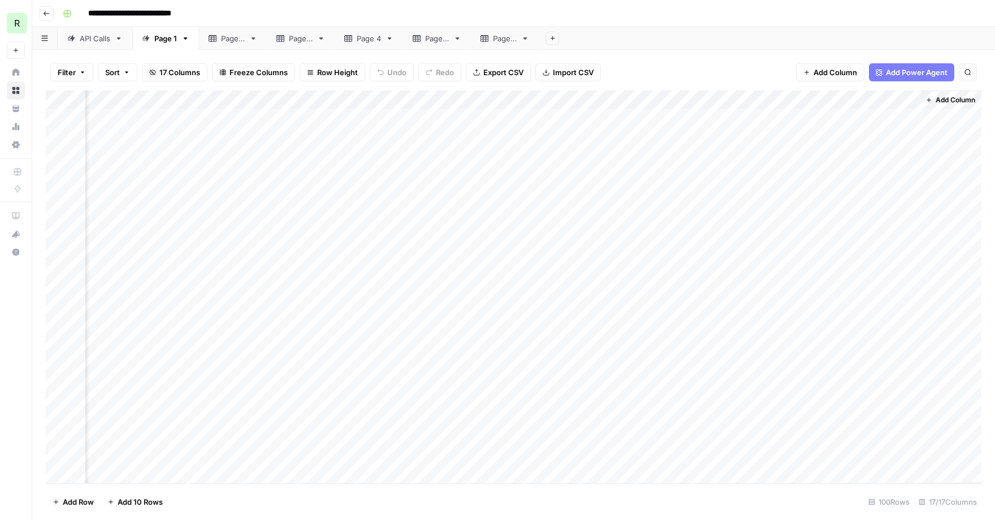
click at [644, 117] on div "Add Column" at bounding box center [514, 286] width 936 height 393
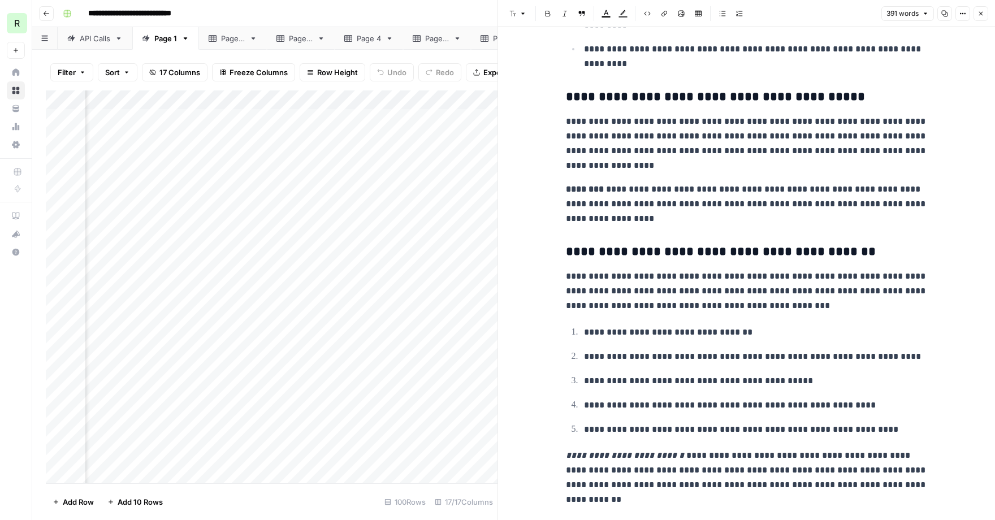
scroll to position [628, 0]
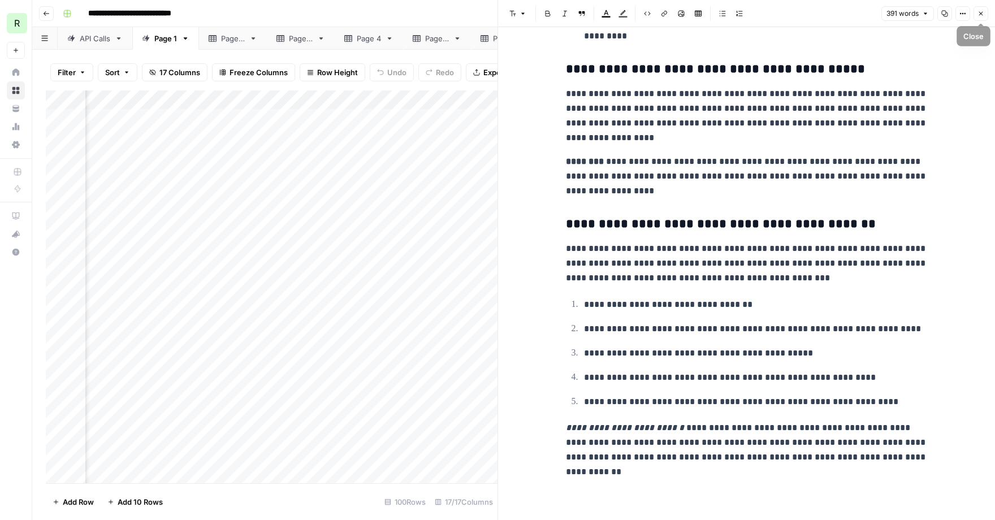
click at [982, 14] on icon "button" at bounding box center [981, 13] width 7 height 7
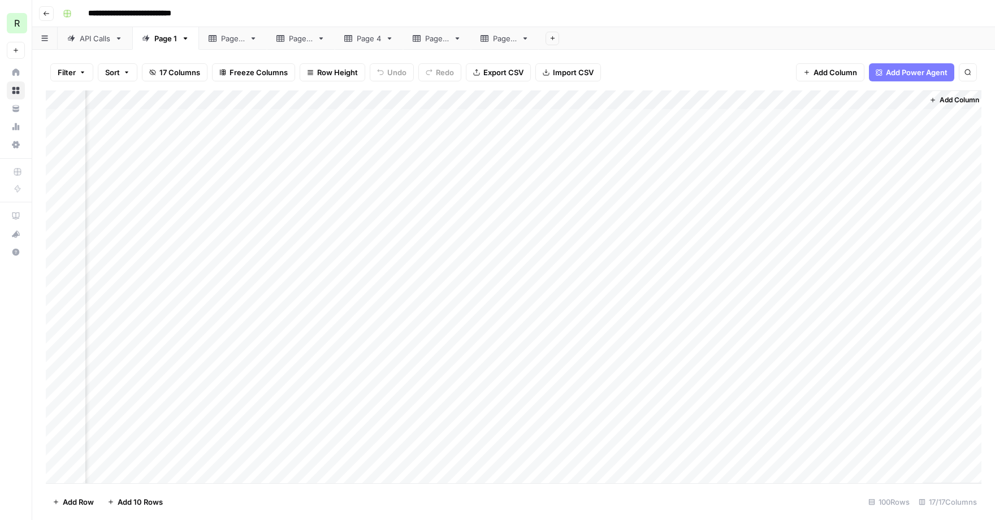
scroll to position [0, 907]
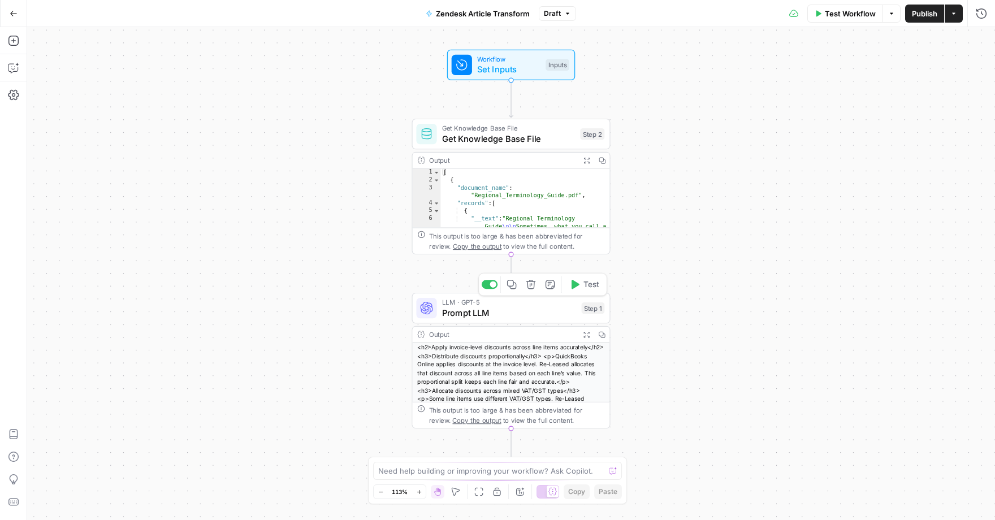
click at [502, 316] on span "Prompt LLM" at bounding box center [509, 313] width 135 height 13
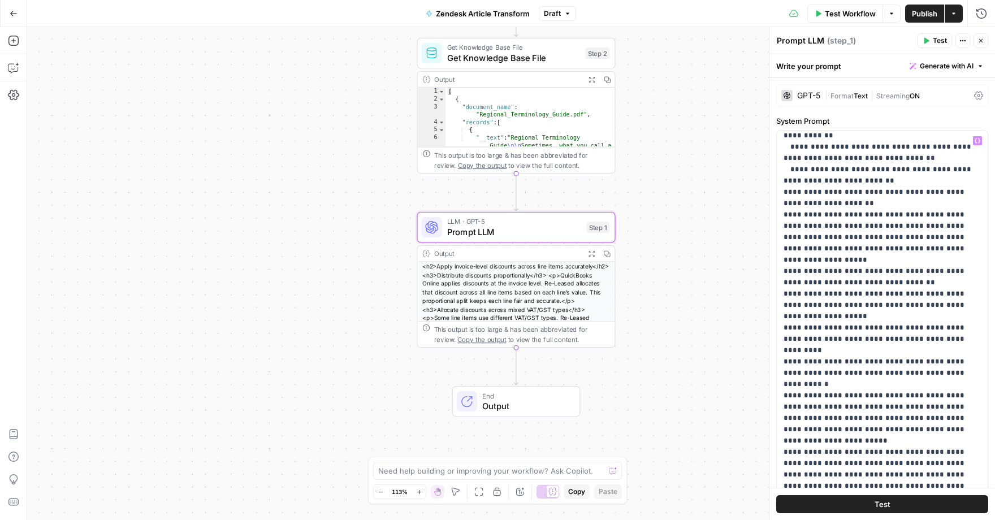
scroll to position [839, 0]
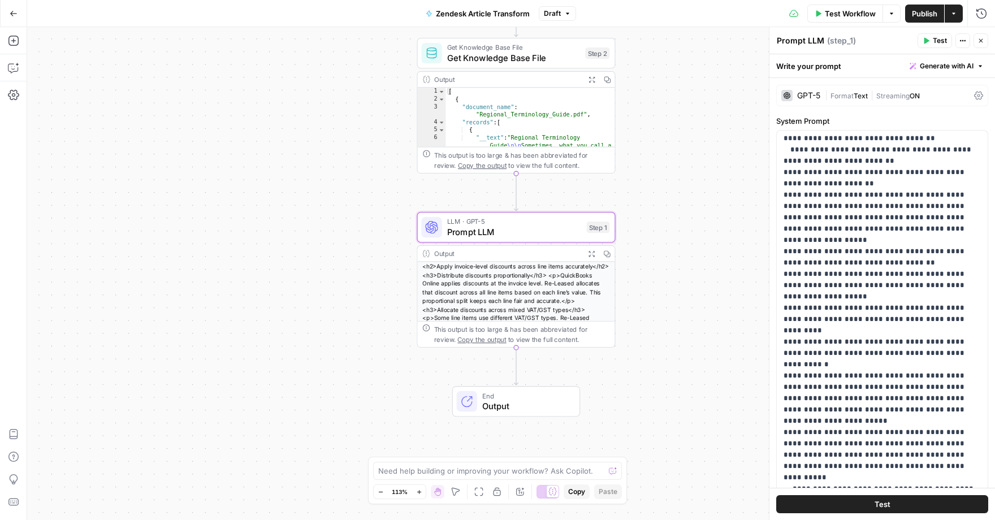
click at [7, 13] on button "Go Back" at bounding box center [13, 13] width 20 height 20
